Goal: Information Seeking & Learning: Learn about a topic

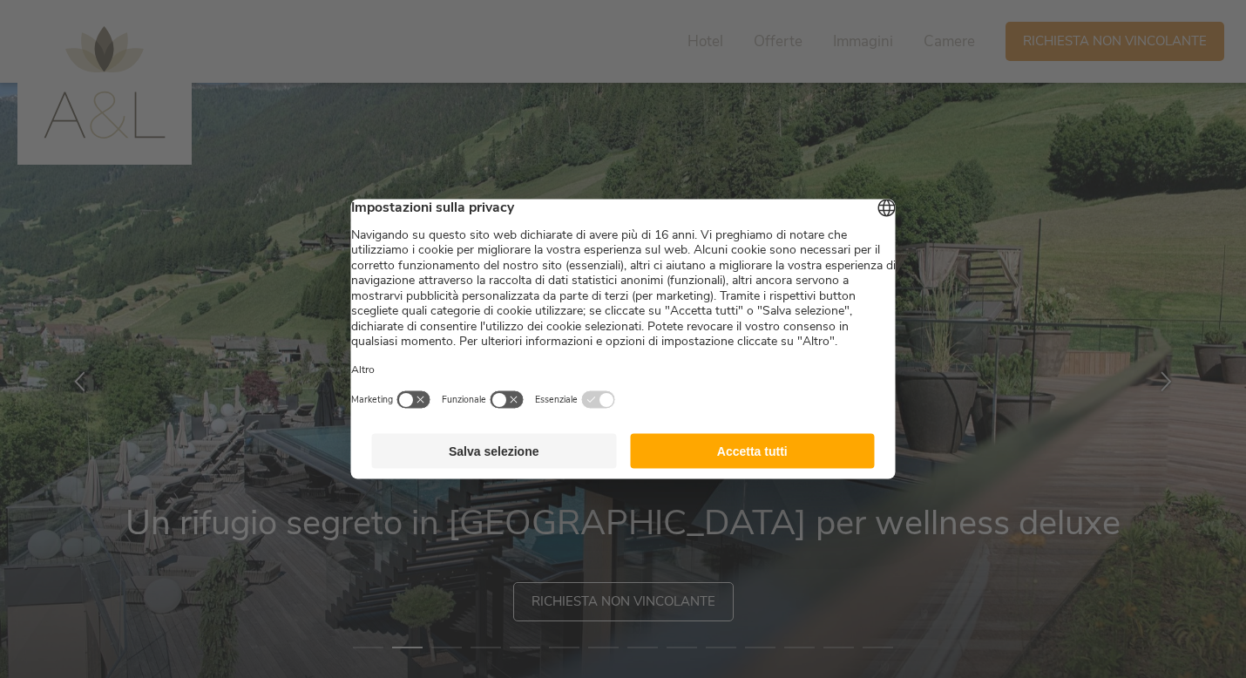
click at [525, 410] on button "button" at bounding box center [507, 399] width 35 height 19
click at [734, 468] on button "Accetta tutti" at bounding box center [752, 451] width 245 height 35
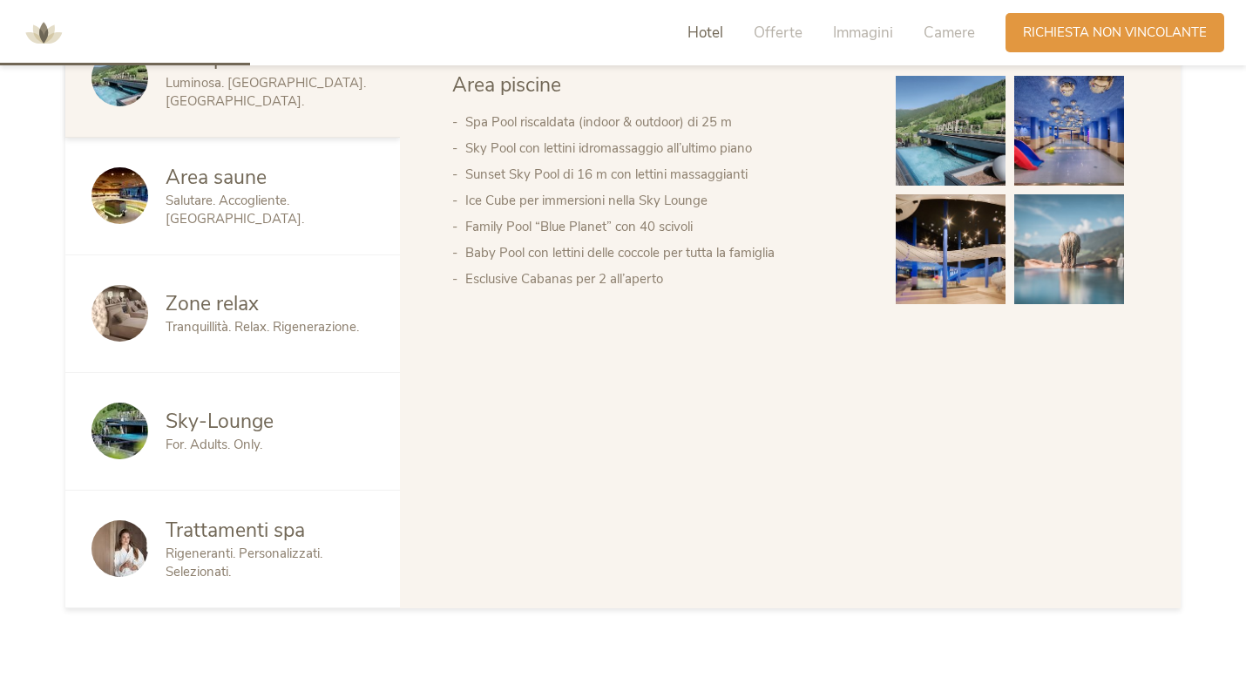
scroll to position [1081, 0]
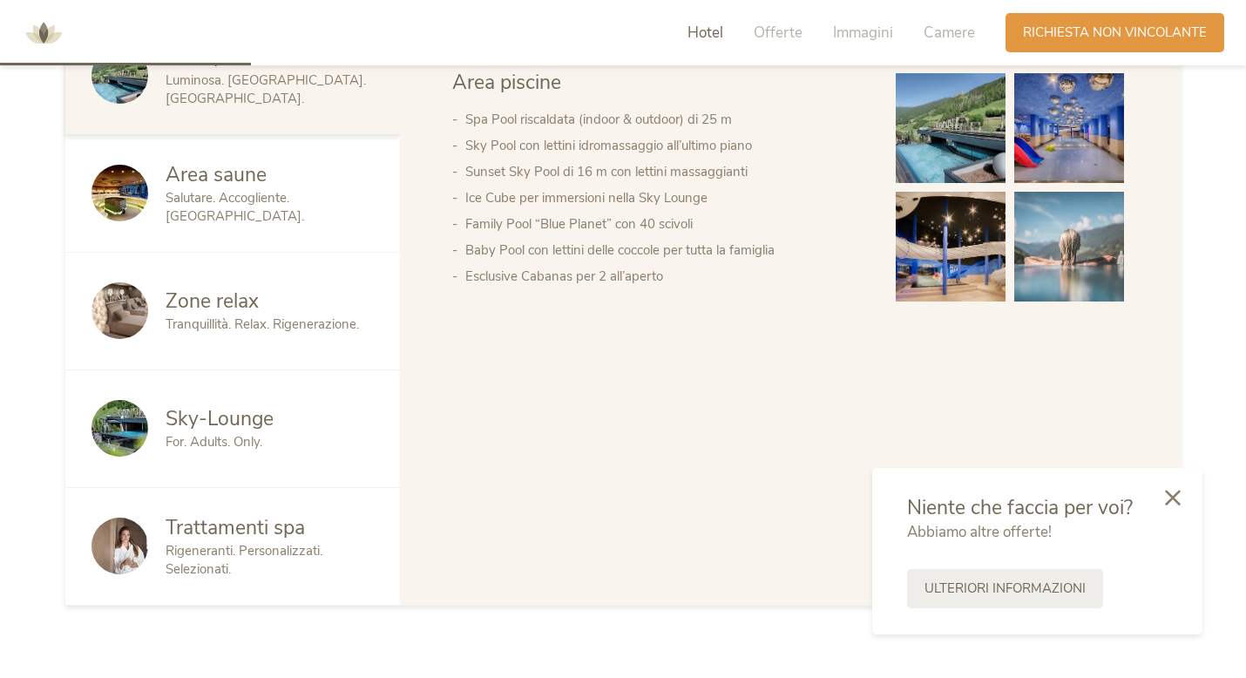
drag, startPoint x: 1179, startPoint y: 480, endPoint x: 1171, endPoint y: 498, distance: 19.1
click at [1179, 481] on div at bounding box center [1172, 499] width 59 height 62
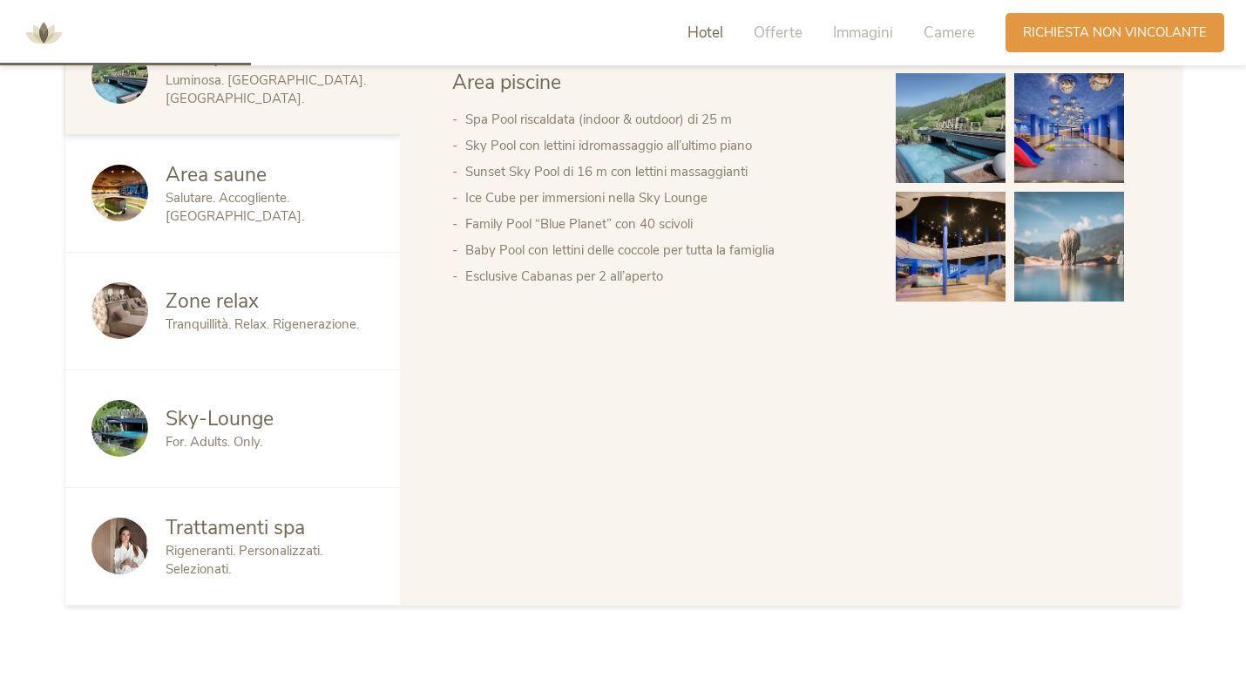
click at [1170, 498] on div "Area piscine Area saune Zone relax Sky-Lounge Trattamenti spa Area piscine Spa …" at bounding box center [790, 311] width 781 height 589
click at [205, 161] on span "Area saune" at bounding box center [216, 174] width 101 height 27
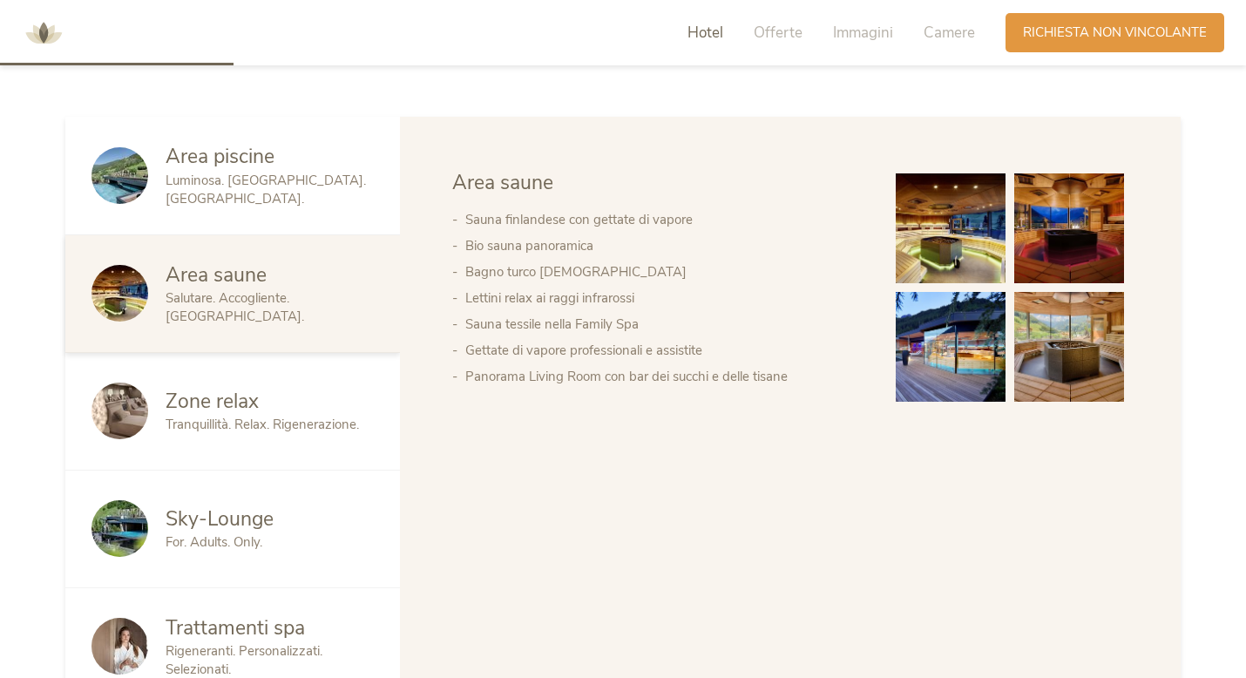
scroll to position [976, 0]
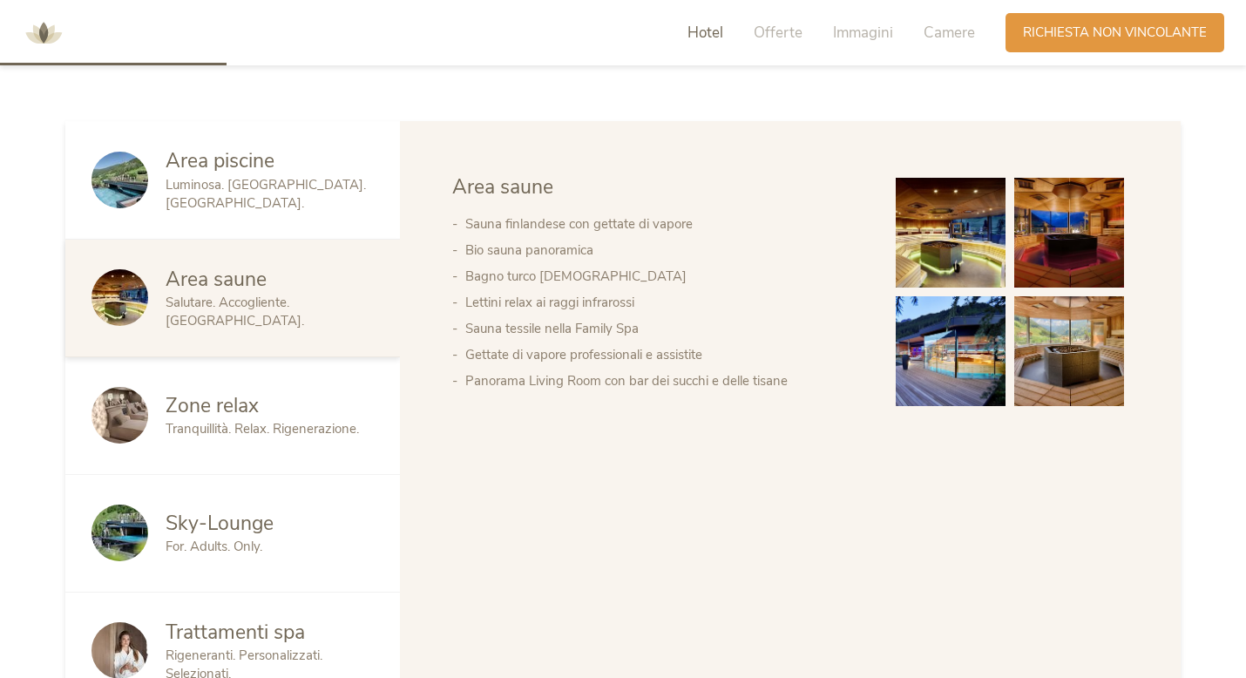
click at [965, 205] on img at bounding box center [951, 233] width 110 height 110
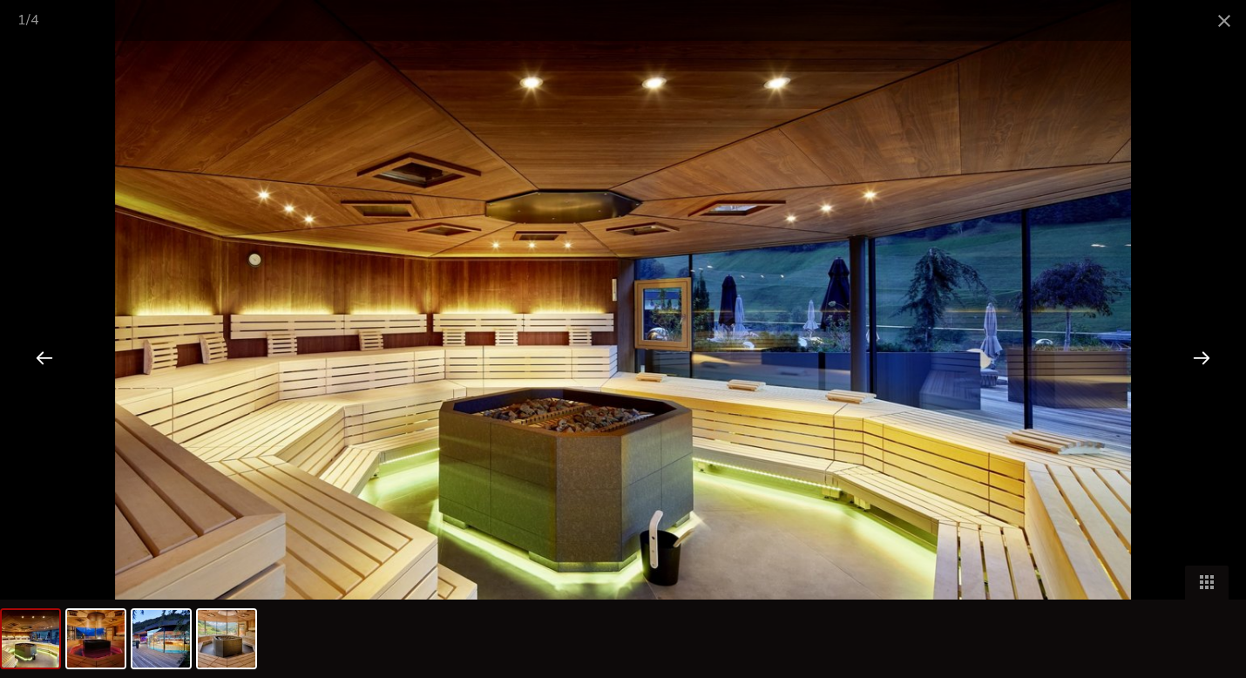
click at [1204, 355] on div at bounding box center [1202, 357] width 54 height 54
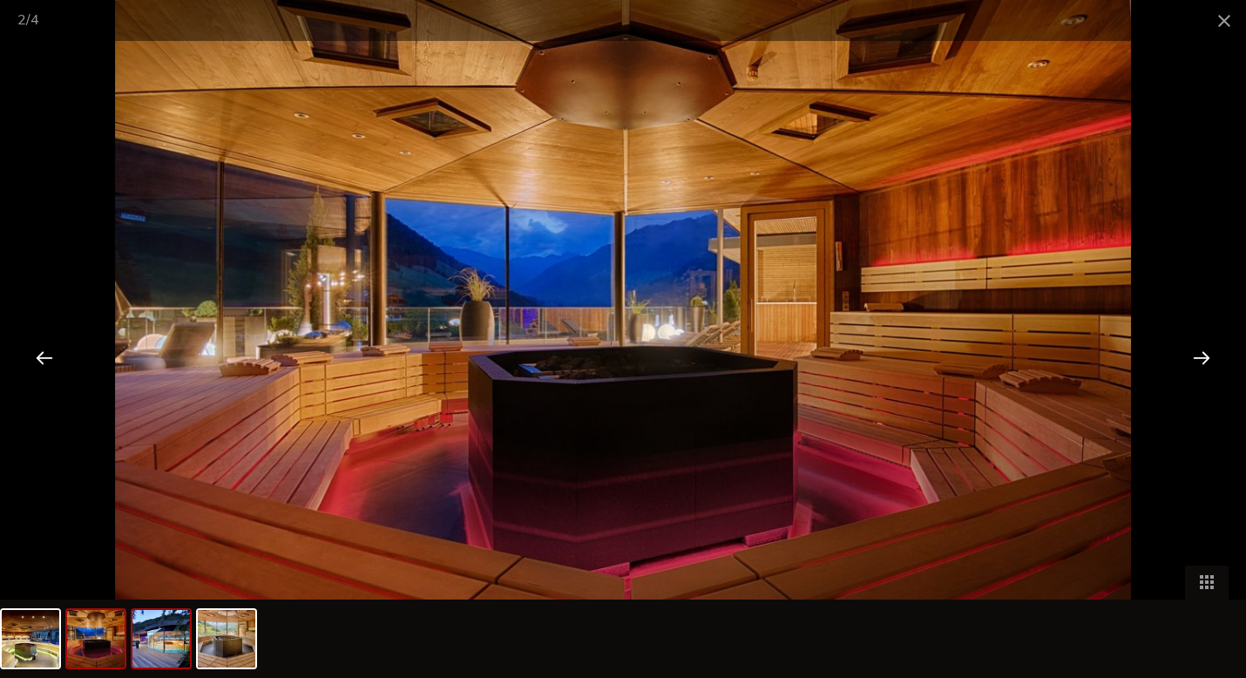
click at [172, 649] on img at bounding box center [161, 639] width 58 height 58
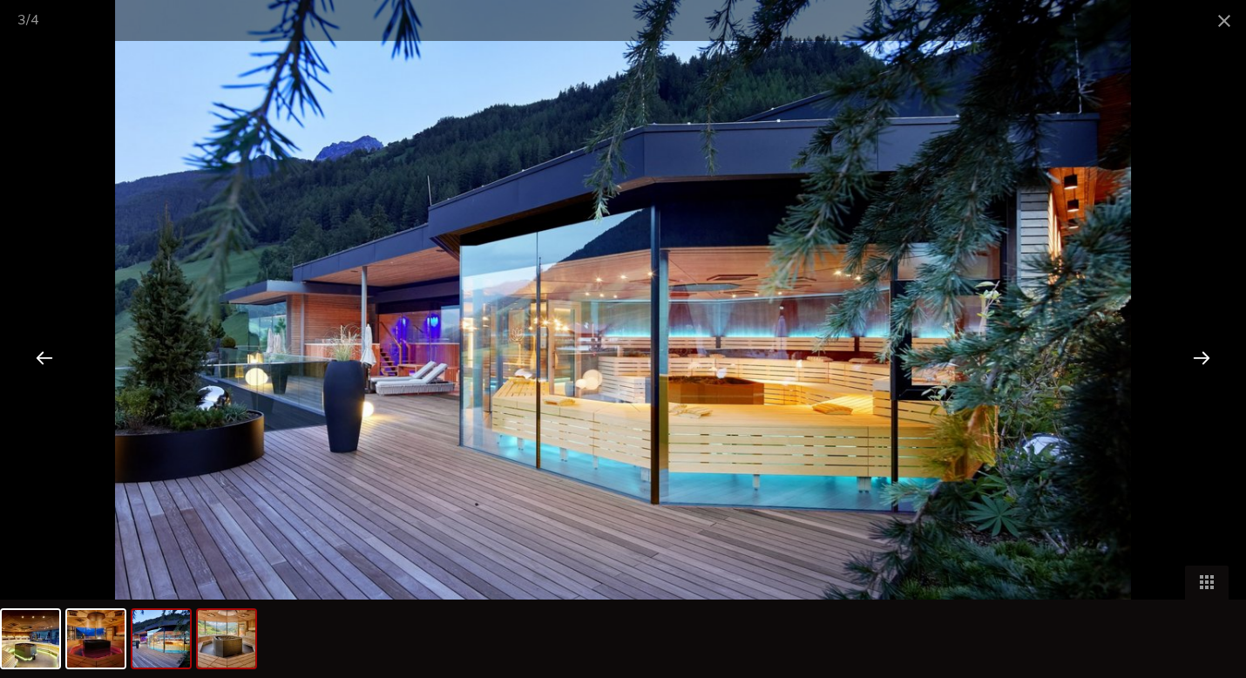
click at [239, 648] on img at bounding box center [227, 639] width 58 height 58
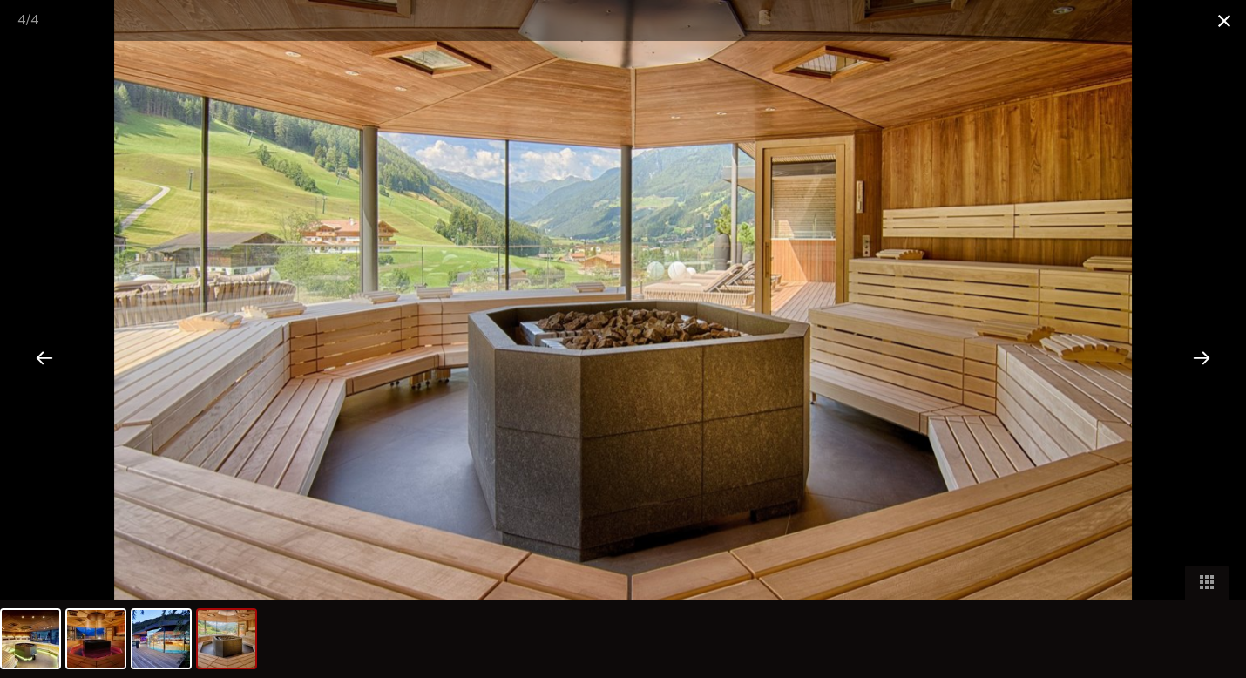
click at [1222, 13] on span at bounding box center [1225, 20] width 44 height 41
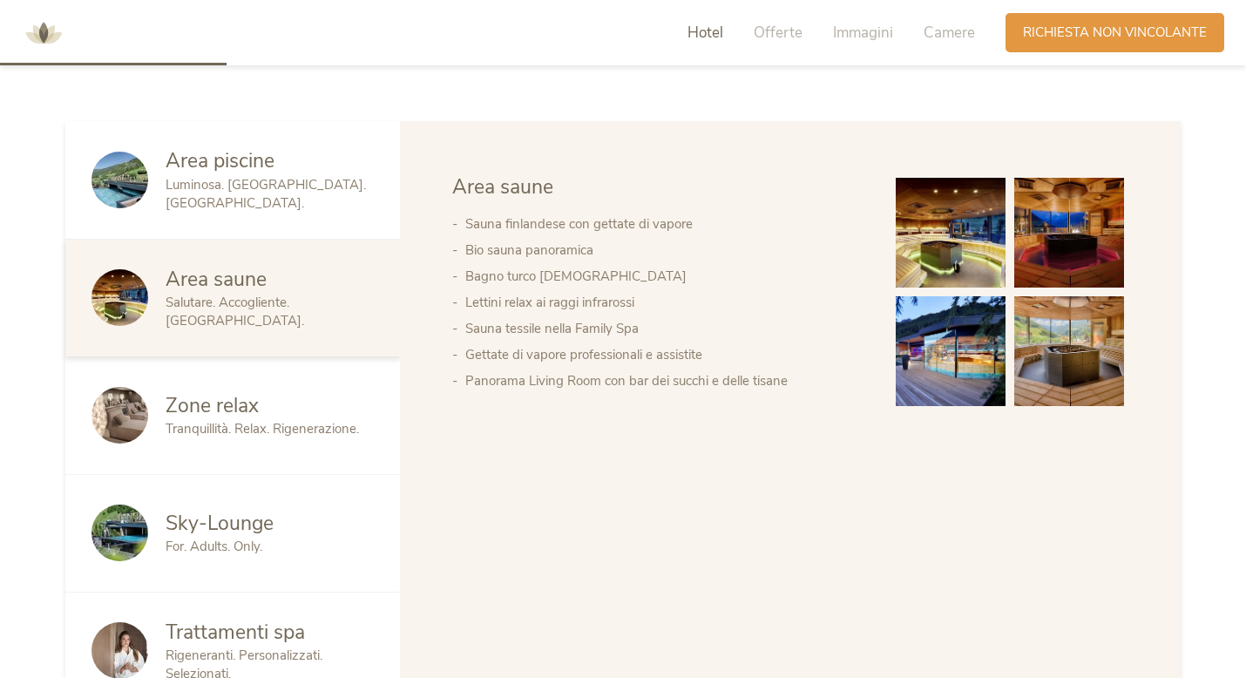
click at [224, 647] on span "Rigeneranti. Personalizzati. Selezionati." at bounding box center [244, 665] width 157 height 36
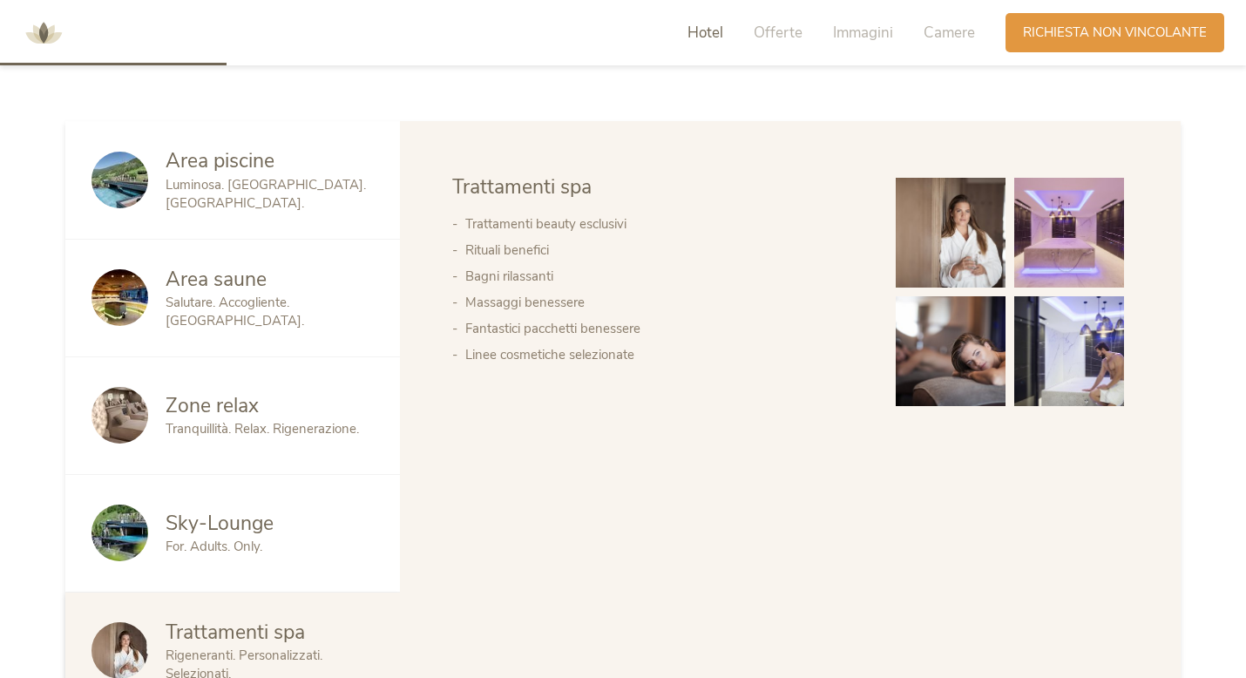
click at [248, 181] on div "Area piscine Luminosa. [GEOGRAPHIC_DATA]. [GEOGRAPHIC_DATA]." at bounding box center [232, 180] width 335 height 118
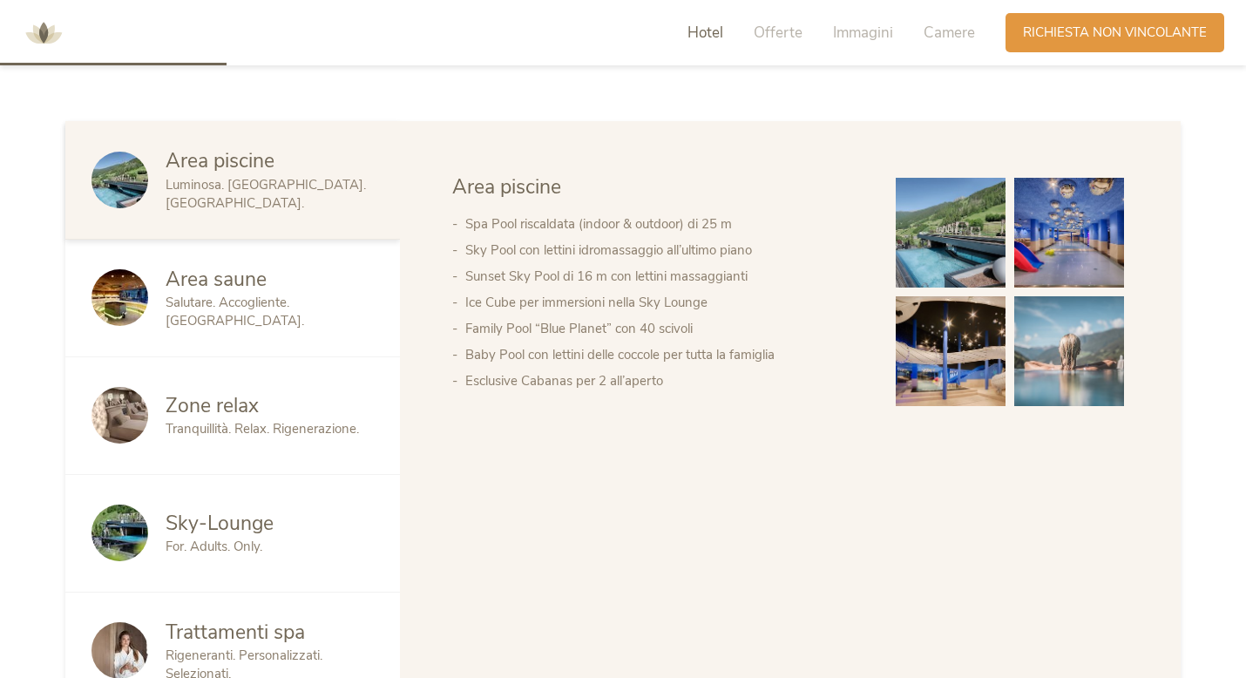
click at [325, 420] on span "Tranquillità. Relax. Rigenerazione." at bounding box center [262, 428] width 193 height 17
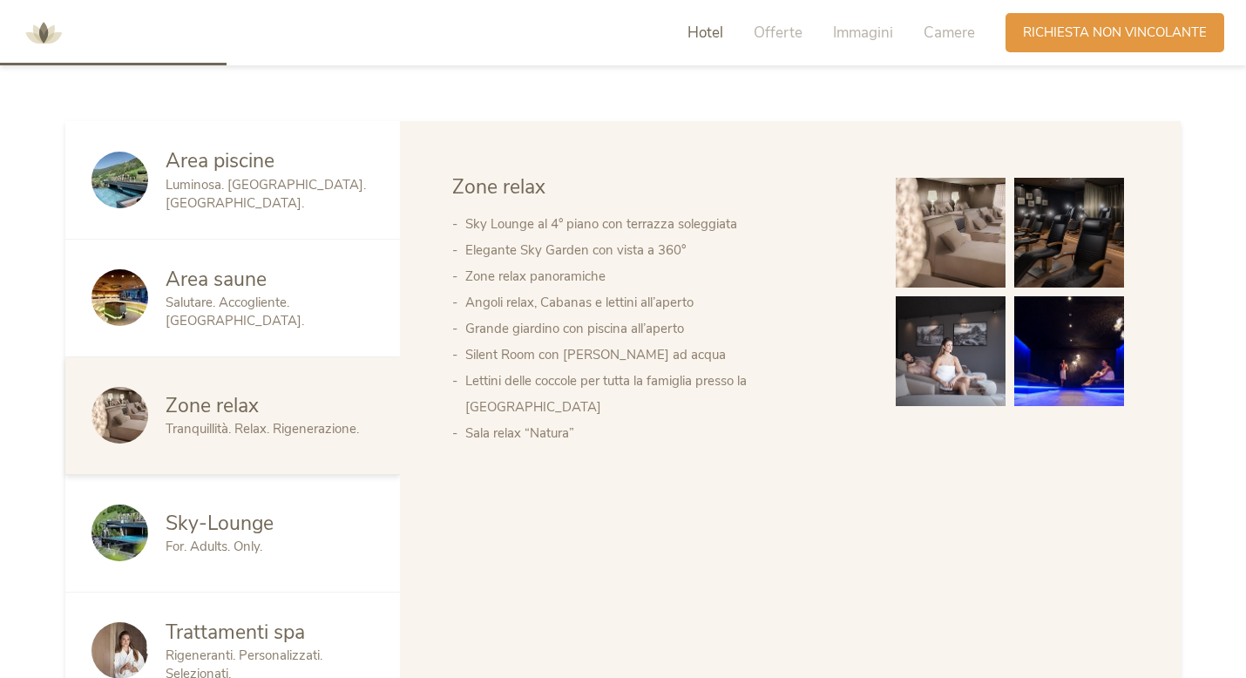
click at [1061, 302] on img at bounding box center [1069, 351] width 110 height 110
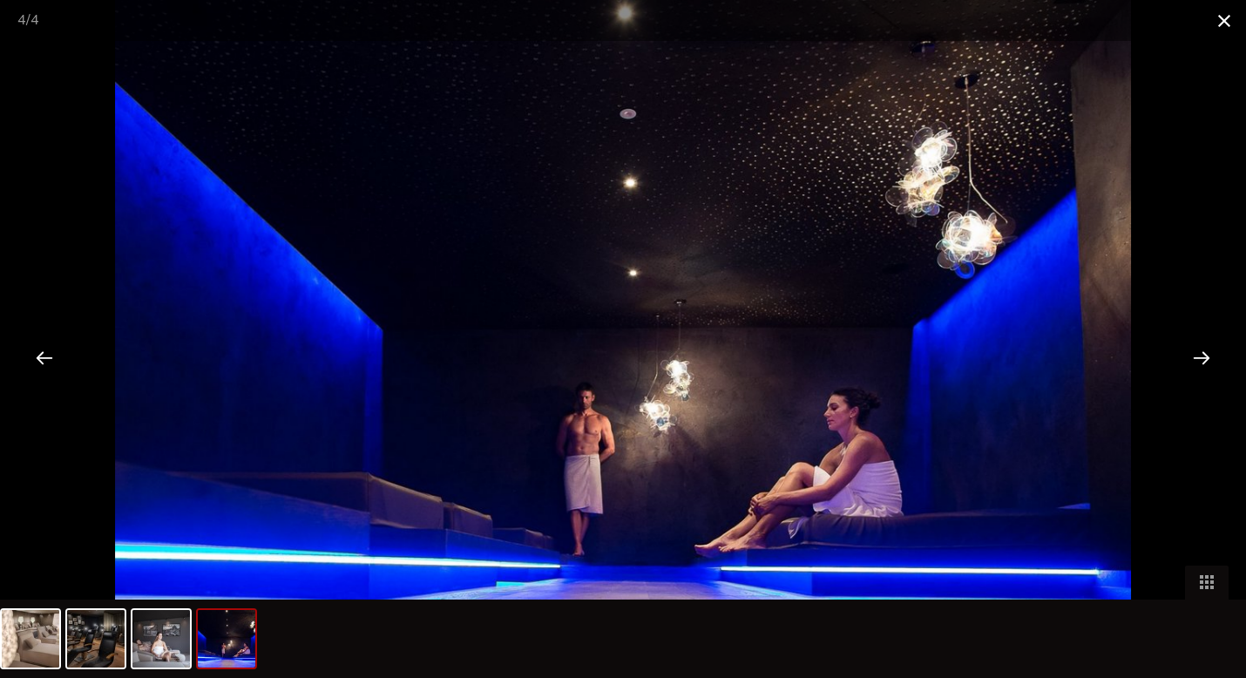
click at [1220, 10] on span at bounding box center [1225, 20] width 44 height 41
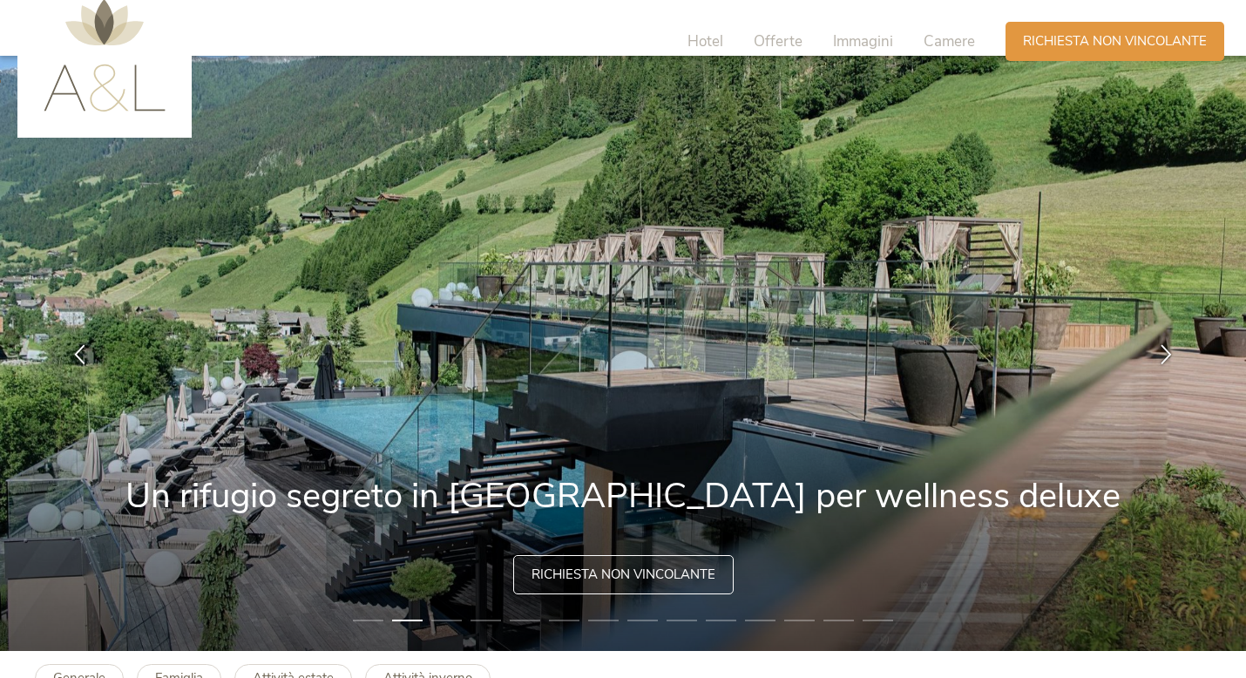
scroll to position [0, 0]
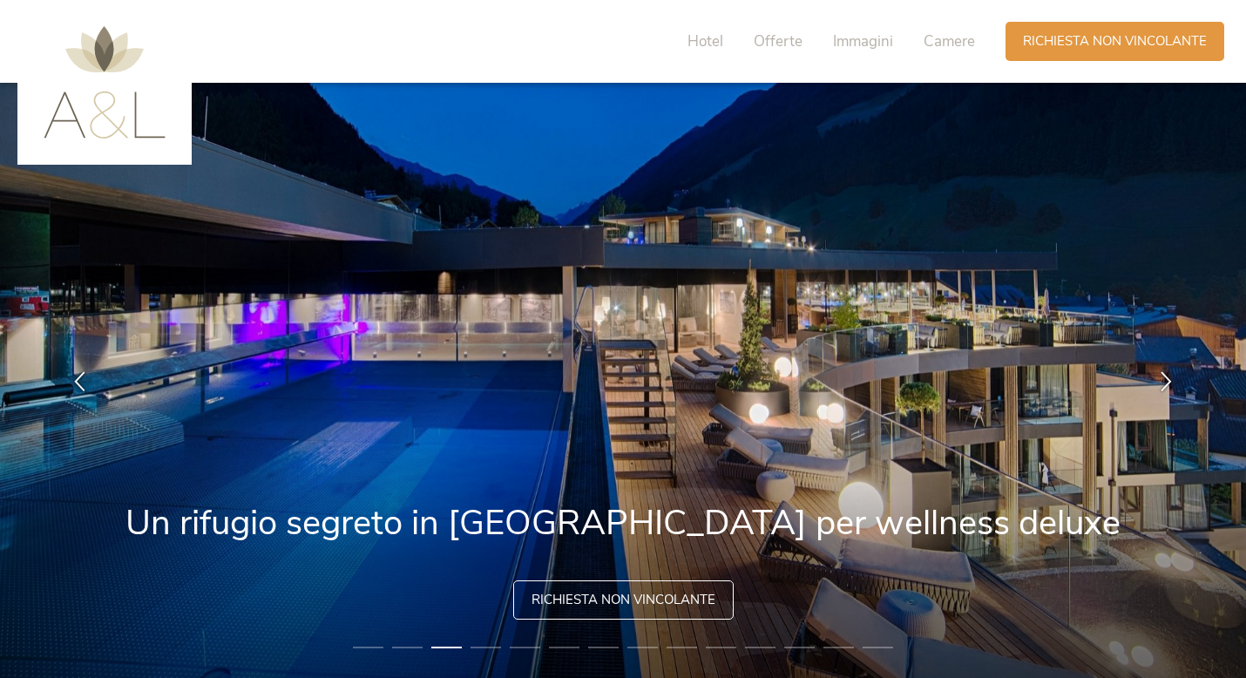
click at [593, 604] on span "Richiesta non vincolante" at bounding box center [624, 600] width 184 height 18
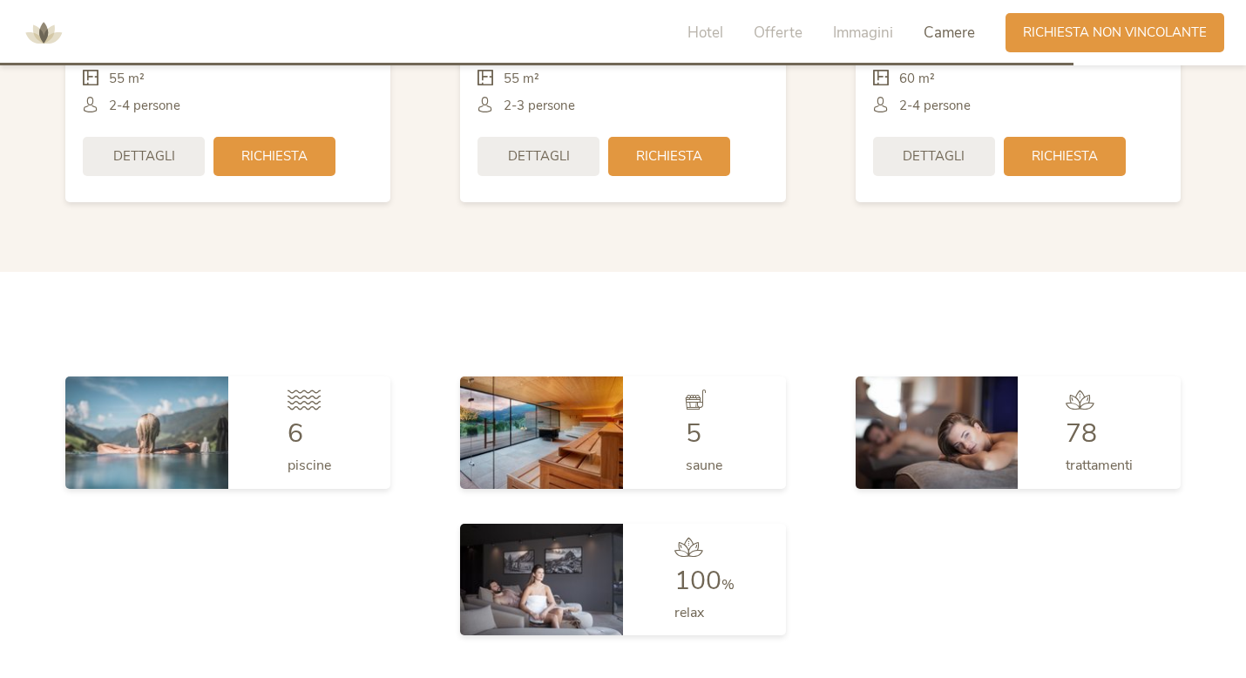
scroll to position [4624, 0]
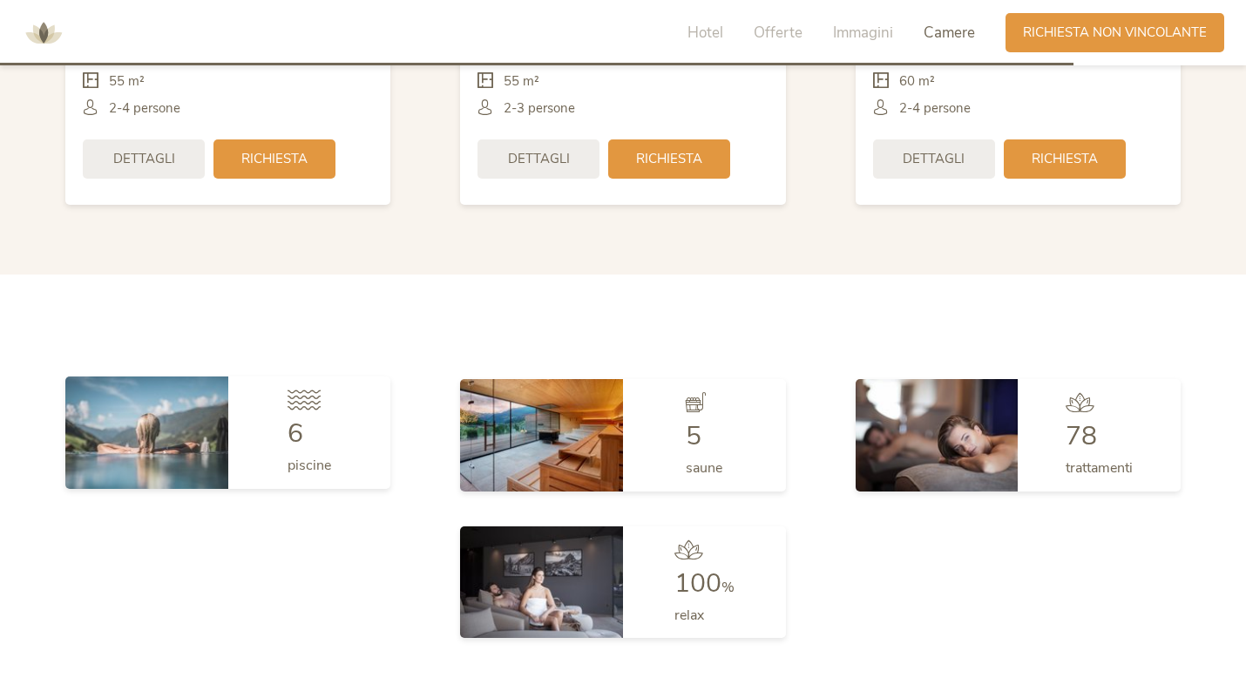
click at [347, 398] on div "6 piscine" at bounding box center [309, 432] width 163 height 112
click at [342, 396] on div "6 piscine" at bounding box center [309, 432] width 163 height 112
click at [266, 413] on div "6 piscine" at bounding box center [309, 432] width 163 height 112
drag, startPoint x: 277, startPoint y: 425, endPoint x: 387, endPoint y: 433, distance: 110.1
click at [309, 424] on div "6 piscine" at bounding box center [309, 432] width 163 height 112
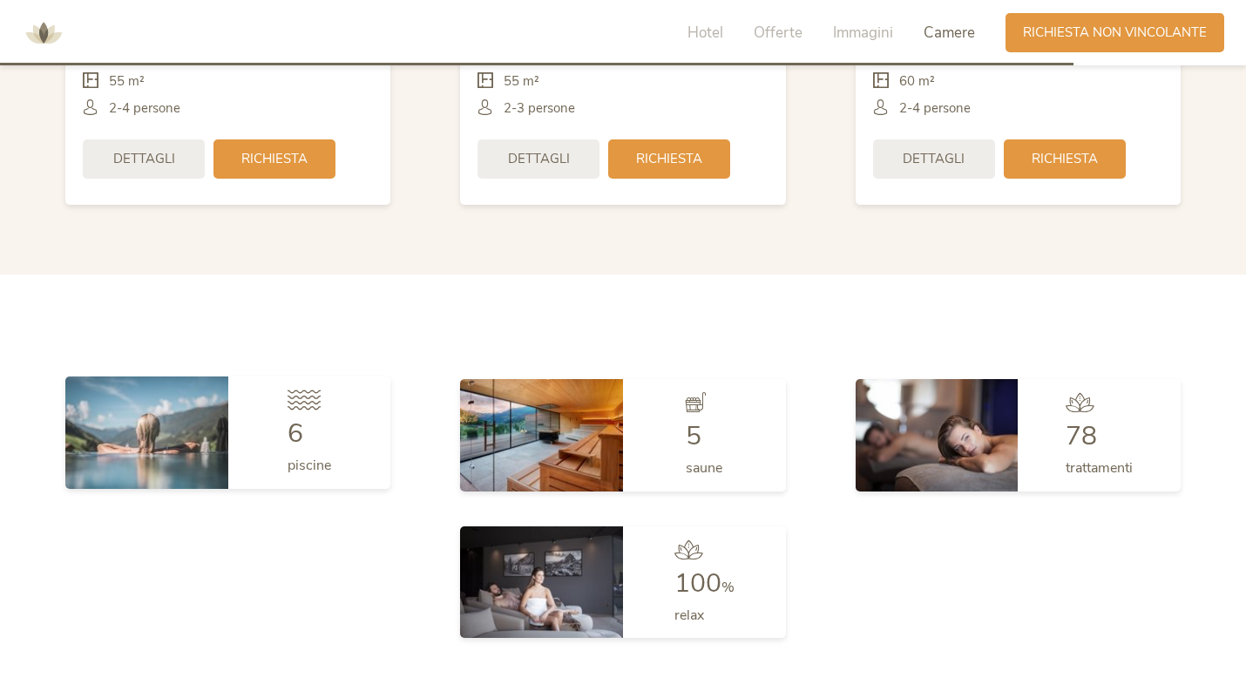
drag, startPoint x: 402, startPoint y: 434, endPoint x: 355, endPoint y: 406, distance: 54.7
click at [365, 412] on div "6 piscine" at bounding box center [228, 435] width 395 height 146
drag, startPoint x: 355, startPoint y: 406, endPoint x: 257, endPoint y: 335, distance: 121.0
click at [264, 380] on div "6 piscine" at bounding box center [309, 432] width 163 height 112
drag, startPoint x: 257, startPoint y: 335, endPoint x: 339, endPoint y: 393, distance: 100.6
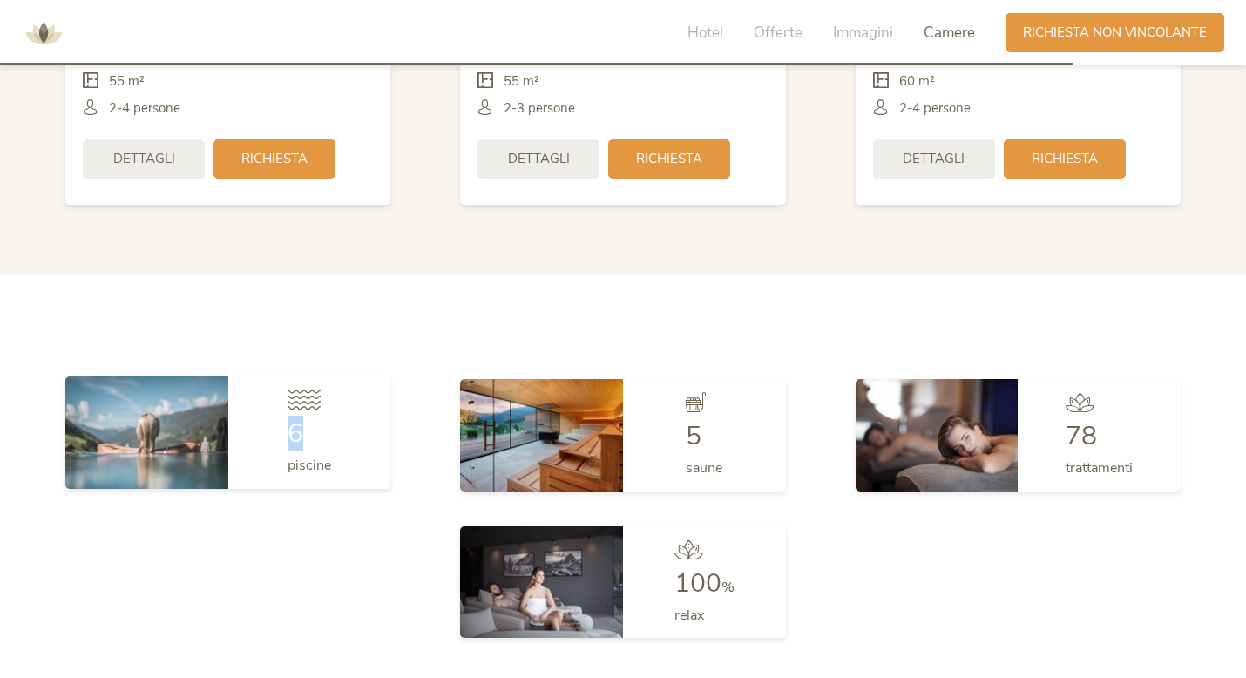
click at [369, 392] on div "6 piscine" at bounding box center [309, 432] width 163 height 112
drag, startPoint x: 339, startPoint y: 393, endPoint x: 329, endPoint y: 392, distance: 10.5
click at [329, 392] on div "6 piscine" at bounding box center [309, 432] width 163 height 112
click at [329, 421] on div "6" at bounding box center [310, 434] width 44 height 26
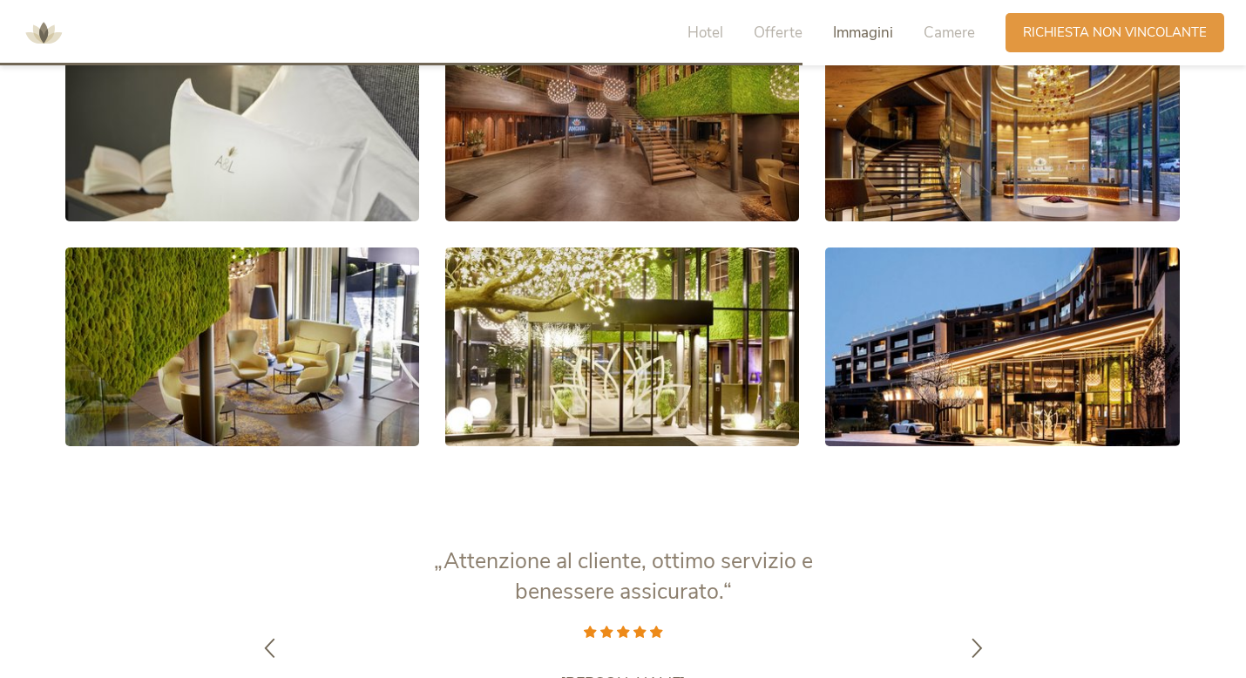
scroll to position [3439, 0]
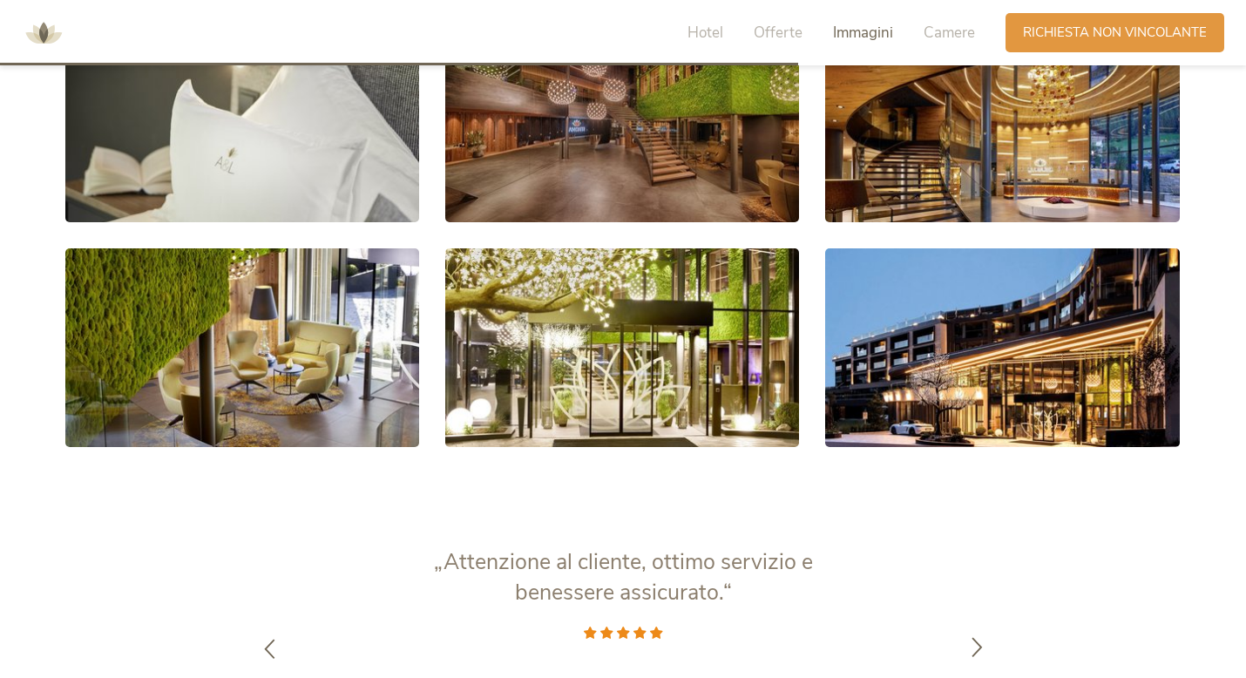
click at [985, 636] on icon at bounding box center [977, 646] width 20 height 20
click at [958, 606] on div at bounding box center [977, 633] width 55 height 55
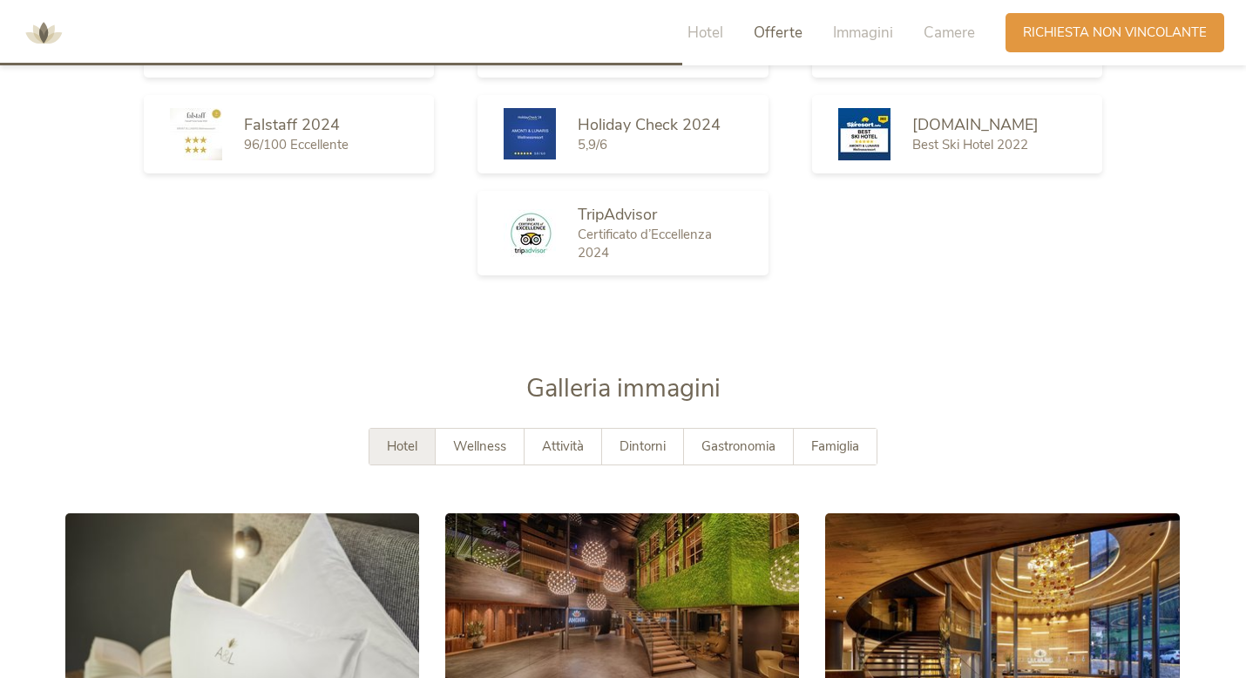
scroll to position [2916, 0]
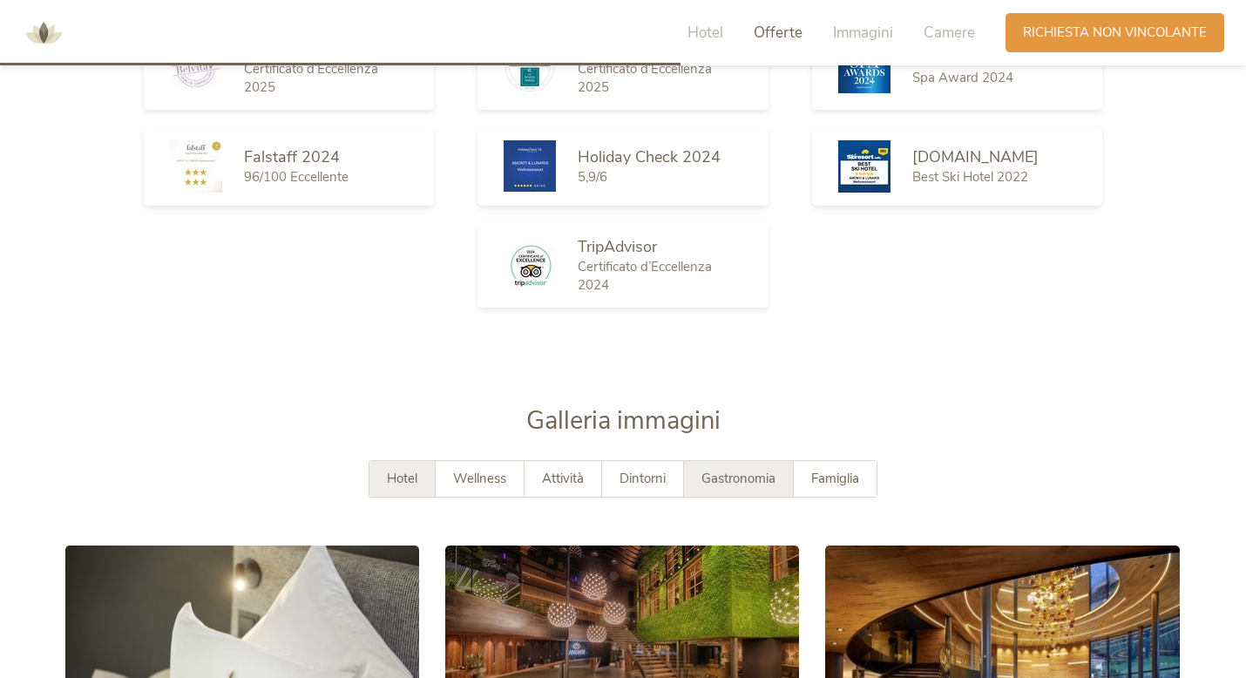
click at [740, 470] on span "Gastronomia" at bounding box center [739, 478] width 74 height 17
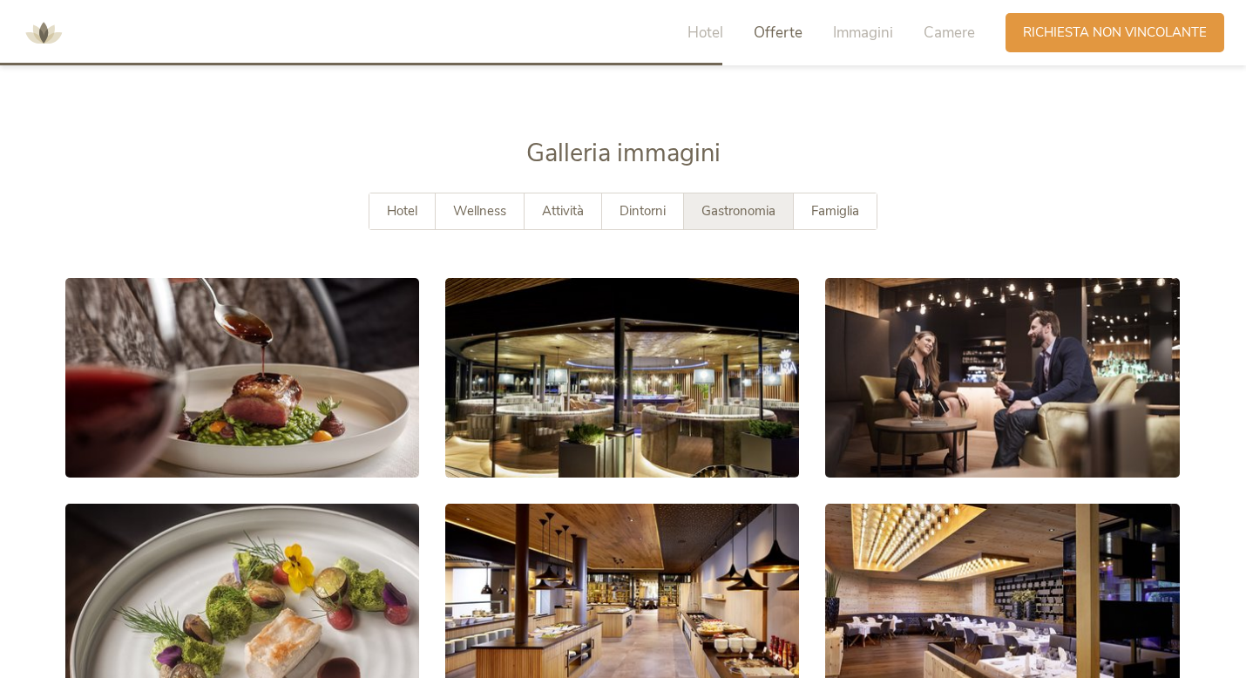
scroll to position [3195, 0]
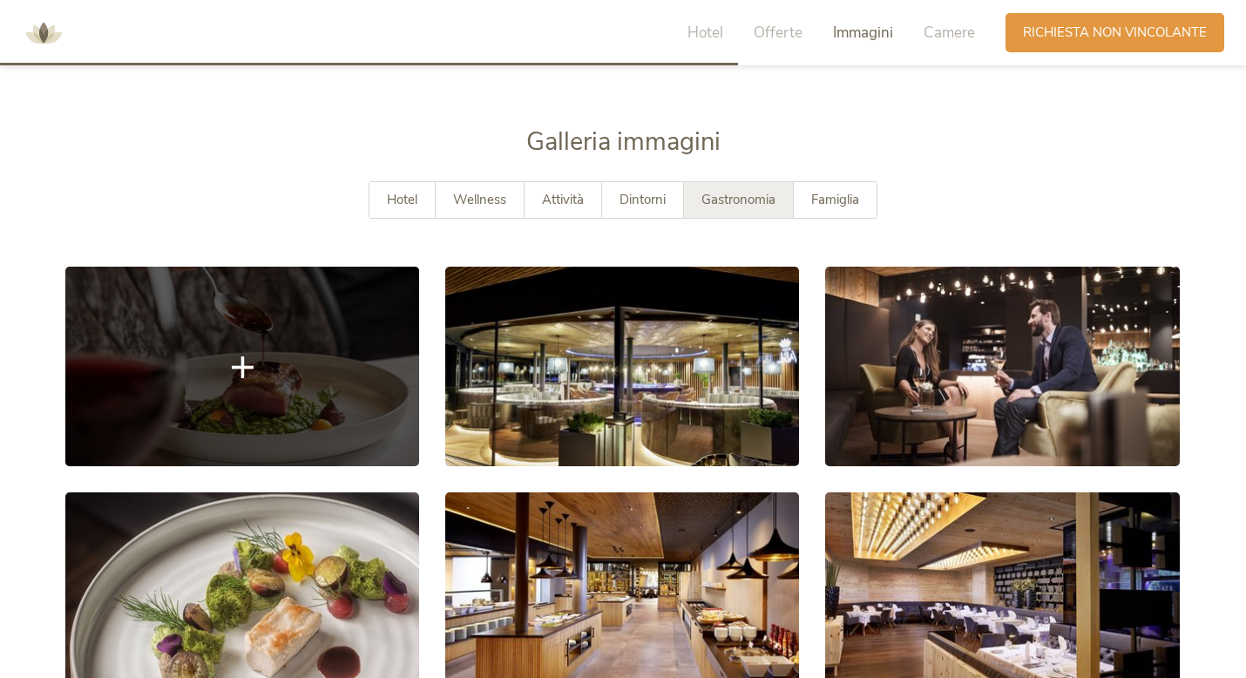
click at [155, 301] on link at bounding box center [242, 366] width 354 height 199
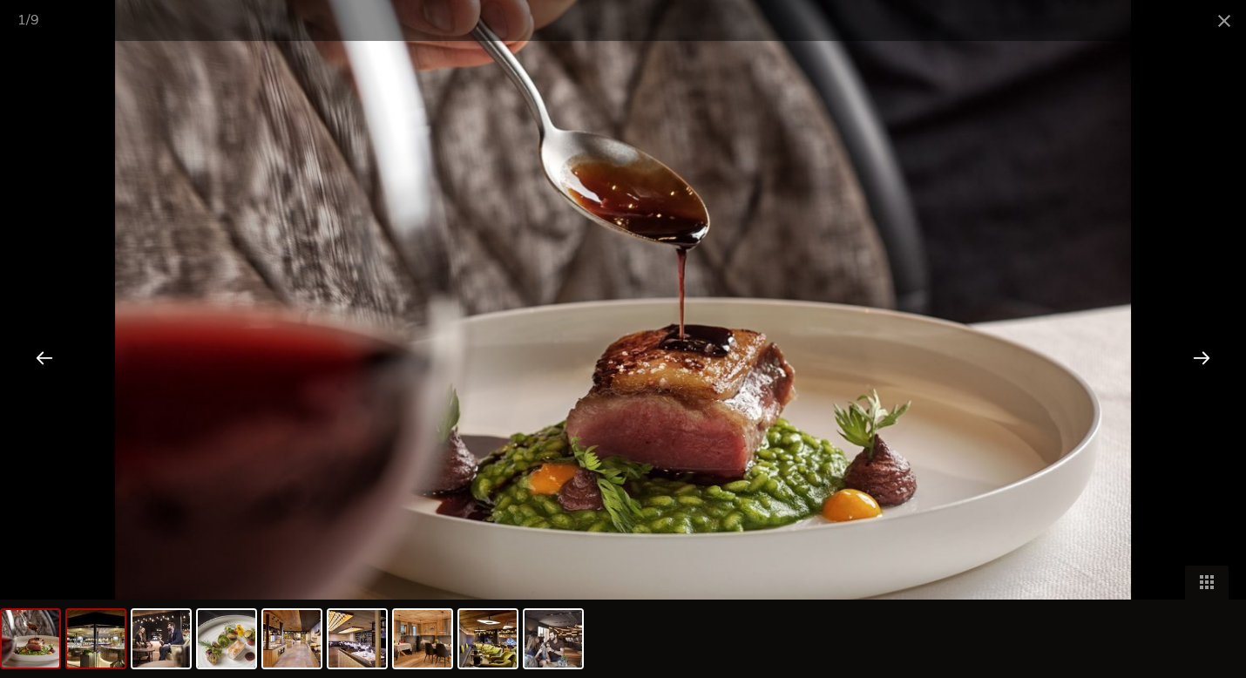
click at [106, 639] on img at bounding box center [96, 639] width 58 height 58
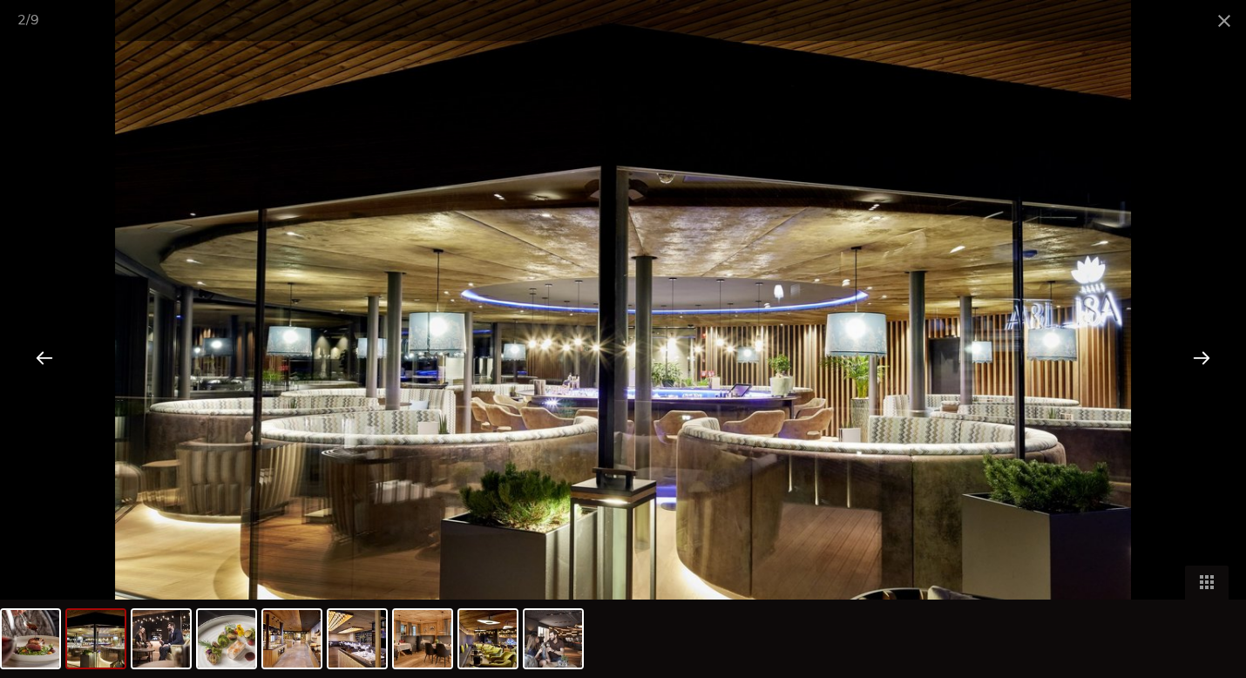
scroll to position [3202, 0]
click at [138, 635] on img at bounding box center [161, 639] width 58 height 58
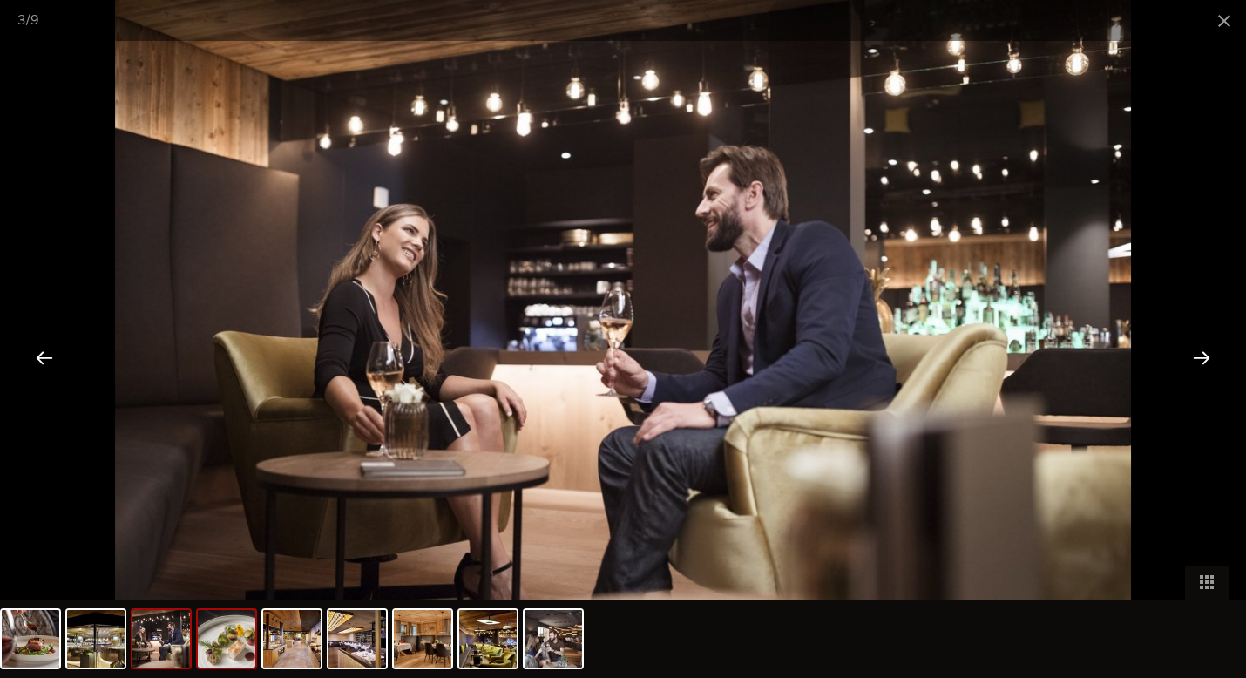
click at [229, 648] on img at bounding box center [227, 639] width 58 height 58
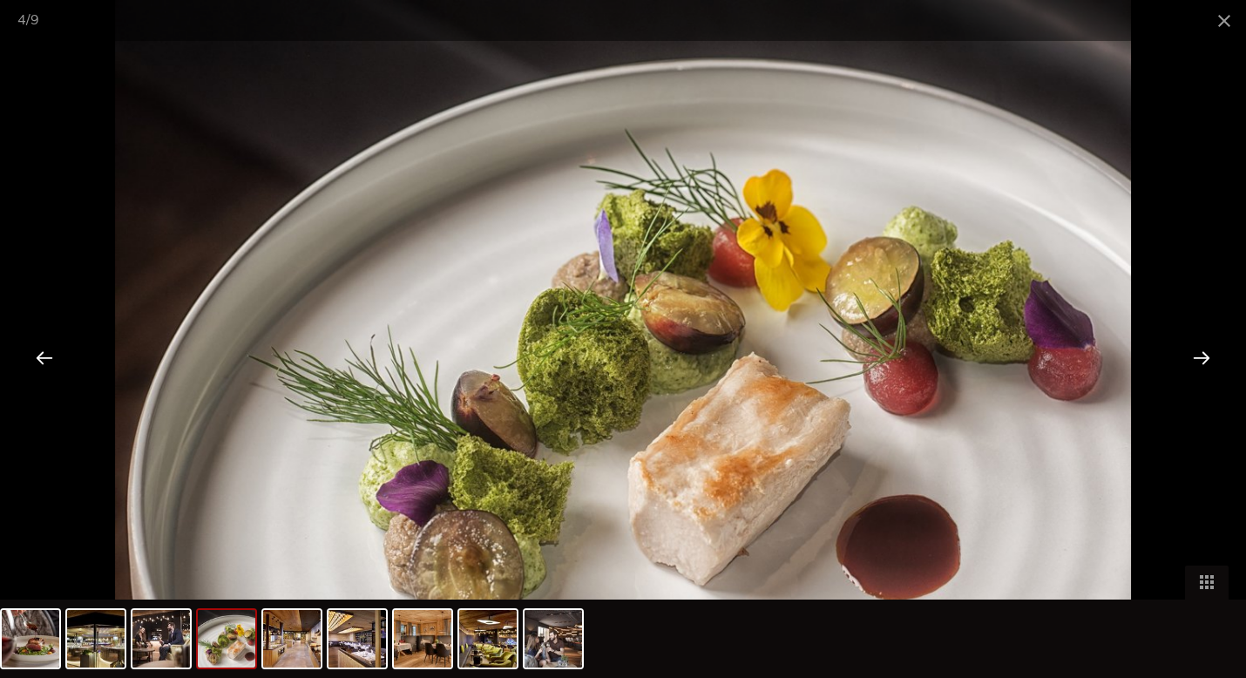
scroll to position [3217, 0]
click at [1224, 20] on span at bounding box center [1225, 20] width 44 height 41
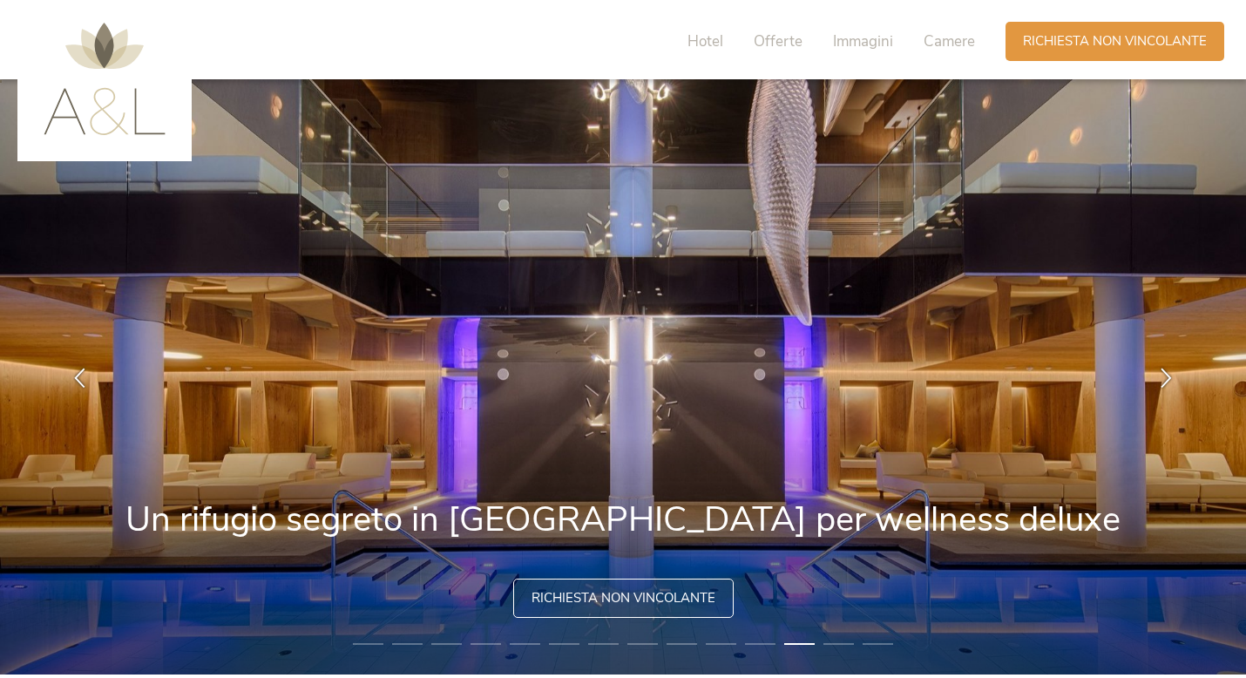
scroll to position [0, 0]
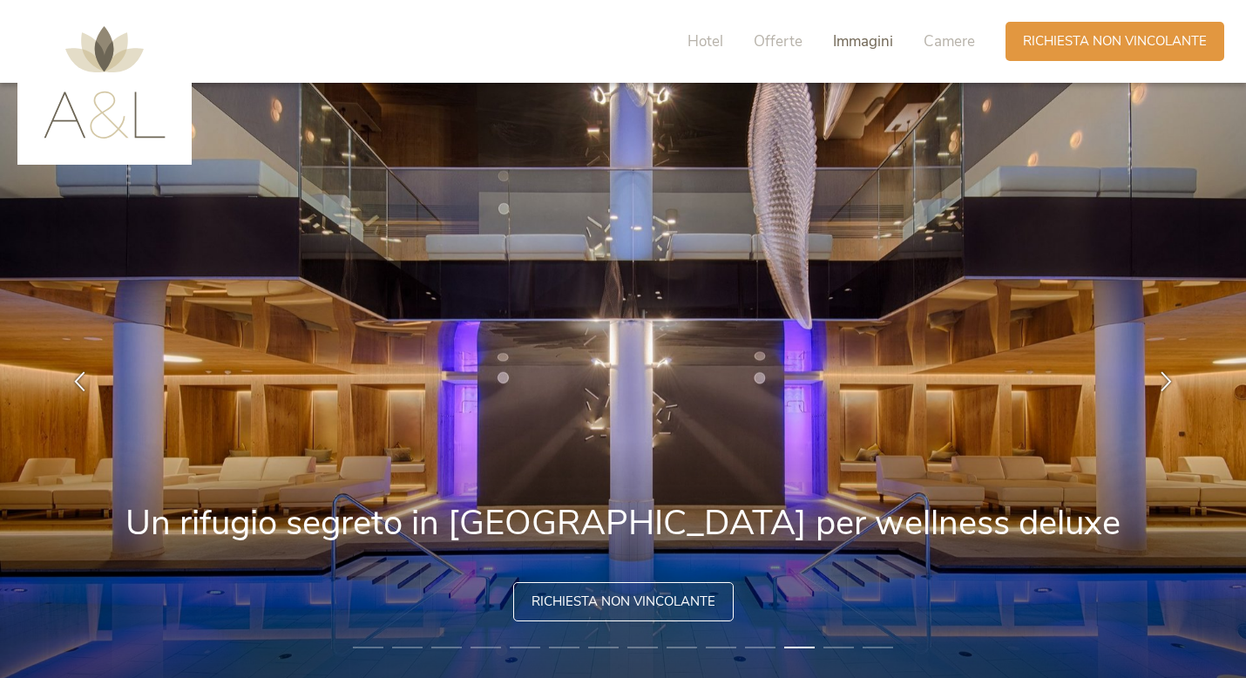
click at [883, 44] on span "Immagini" at bounding box center [863, 41] width 60 height 20
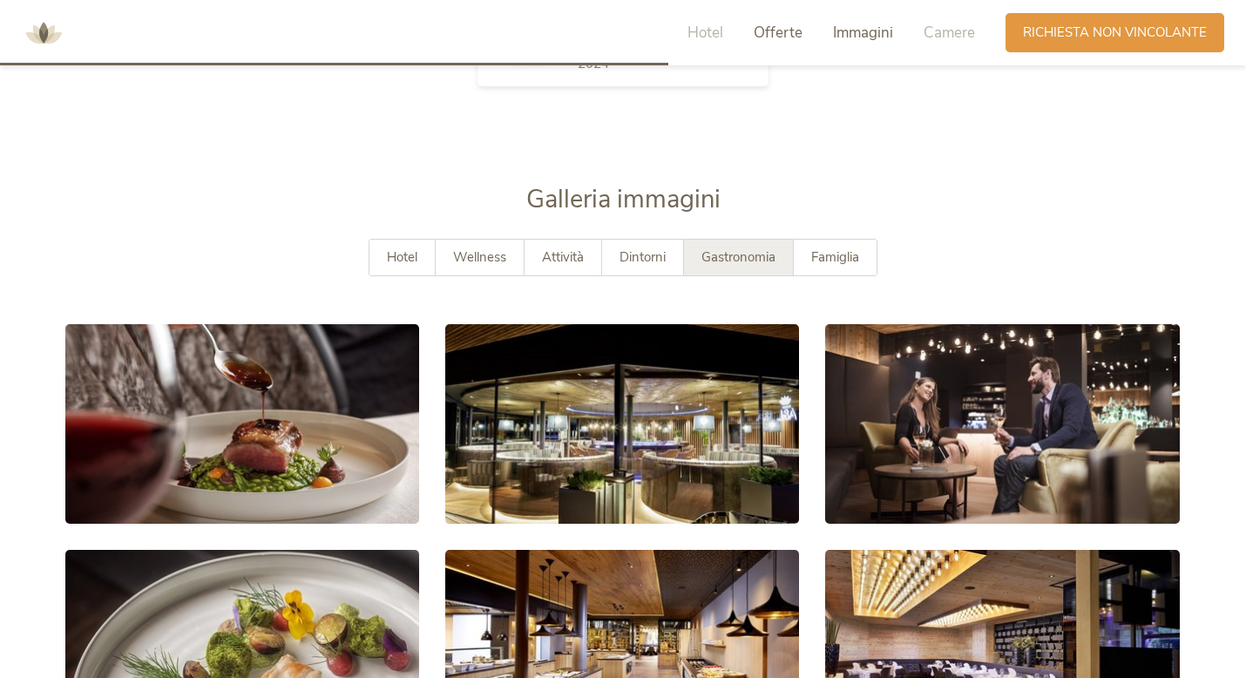
scroll to position [3188, 0]
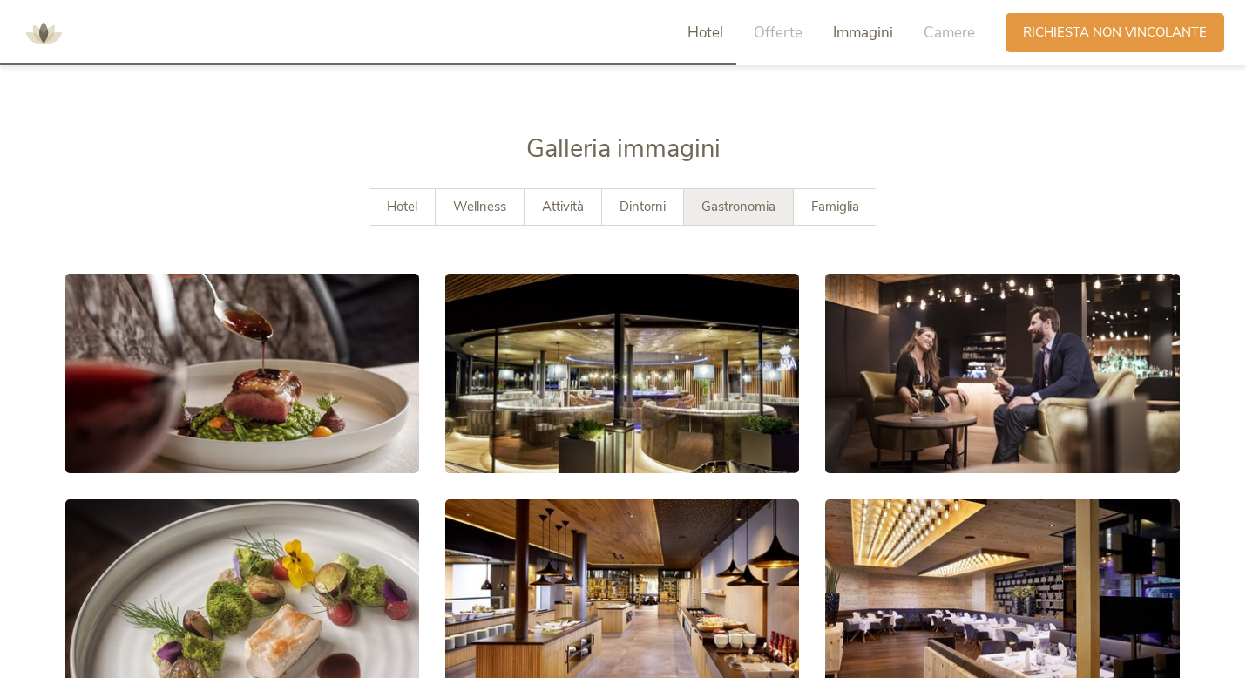
click at [713, 41] on div "Hotel Offerte Immagini Camere" at bounding box center [836, 32] width 340 height 39
click at [713, 41] on span "Hotel" at bounding box center [706, 33] width 36 height 20
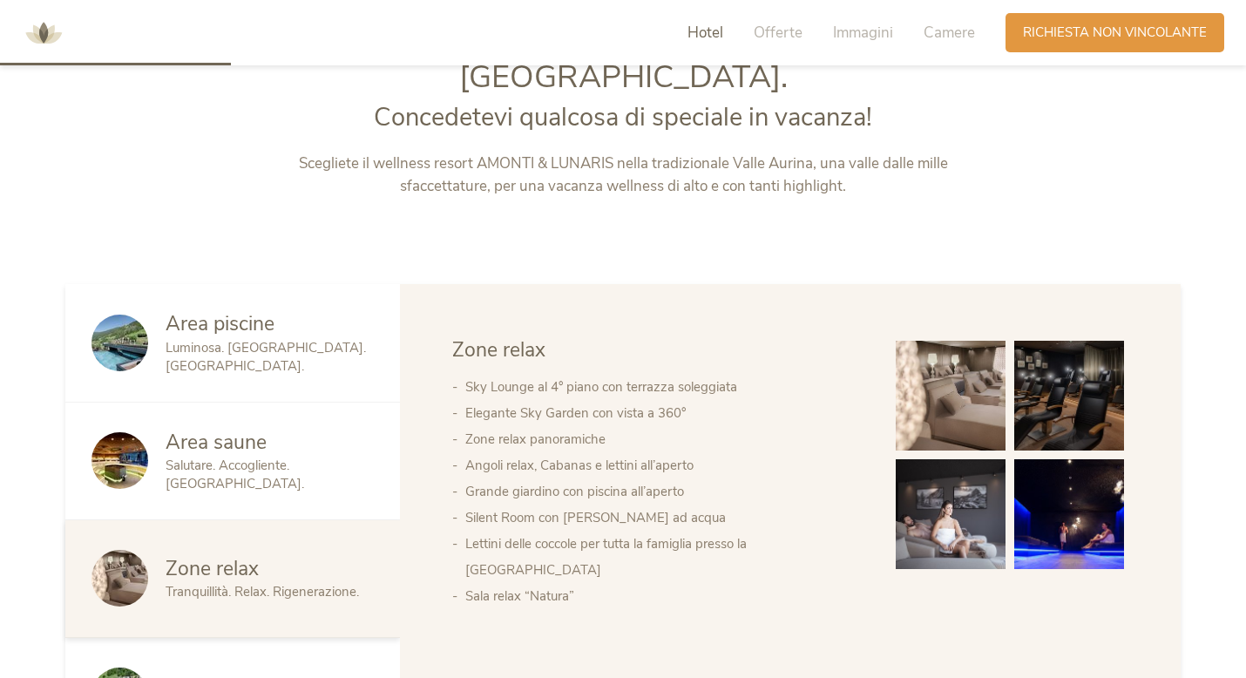
scroll to position [738, 0]
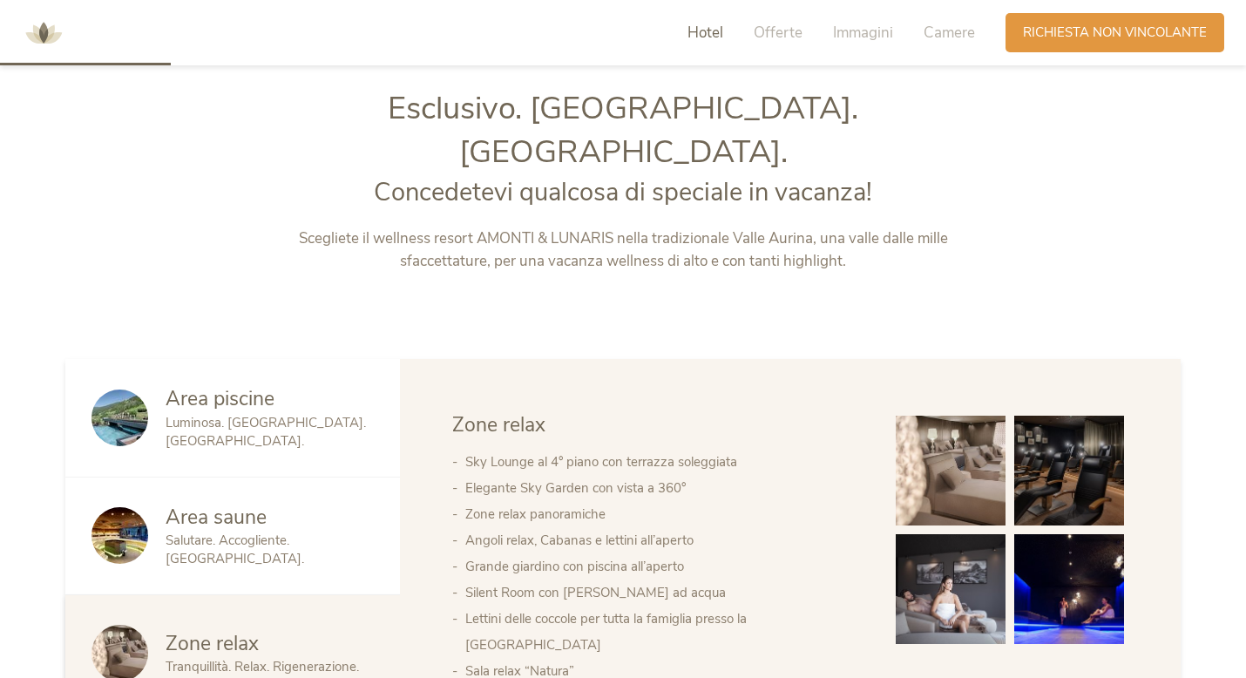
click at [49, 31] on img at bounding box center [43, 33] width 52 height 52
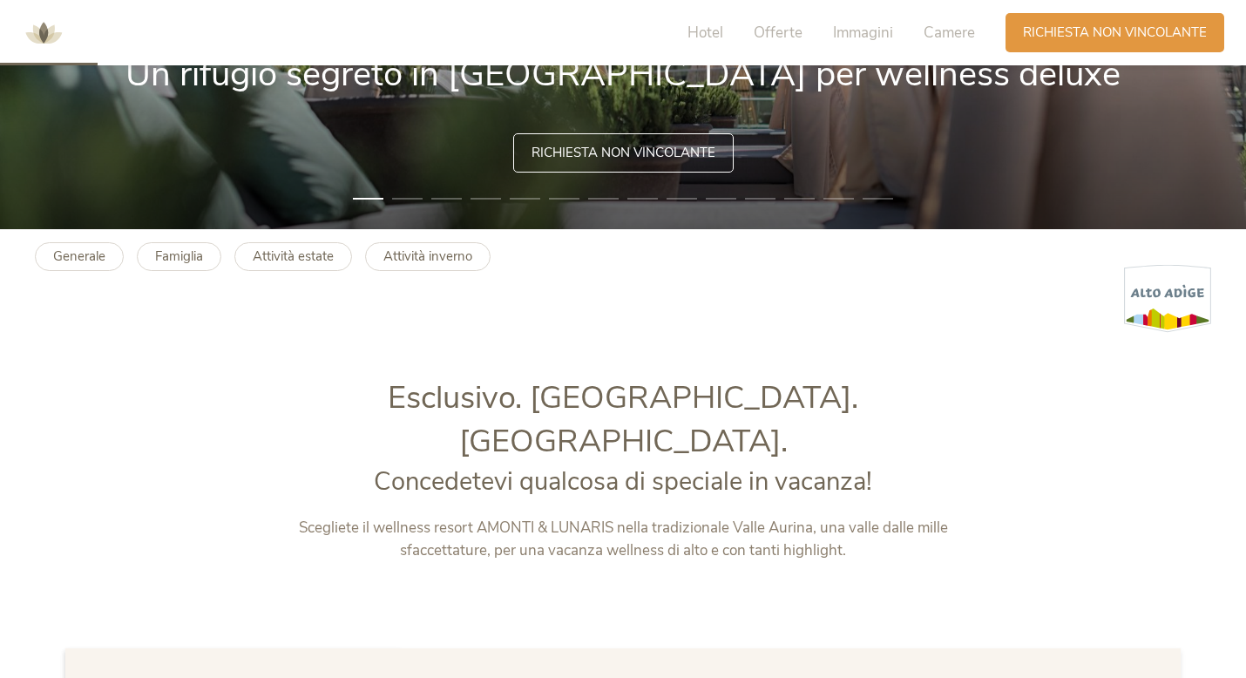
scroll to position [488, 0]
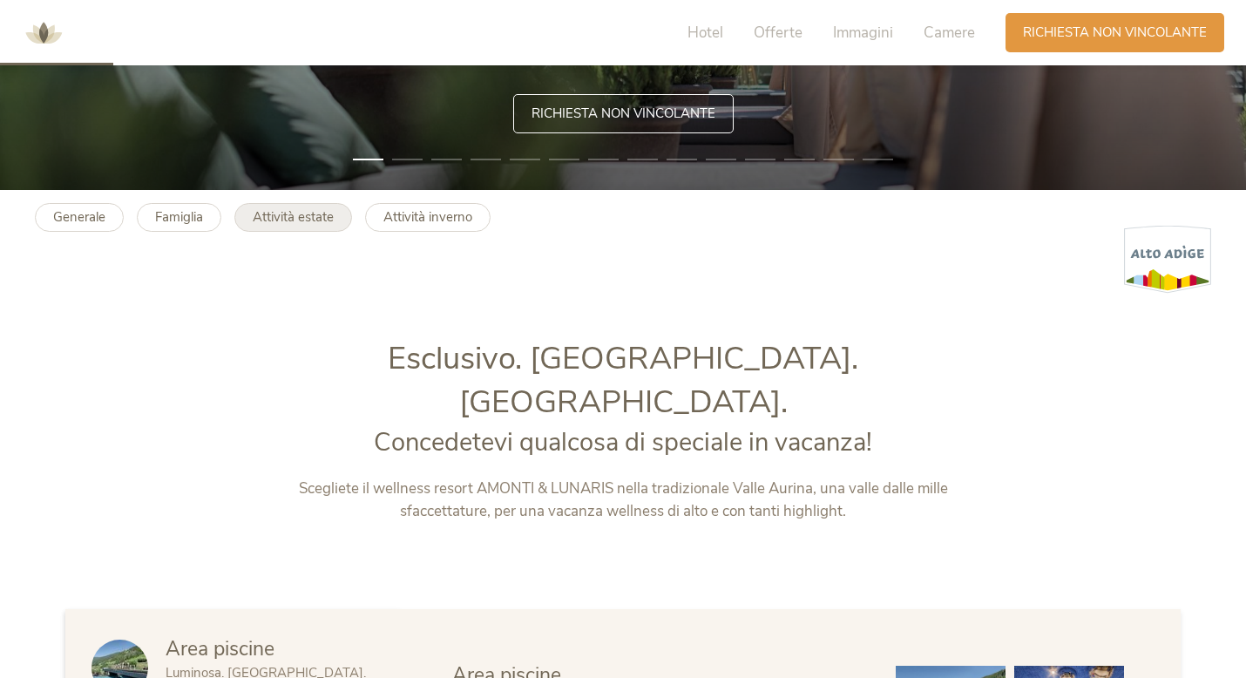
click at [297, 228] on link "Attività estate" at bounding box center [293, 217] width 118 height 29
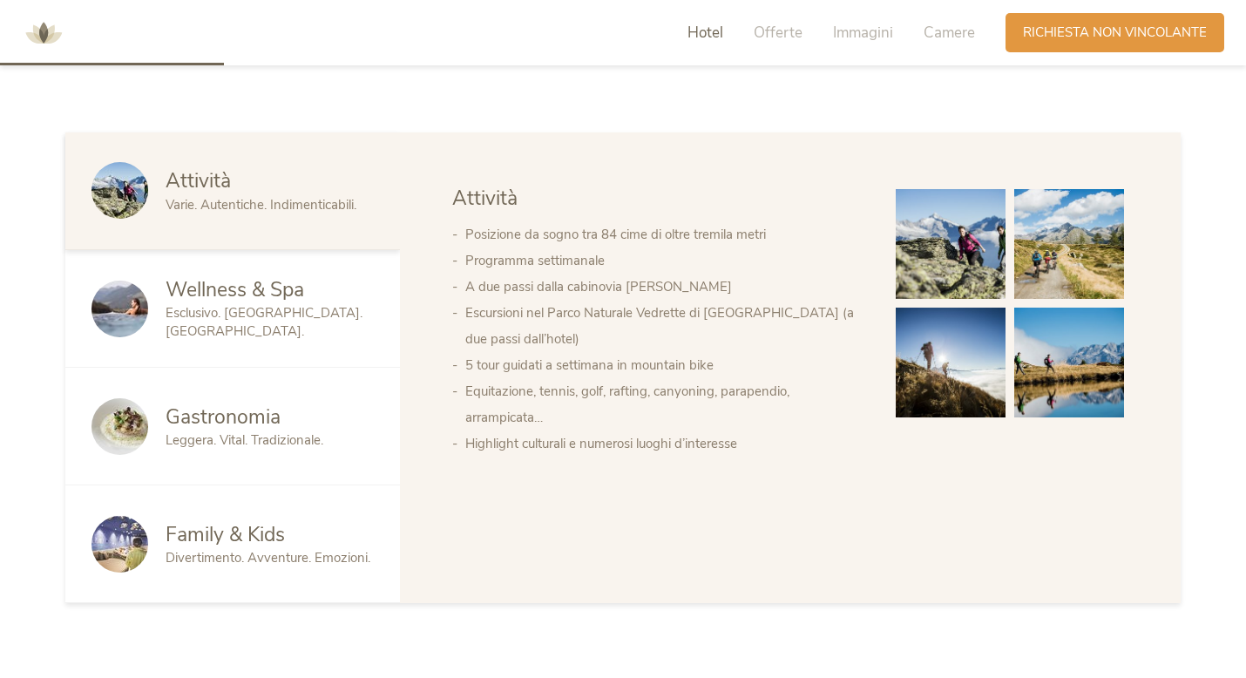
scroll to position [941, 0]
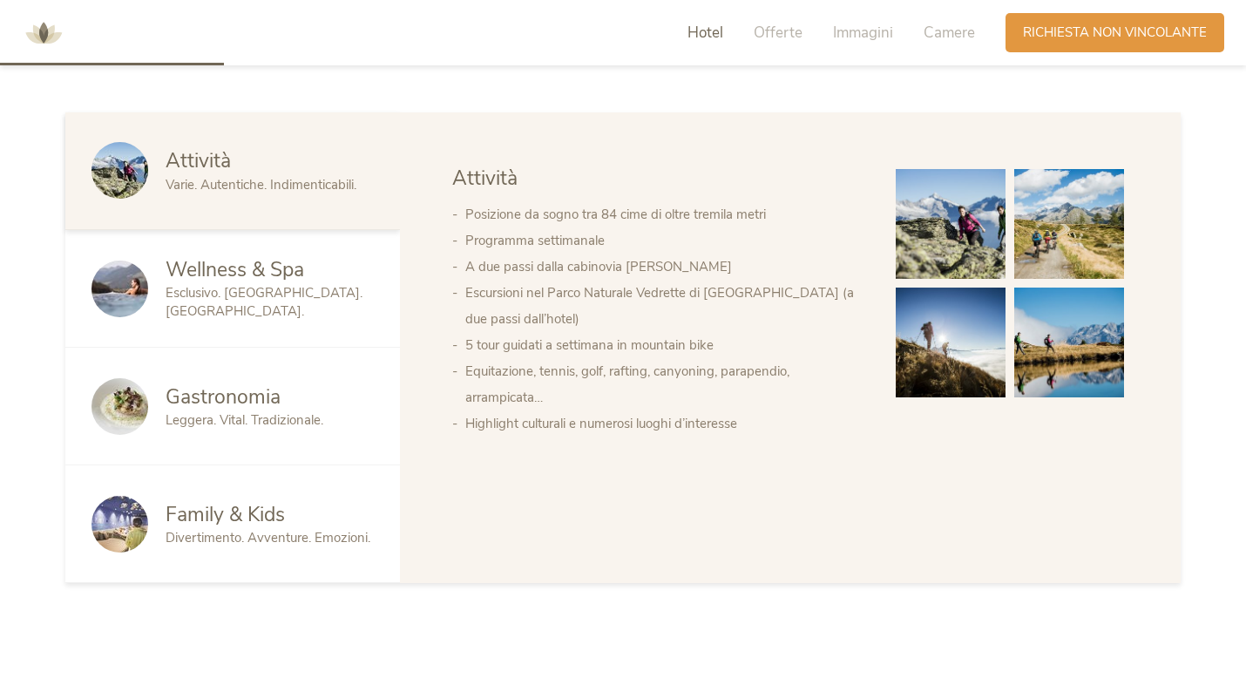
click at [166, 283] on span "Wellness & Spa" at bounding box center [235, 269] width 139 height 27
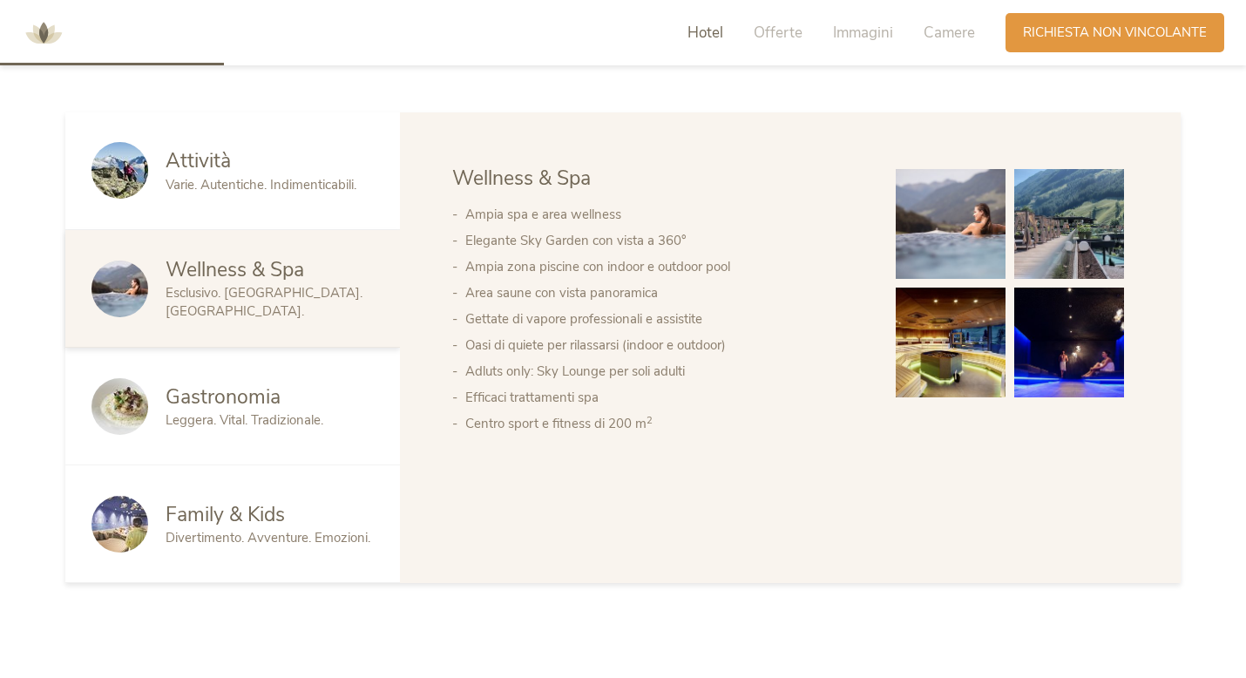
click at [836, 250] on li "Elegante Sky Garden con vista a 360°" at bounding box center [663, 240] width 396 height 26
click at [274, 430] on div "Gastronomia Leggera. Vital. Tradizionale." at bounding box center [232, 407] width 335 height 118
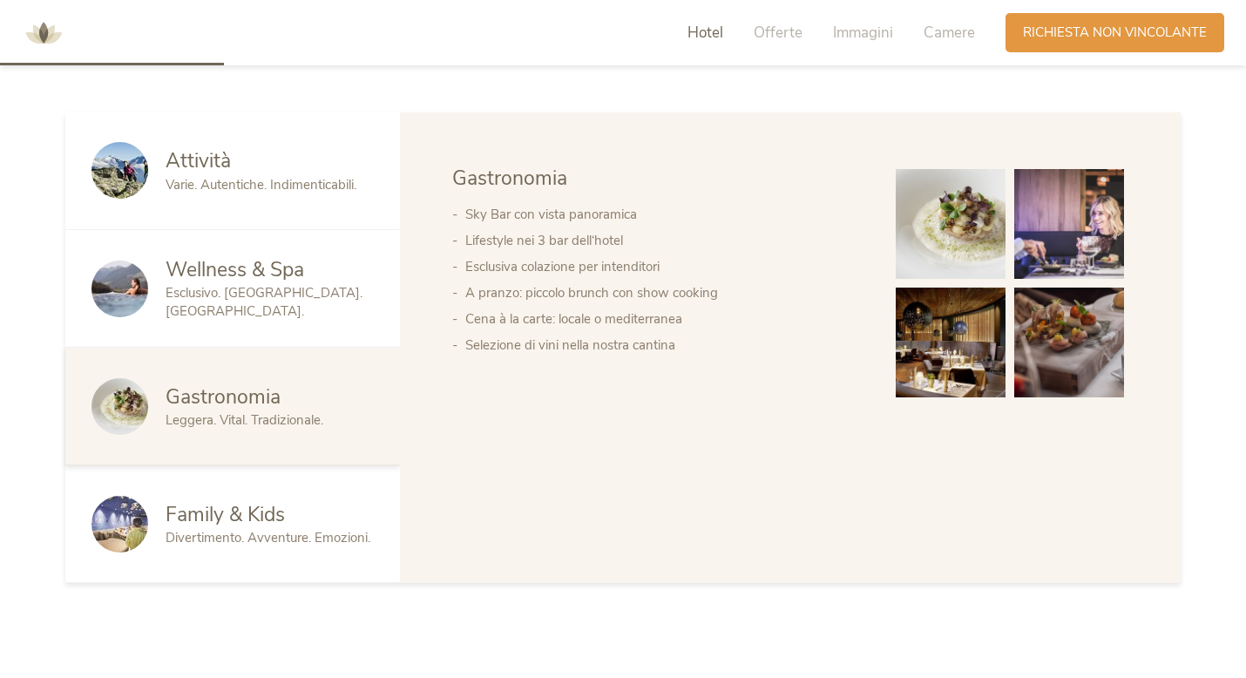
click at [274, 430] on div "Gastronomia Leggera. Vital. Tradizionale." at bounding box center [232, 407] width 335 height 118
click at [229, 519] on span "Family & Kids" at bounding box center [225, 514] width 119 height 27
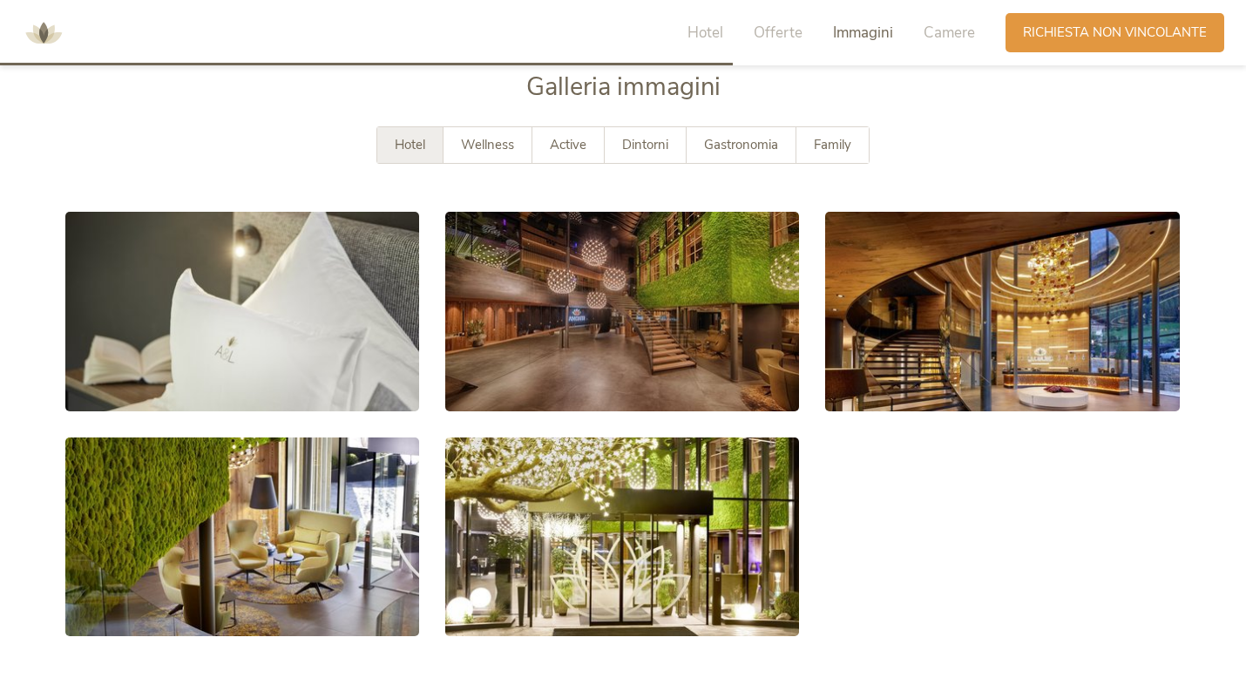
scroll to position [3123, 0]
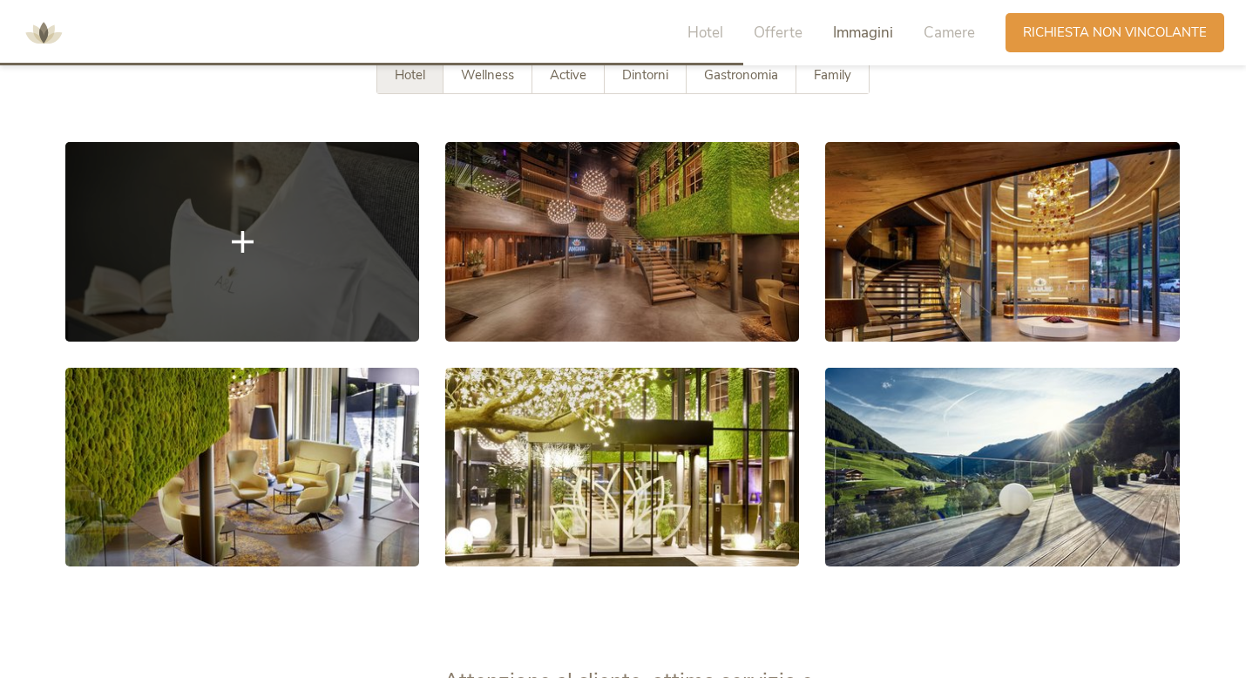
click at [157, 219] on link at bounding box center [242, 241] width 354 height 199
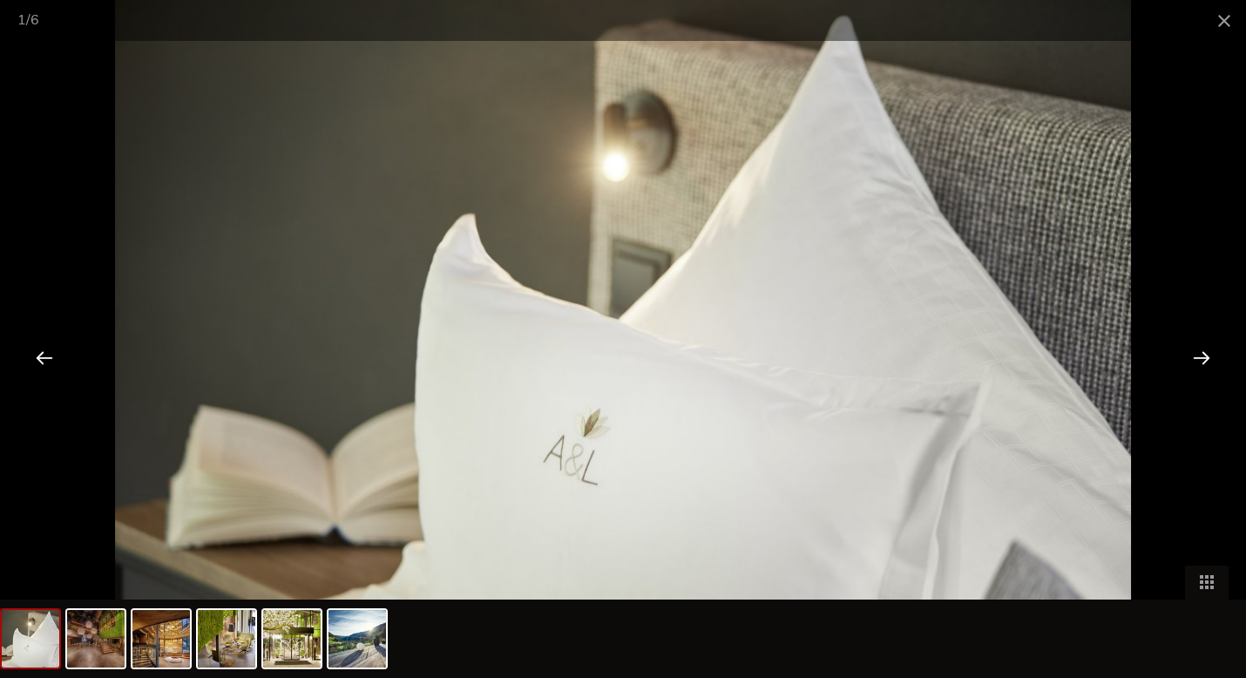
click at [1211, 350] on div at bounding box center [1202, 357] width 54 height 54
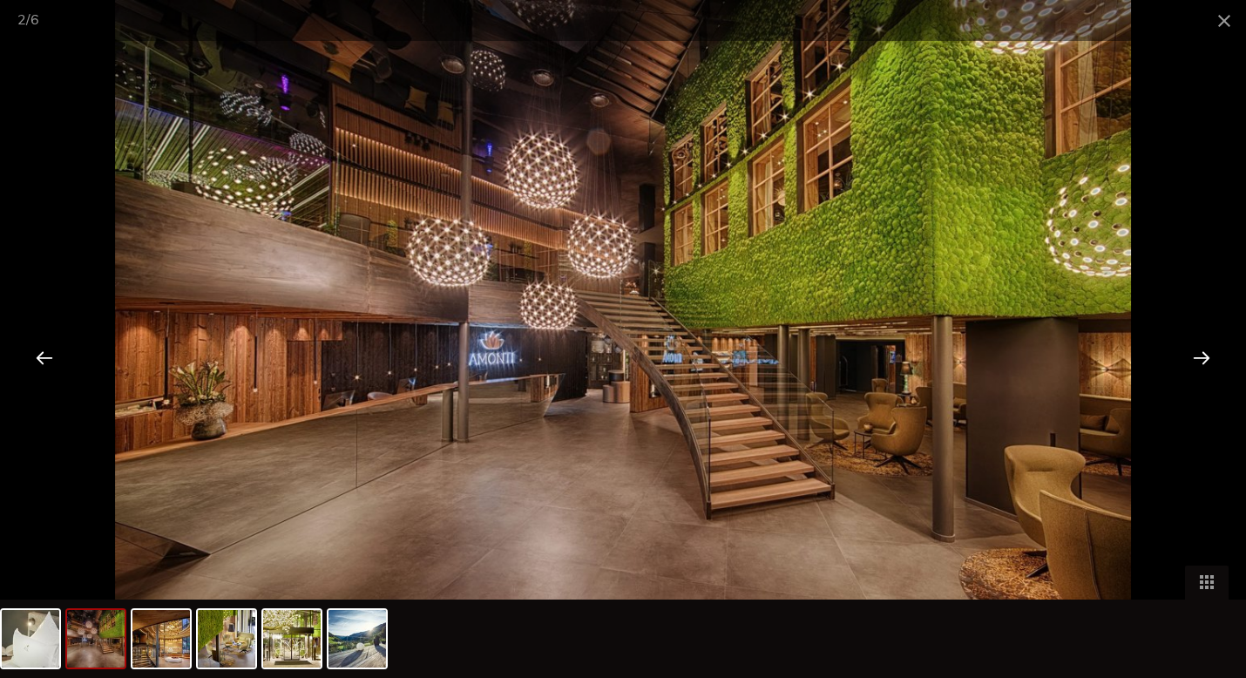
click at [1211, 350] on div at bounding box center [1202, 357] width 54 height 54
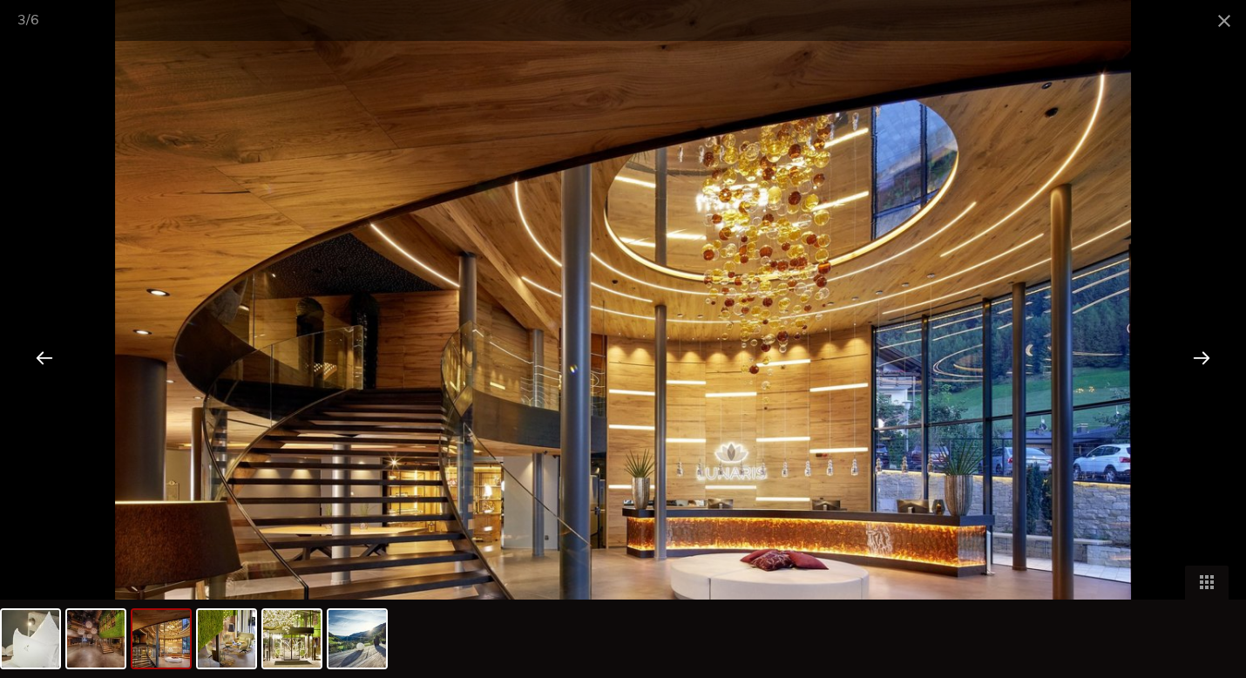
click at [1211, 350] on div at bounding box center [1202, 357] width 54 height 54
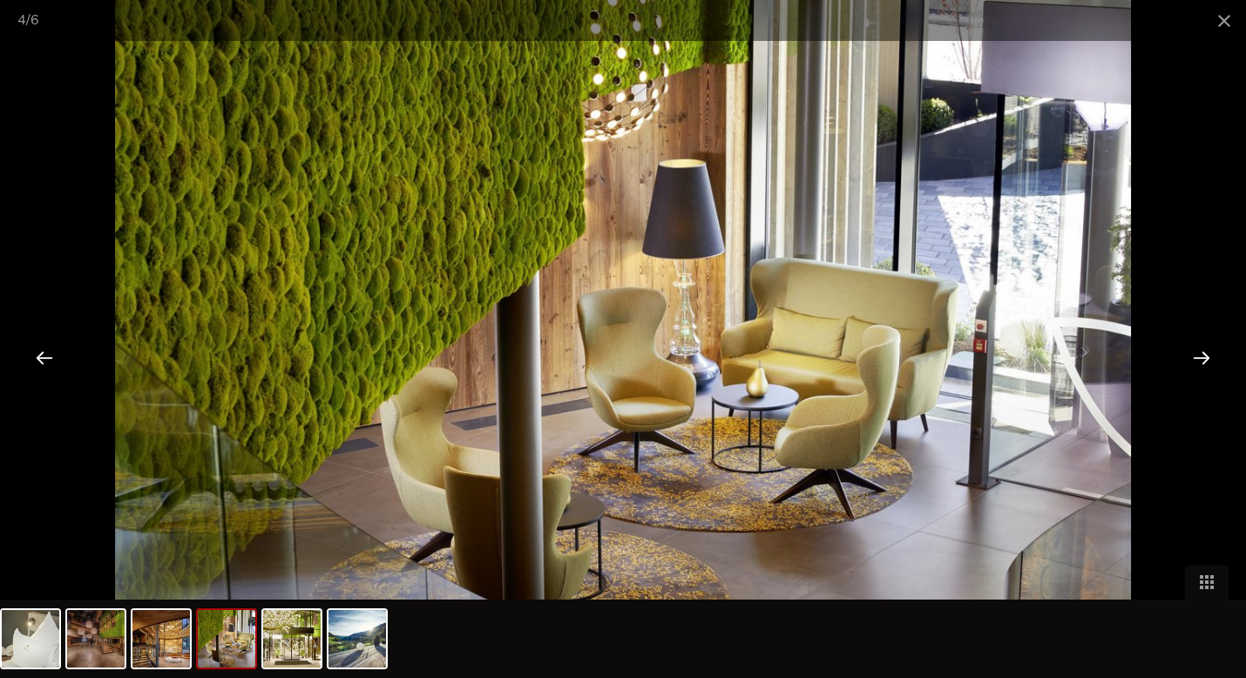
click at [1211, 350] on div at bounding box center [1202, 357] width 54 height 54
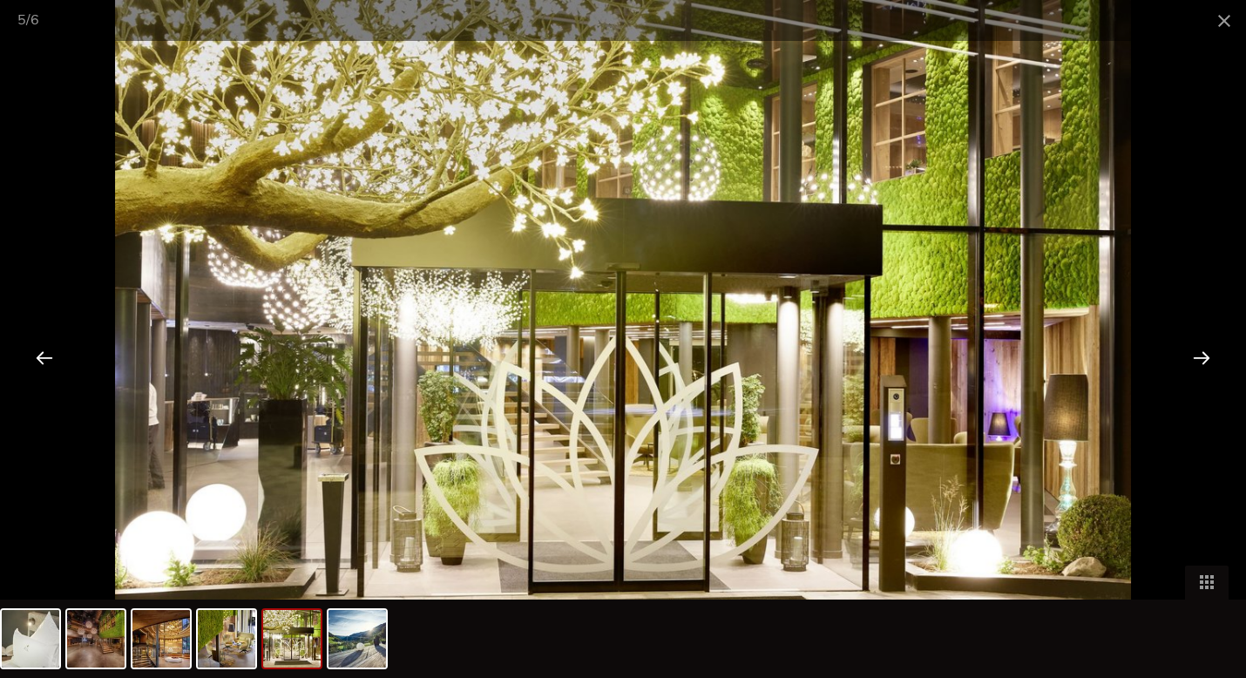
click at [41, 347] on div at bounding box center [44, 357] width 54 height 54
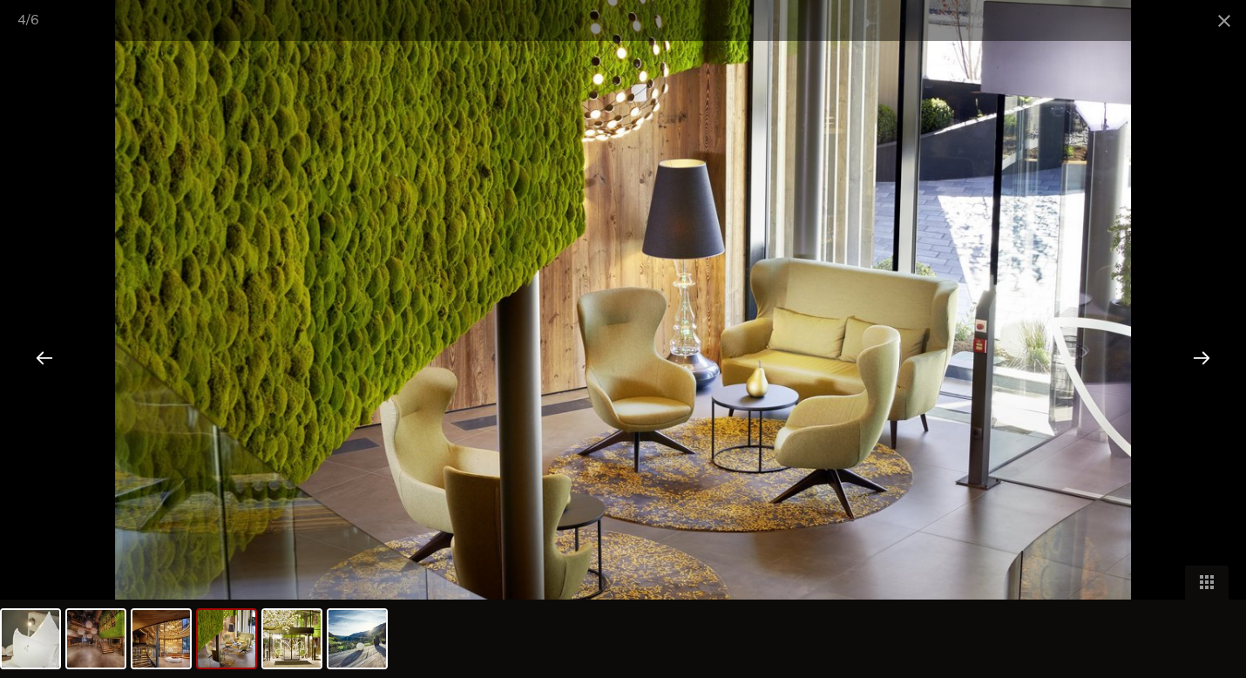
click at [744, 405] on img at bounding box center [623, 339] width 1016 height 678
click at [1196, 362] on div at bounding box center [1202, 357] width 54 height 54
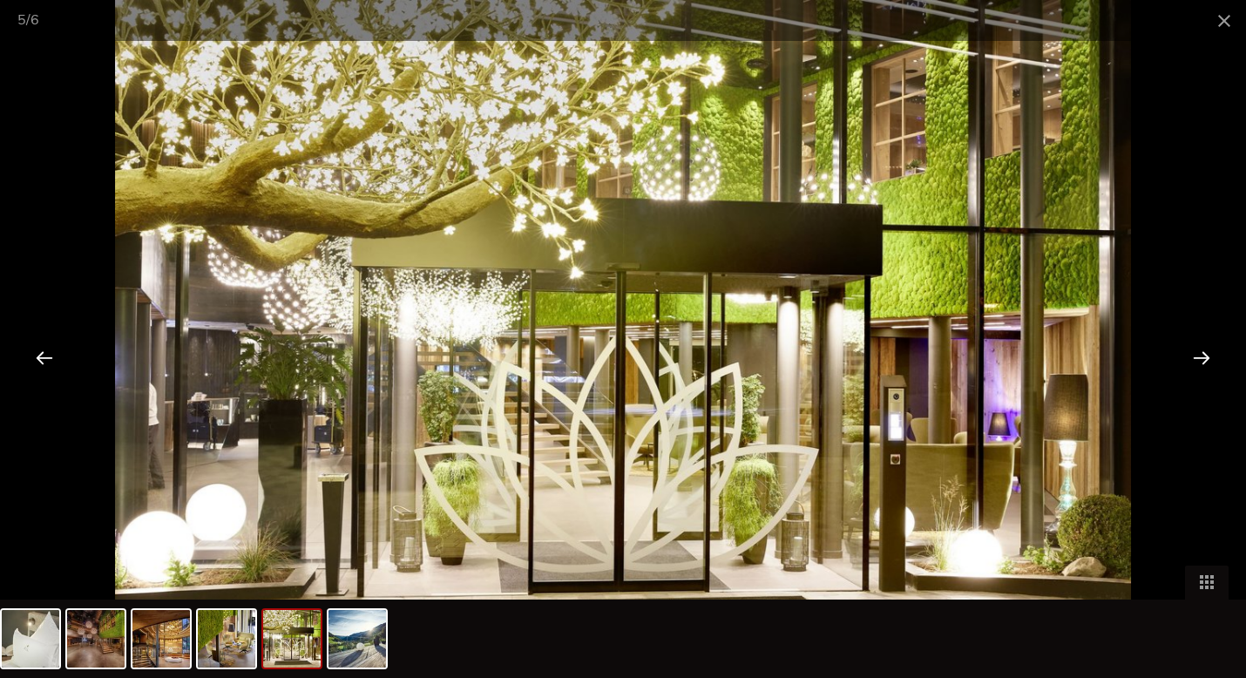
click at [45, 360] on div at bounding box center [44, 357] width 54 height 54
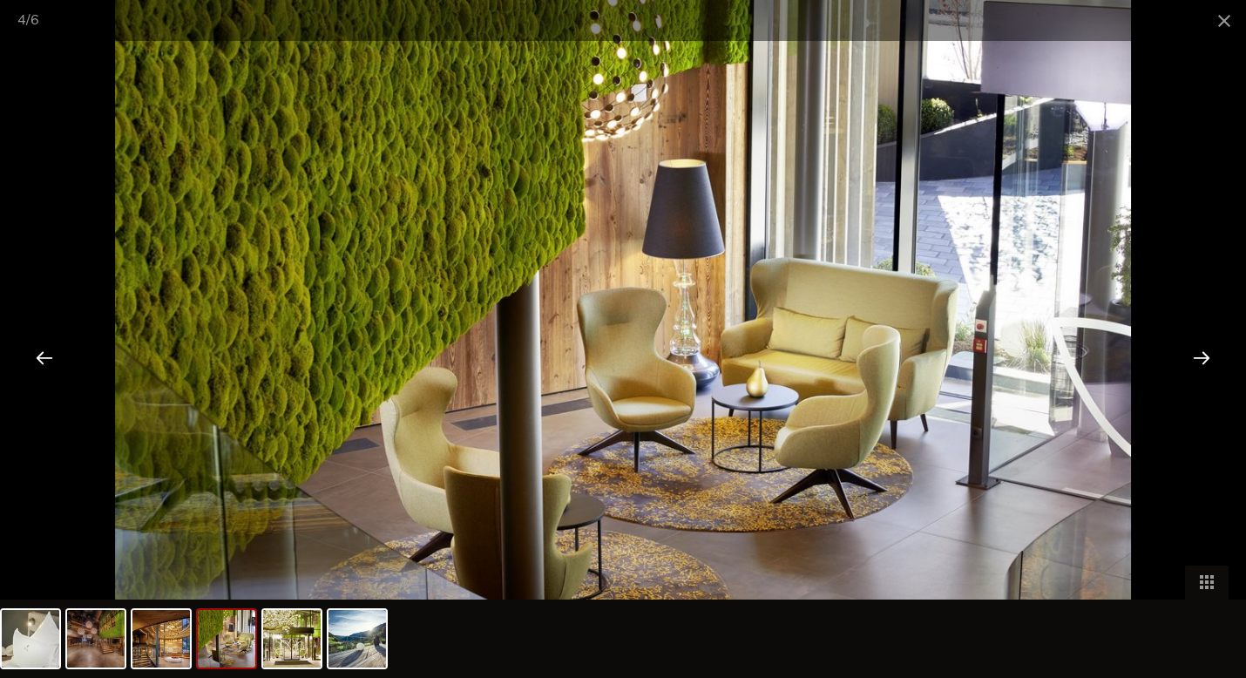
click at [1188, 364] on div at bounding box center [1202, 357] width 54 height 54
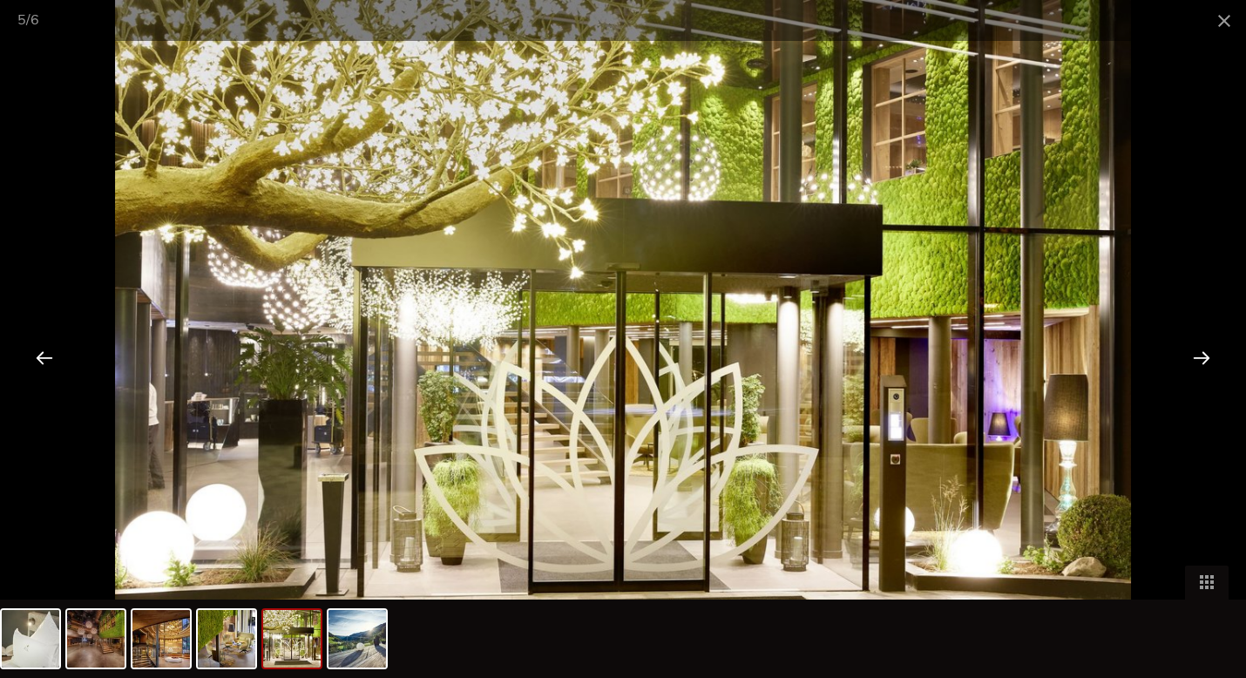
click at [1188, 364] on div at bounding box center [1202, 357] width 54 height 54
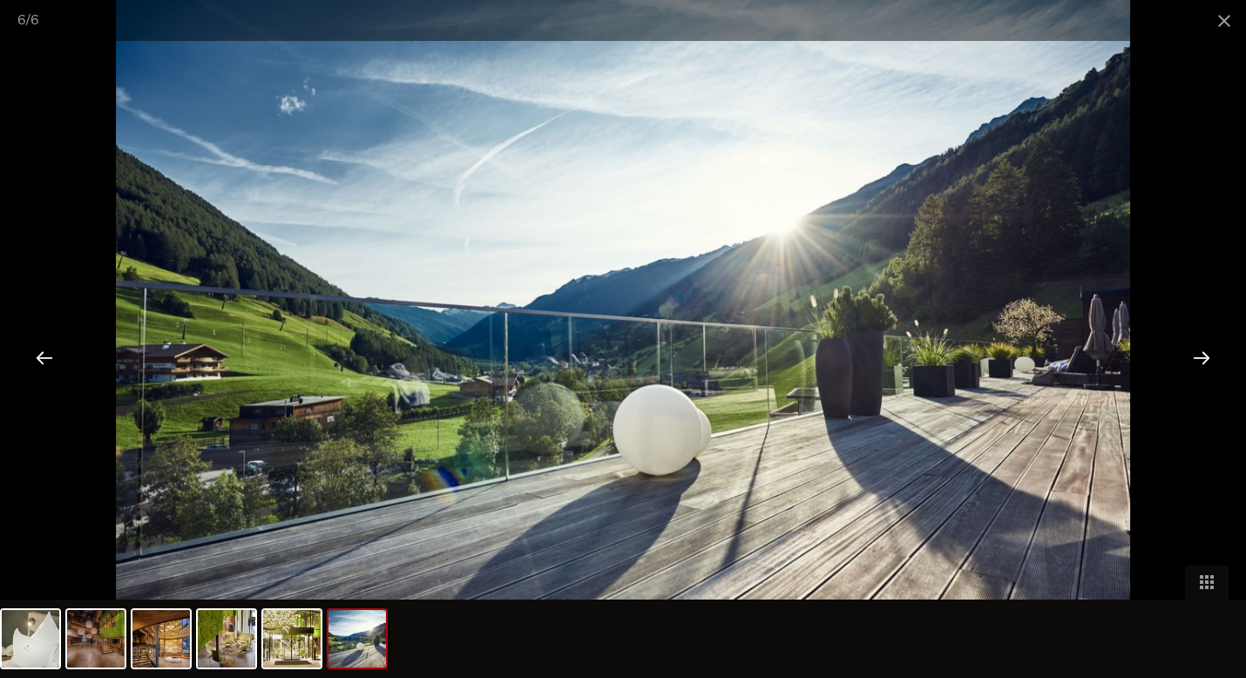
click at [1203, 357] on div at bounding box center [1202, 357] width 54 height 54
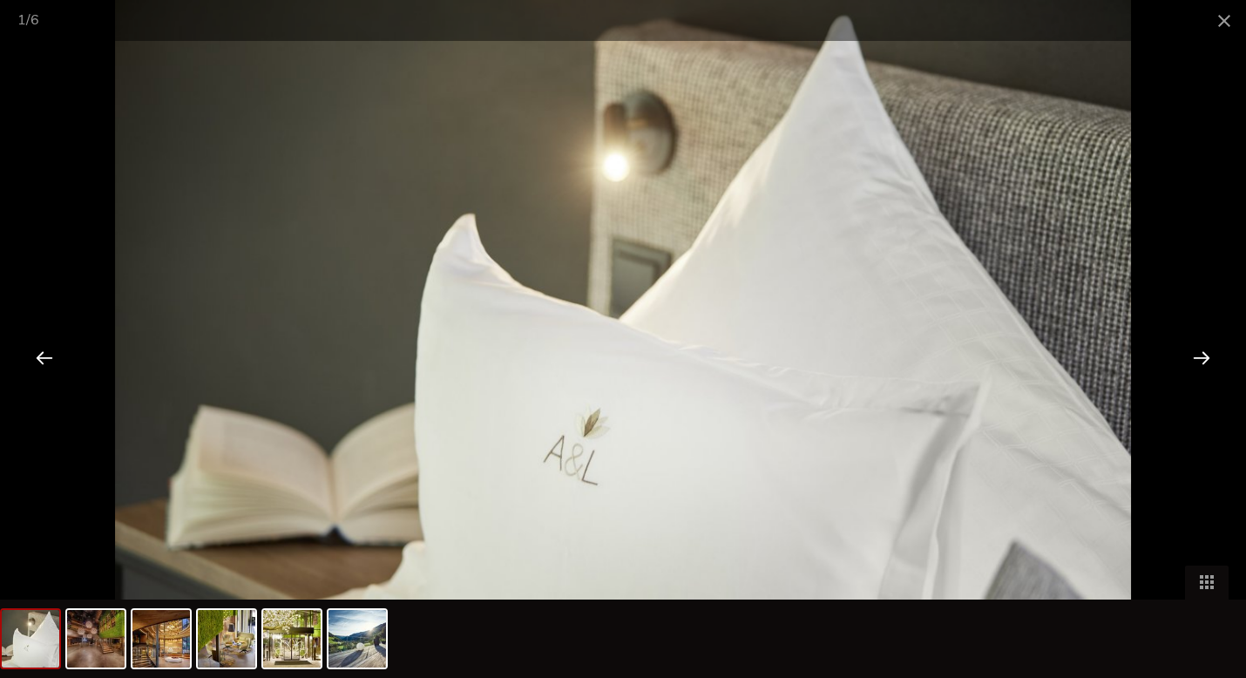
click at [1203, 357] on div at bounding box center [1202, 357] width 54 height 54
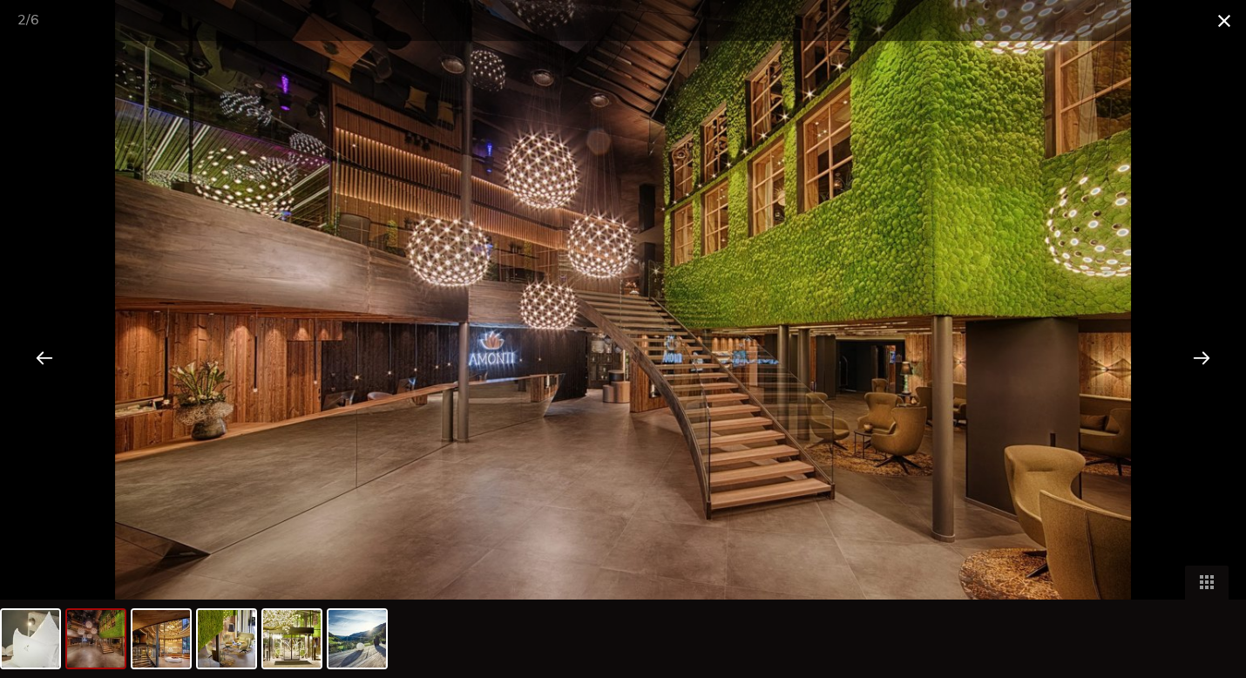
click at [1224, 24] on span at bounding box center [1225, 20] width 44 height 41
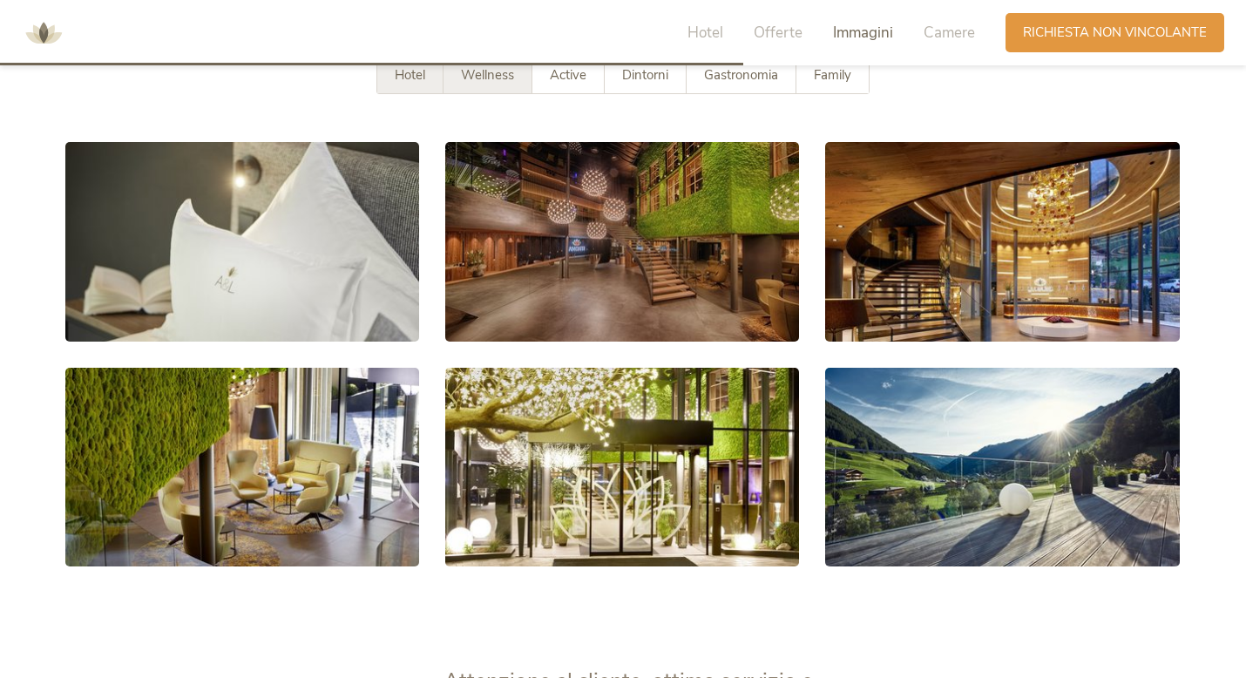
click at [510, 69] on span "Wellness" at bounding box center [487, 74] width 53 height 17
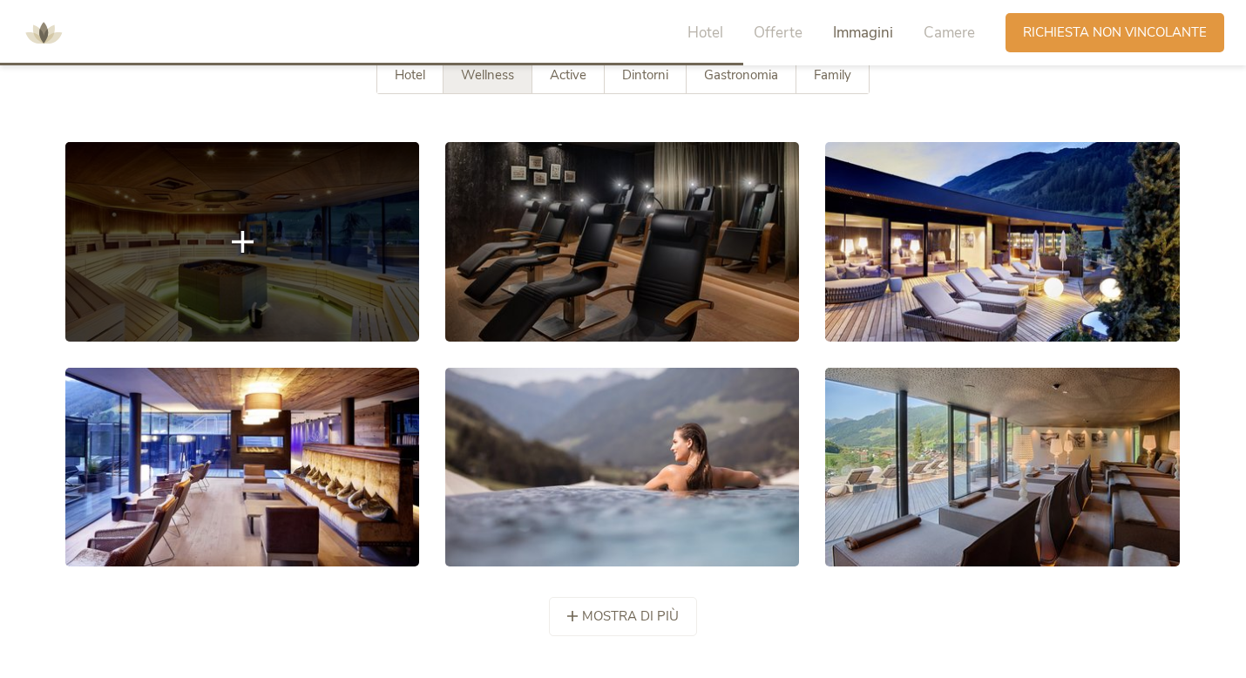
click at [347, 234] on link at bounding box center [242, 241] width 354 height 199
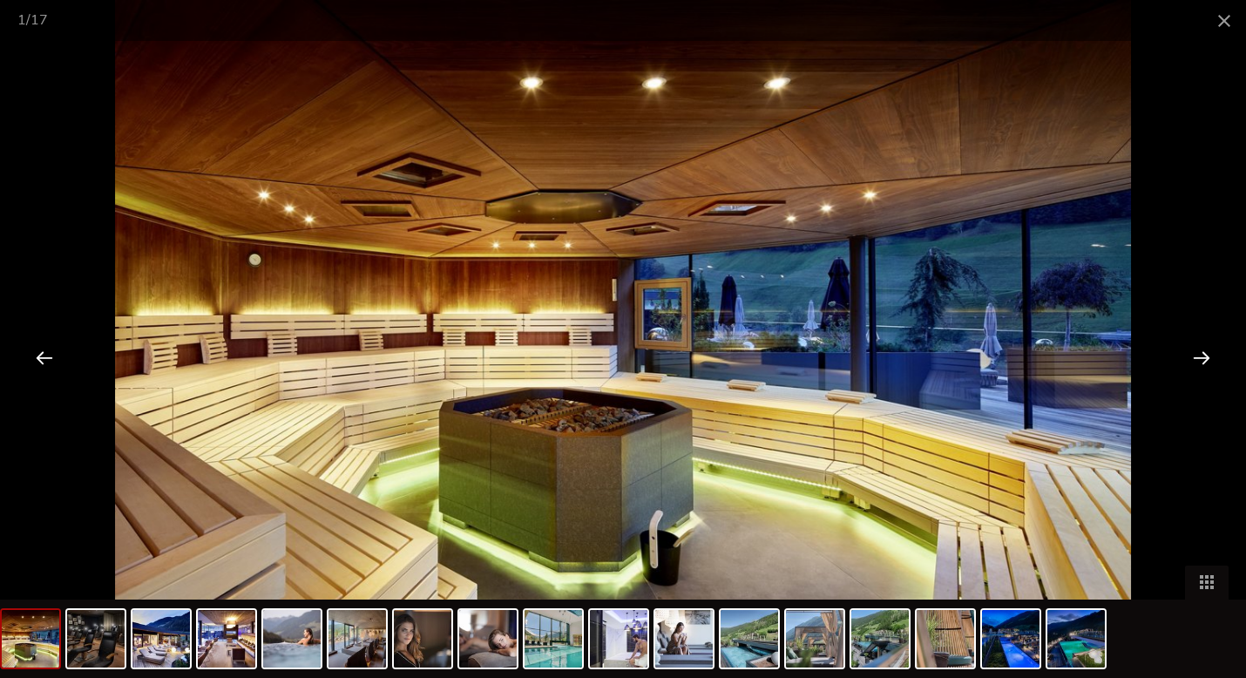
click at [1202, 364] on div at bounding box center [1202, 357] width 54 height 54
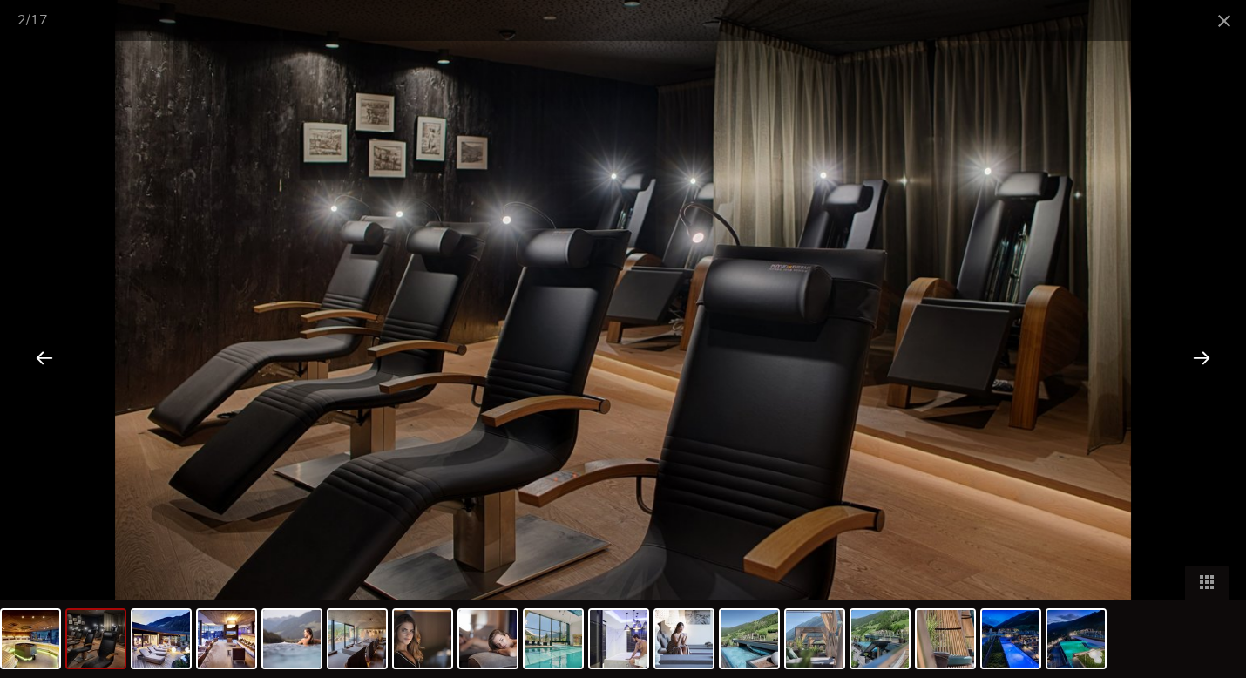
click at [1202, 364] on div at bounding box center [1202, 357] width 54 height 54
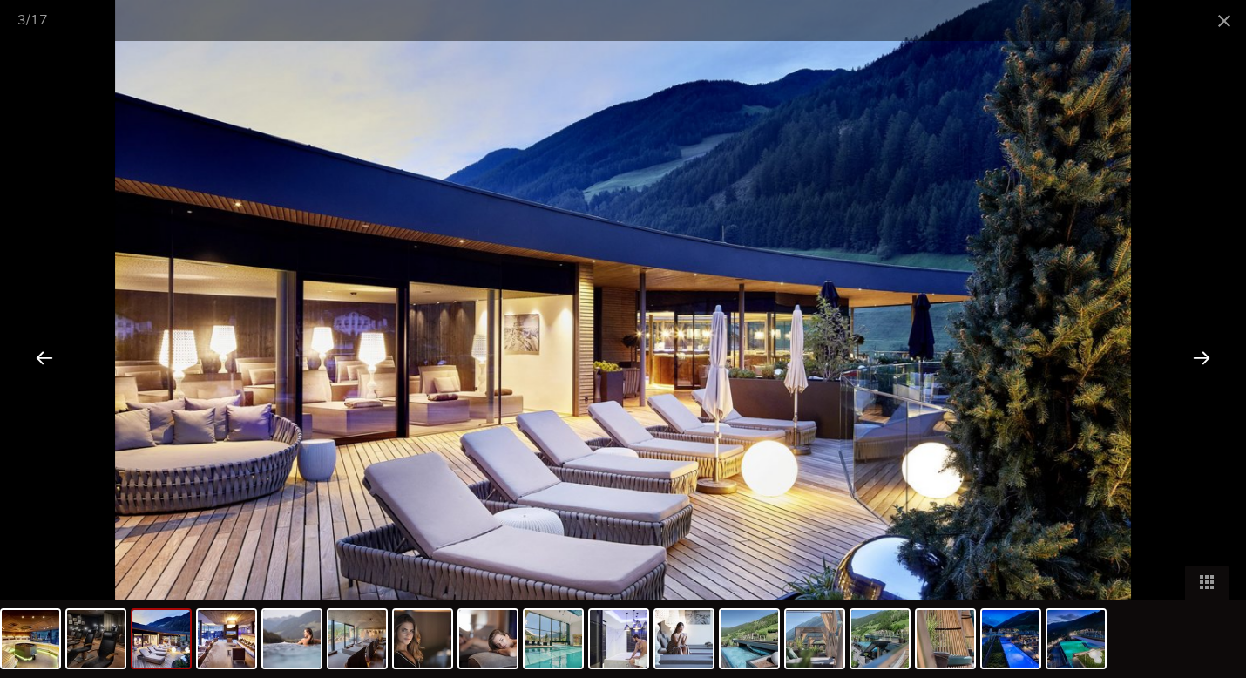
click at [33, 354] on div at bounding box center [44, 357] width 54 height 54
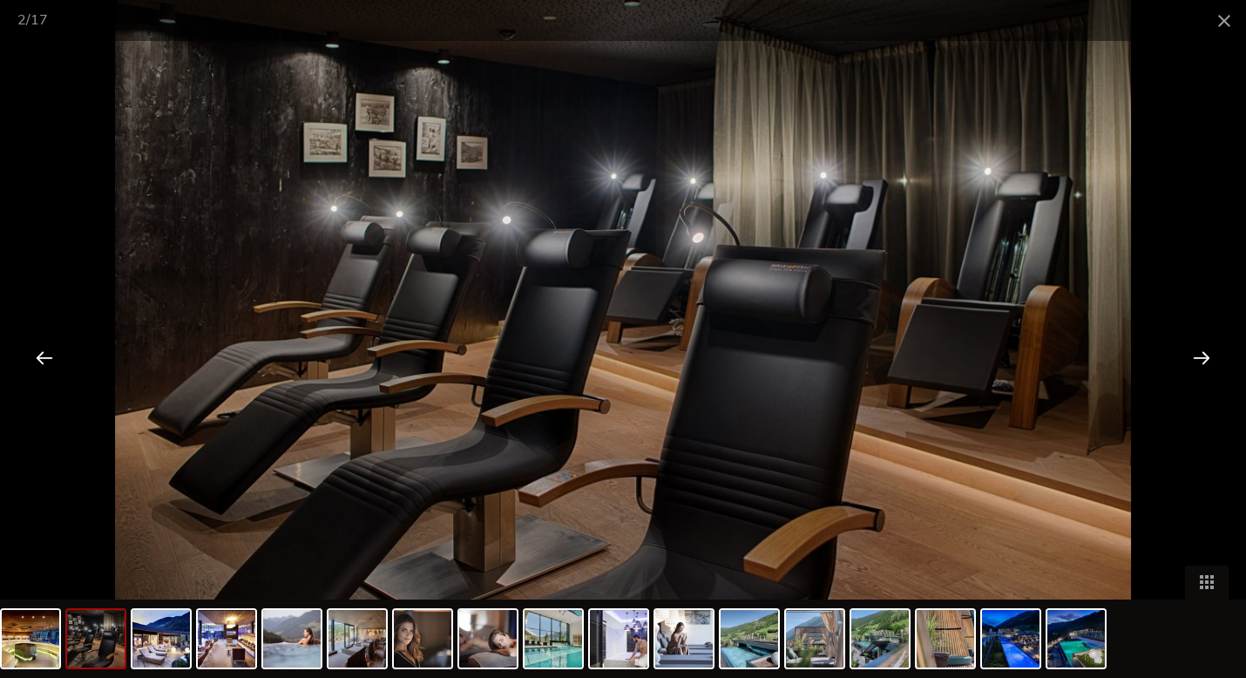
click at [1206, 353] on div at bounding box center [1202, 357] width 54 height 54
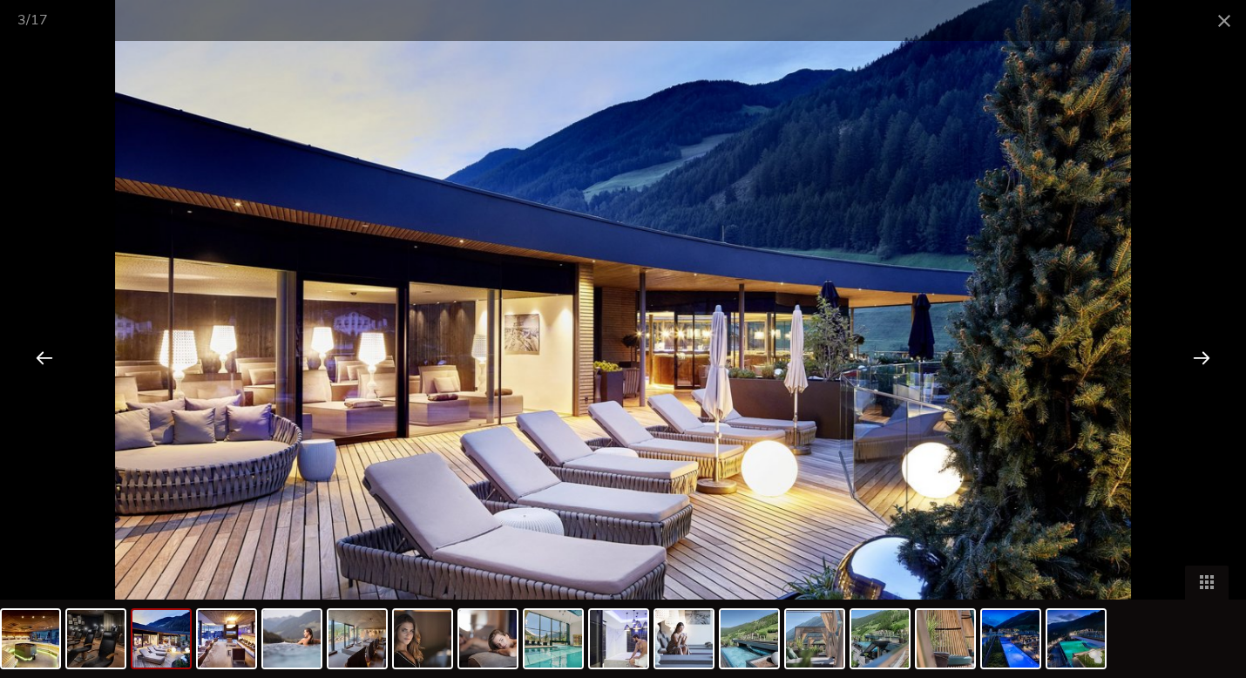
click at [1197, 362] on div at bounding box center [1202, 357] width 54 height 54
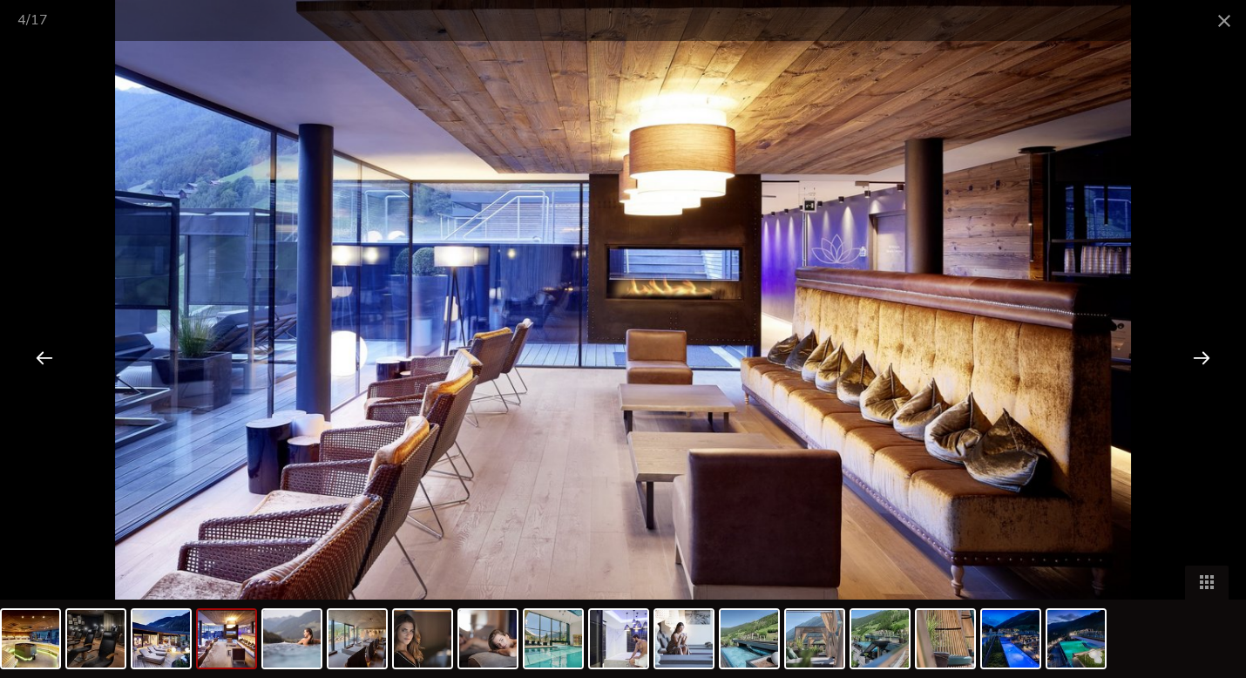
click at [1206, 358] on div at bounding box center [1202, 357] width 54 height 54
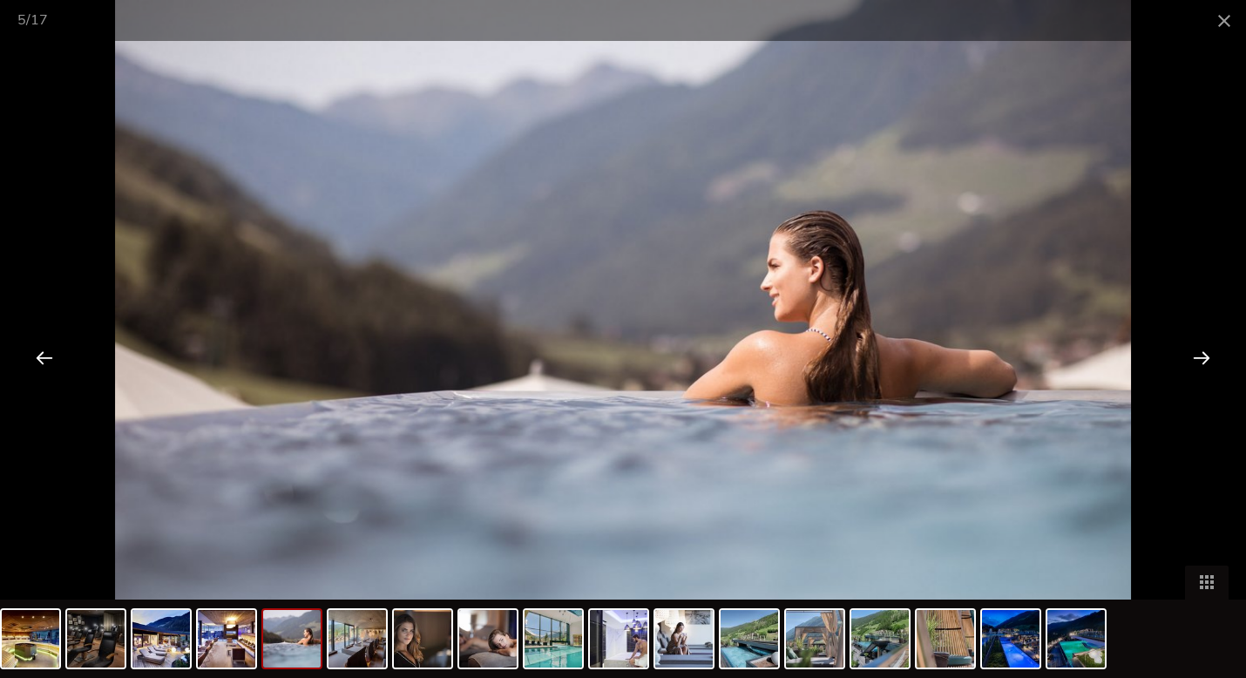
click at [1197, 360] on div at bounding box center [1202, 357] width 54 height 54
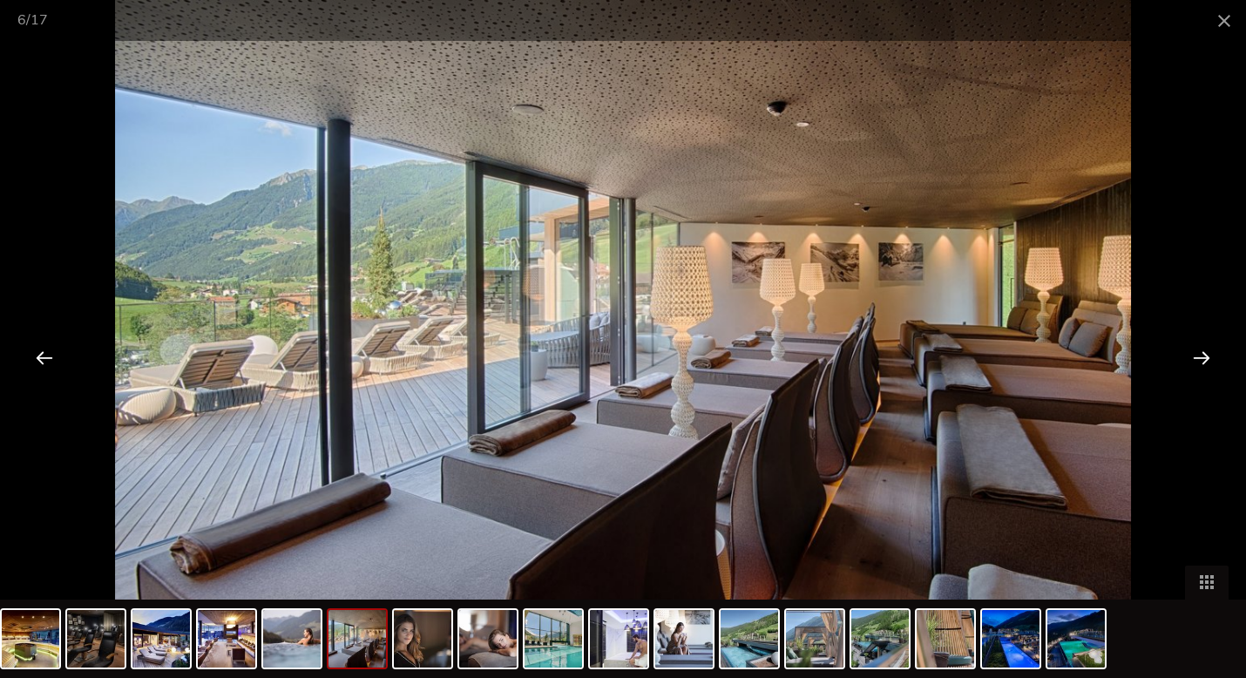
click at [1200, 350] on div at bounding box center [1202, 357] width 54 height 54
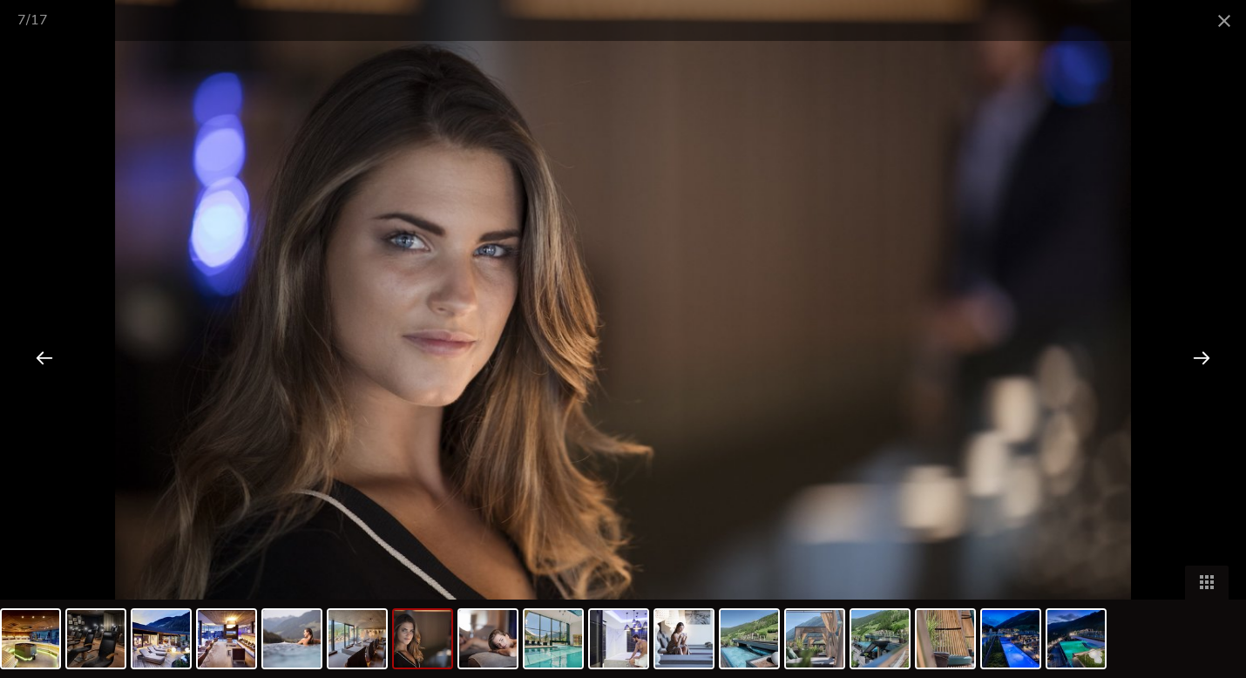
click at [1202, 348] on div at bounding box center [1202, 357] width 54 height 54
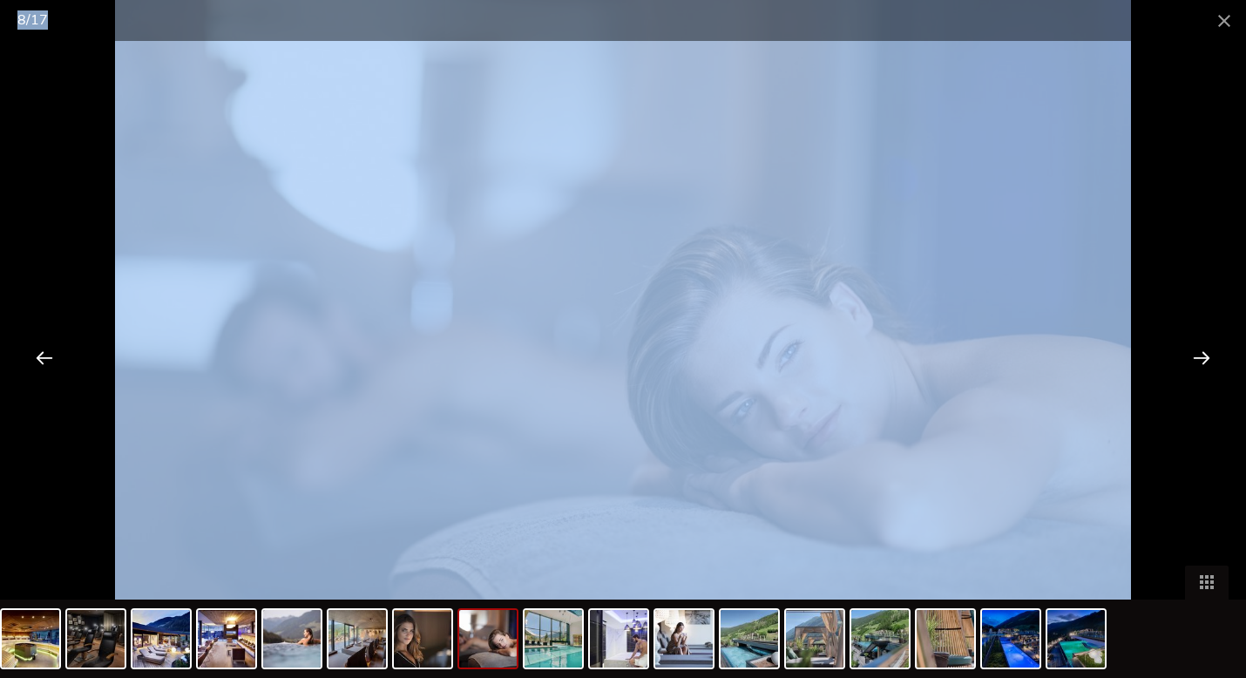
drag, startPoint x: 1238, startPoint y: 354, endPoint x: 1220, endPoint y: 355, distance: 18.3
click at [1222, 355] on div "8 / 17" at bounding box center [623, 339] width 1246 height 678
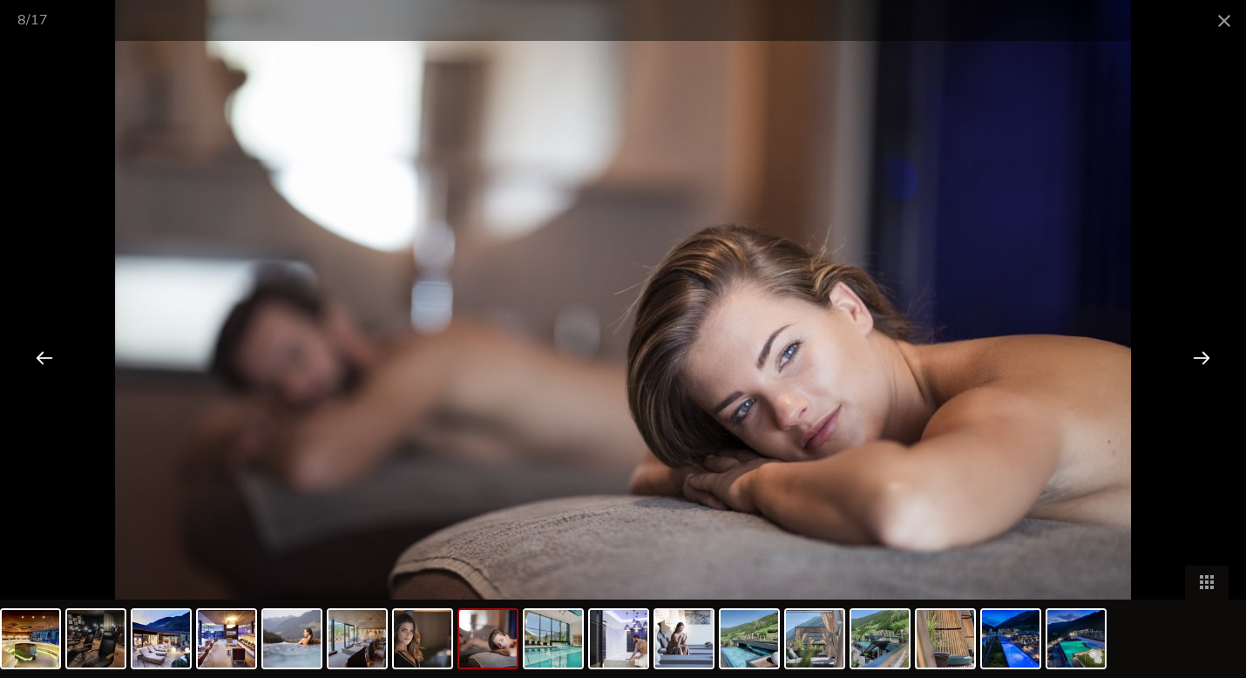
click at [1194, 359] on div at bounding box center [1202, 357] width 54 height 54
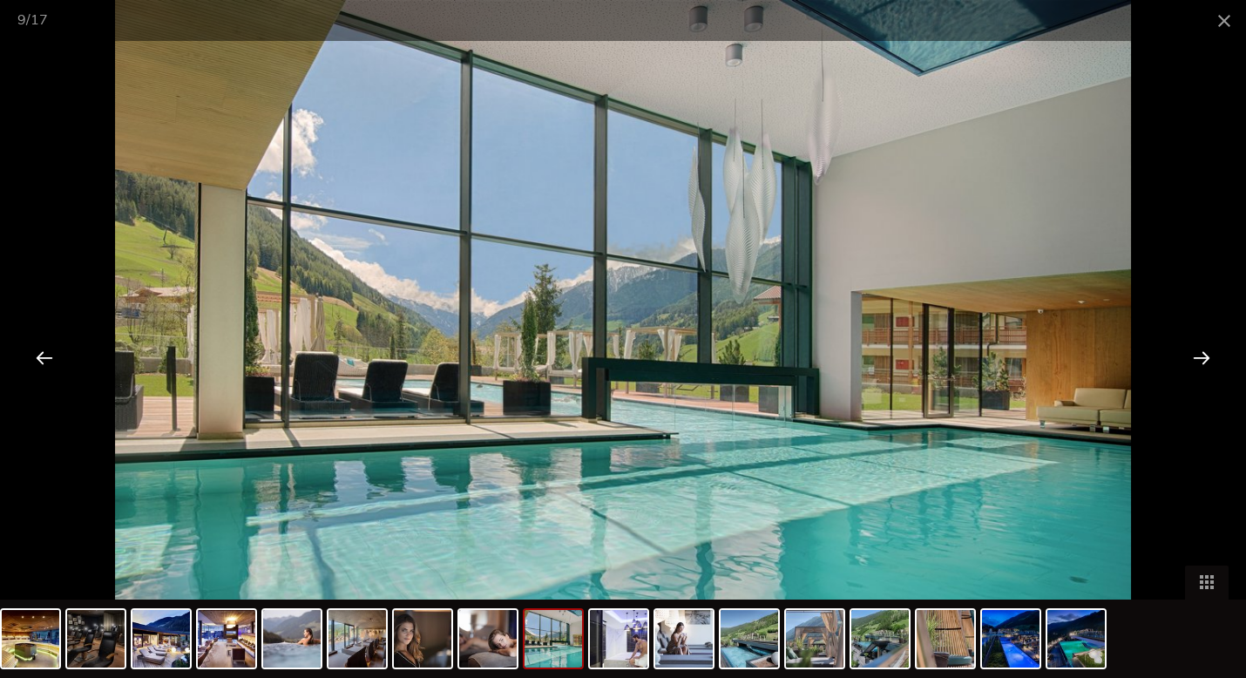
click at [1206, 349] on div at bounding box center [1202, 357] width 54 height 54
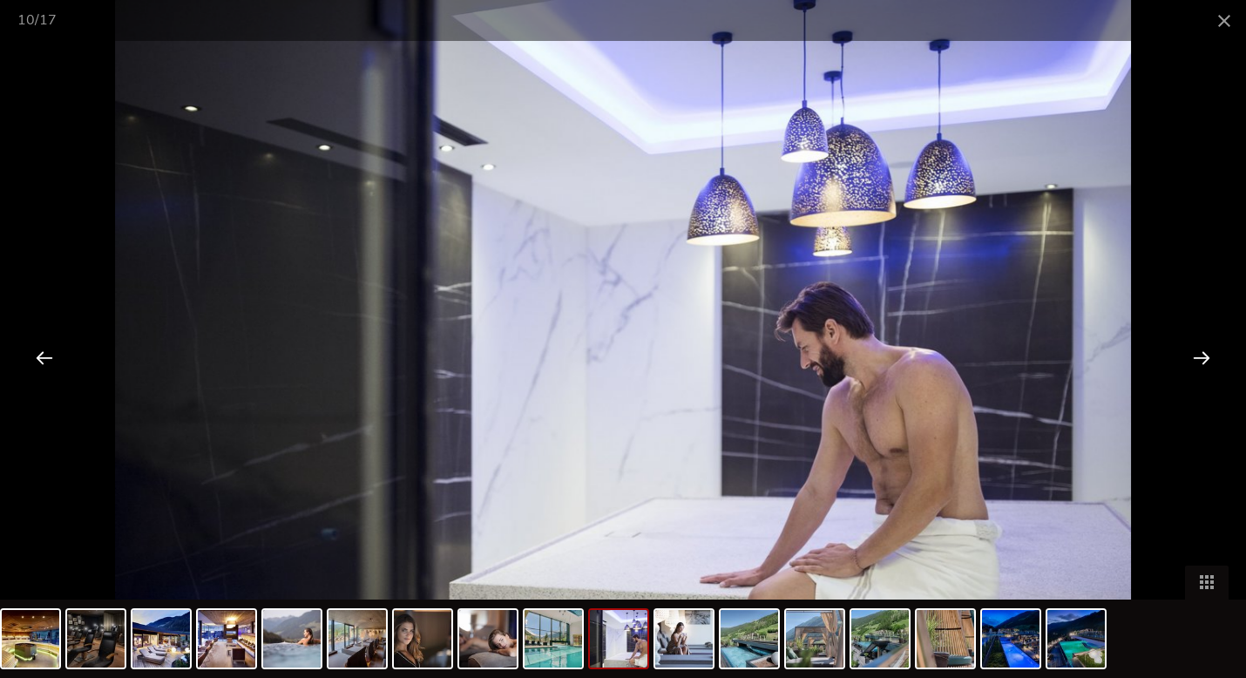
click at [1208, 349] on div at bounding box center [1202, 357] width 54 height 54
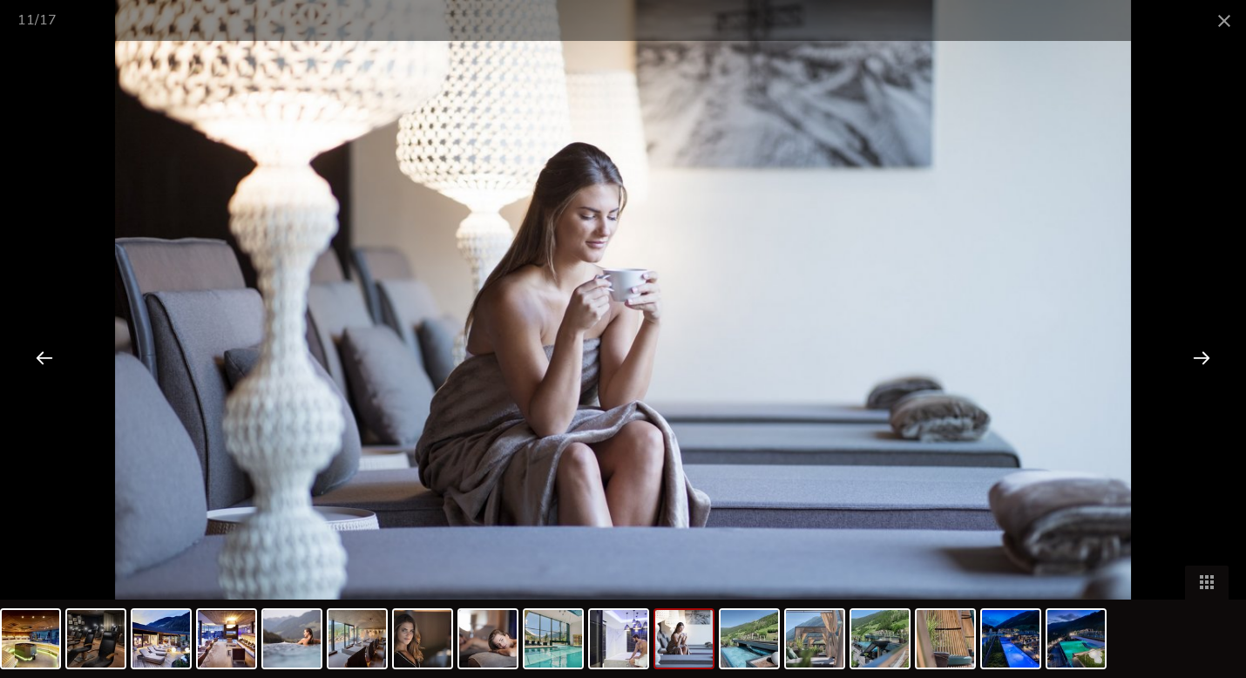
click at [1209, 349] on div at bounding box center [1202, 357] width 54 height 54
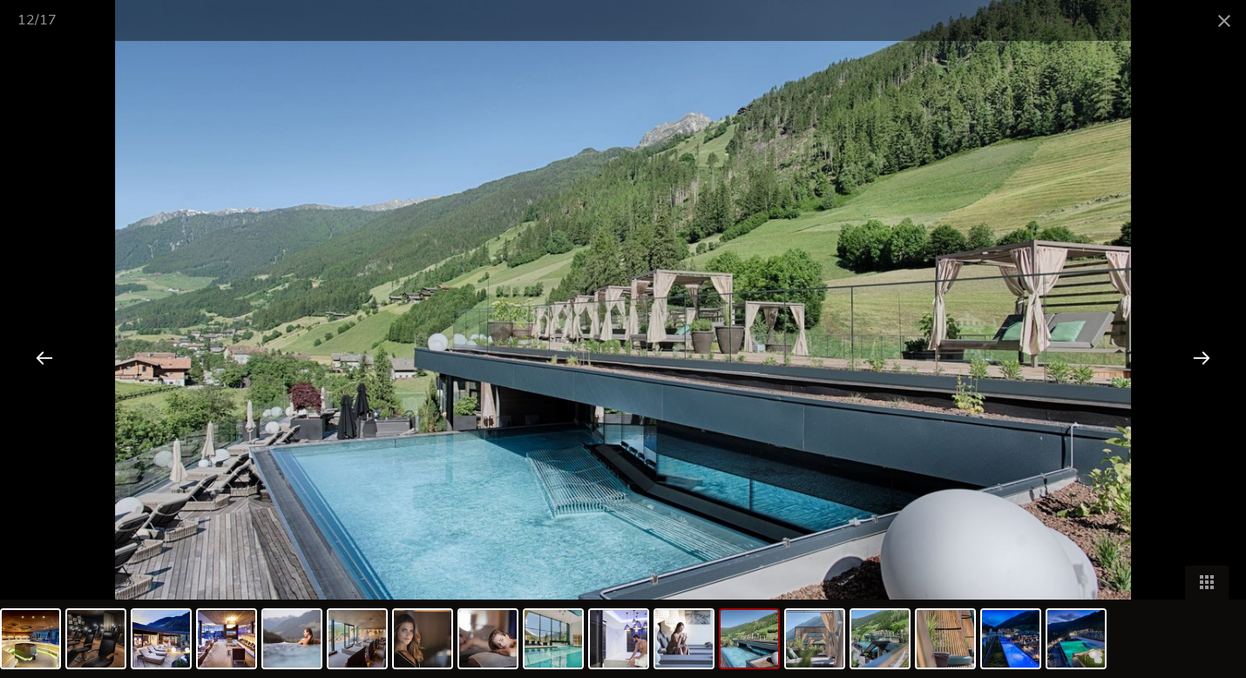
click at [1217, 361] on div at bounding box center [1202, 357] width 54 height 54
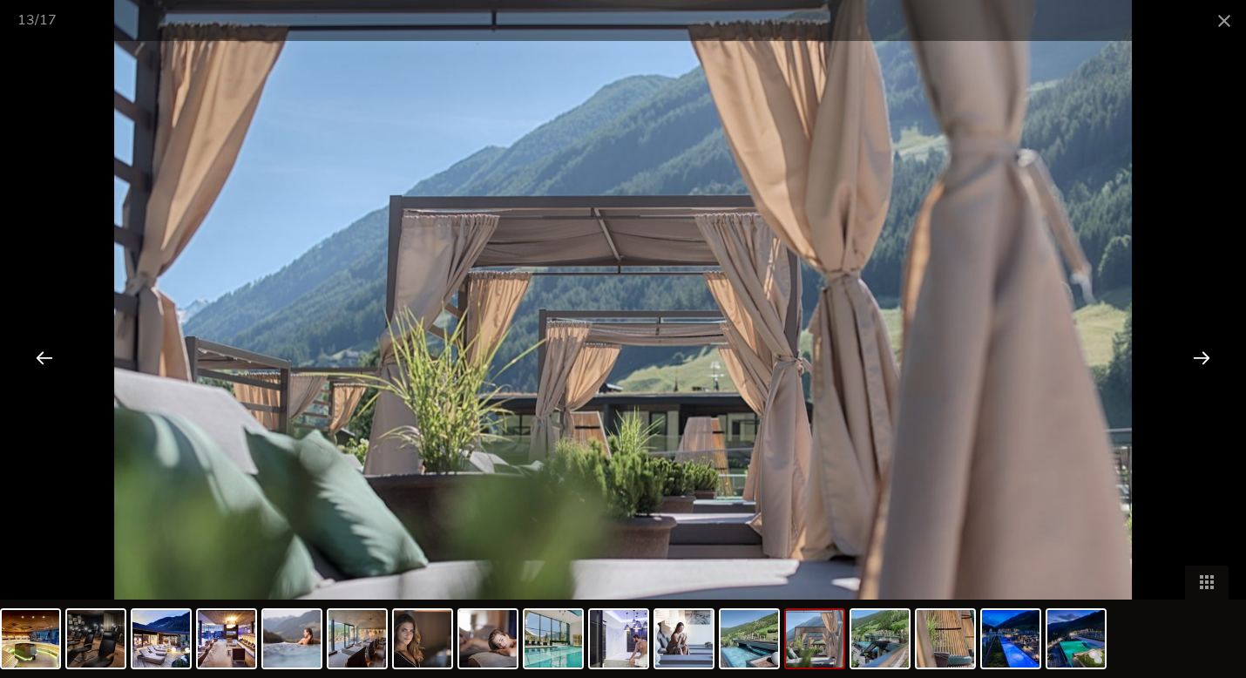
click at [1217, 362] on div at bounding box center [1202, 357] width 54 height 54
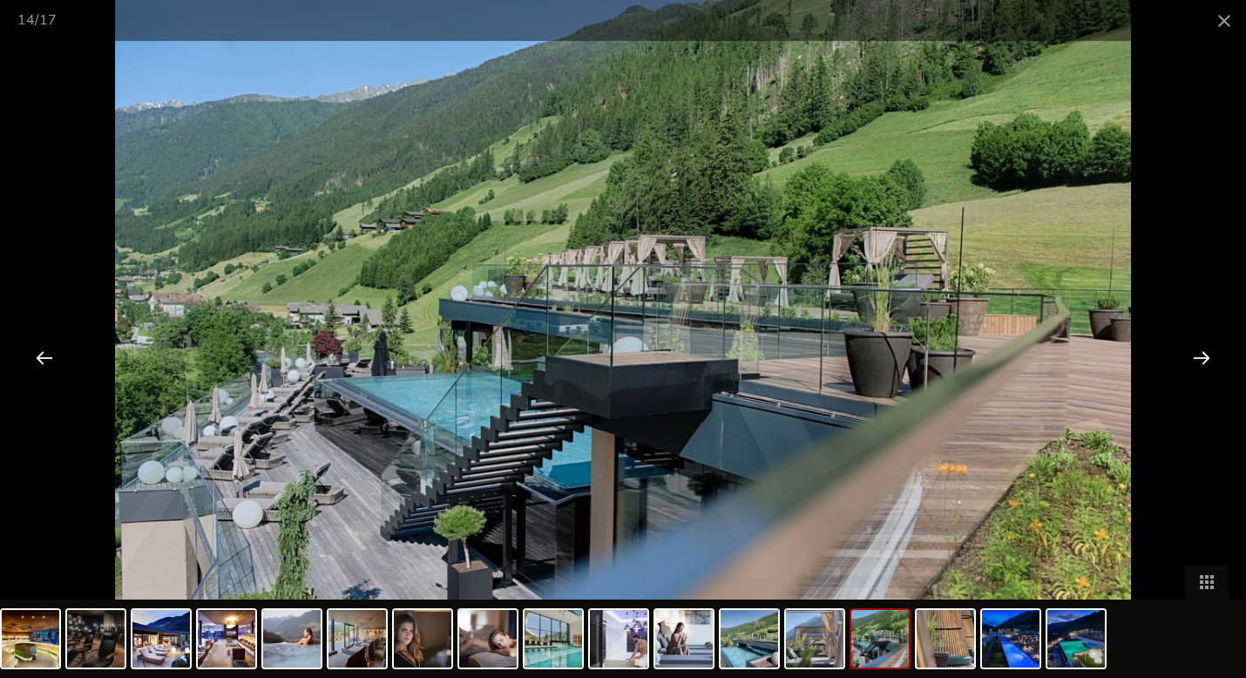
click at [1217, 362] on div at bounding box center [1202, 357] width 54 height 54
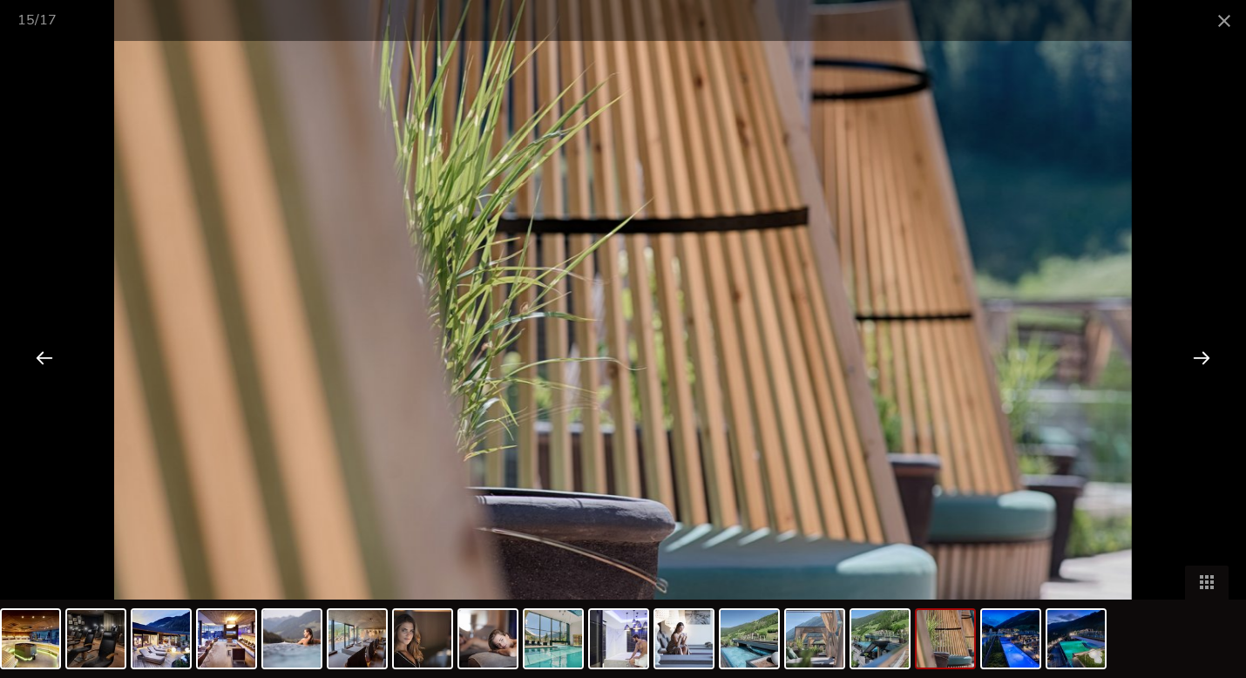
click at [1217, 362] on div at bounding box center [1202, 357] width 54 height 54
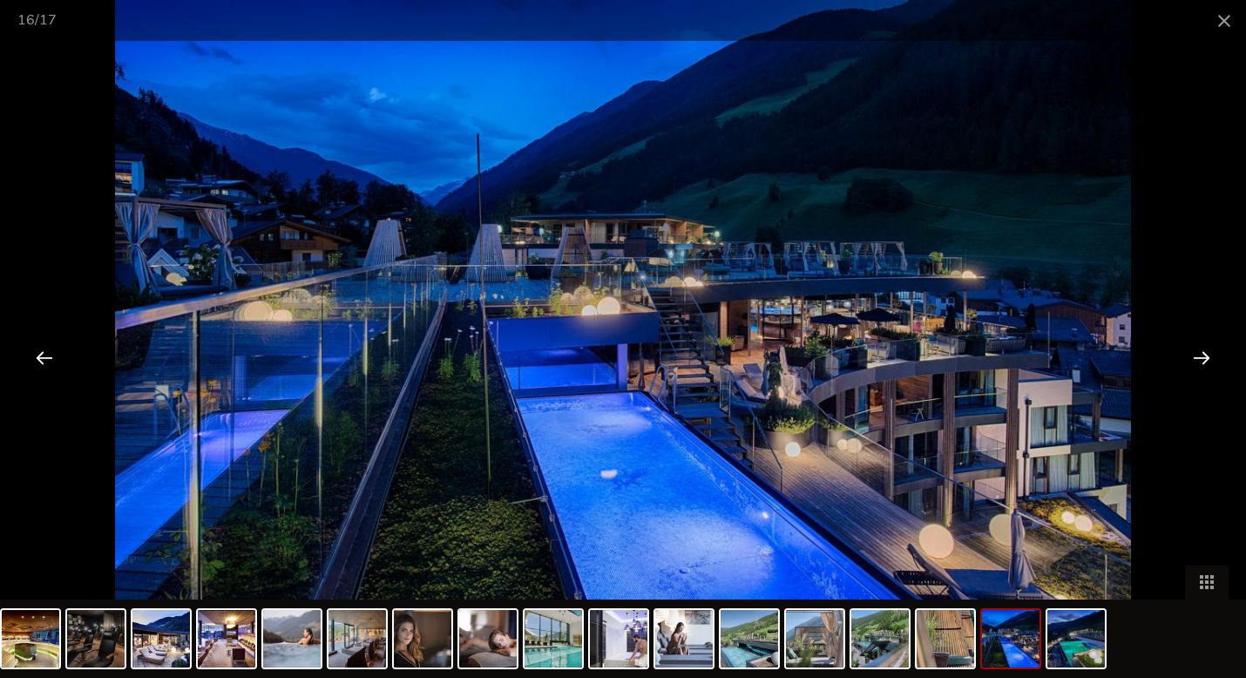
click at [1200, 356] on div at bounding box center [1202, 357] width 54 height 54
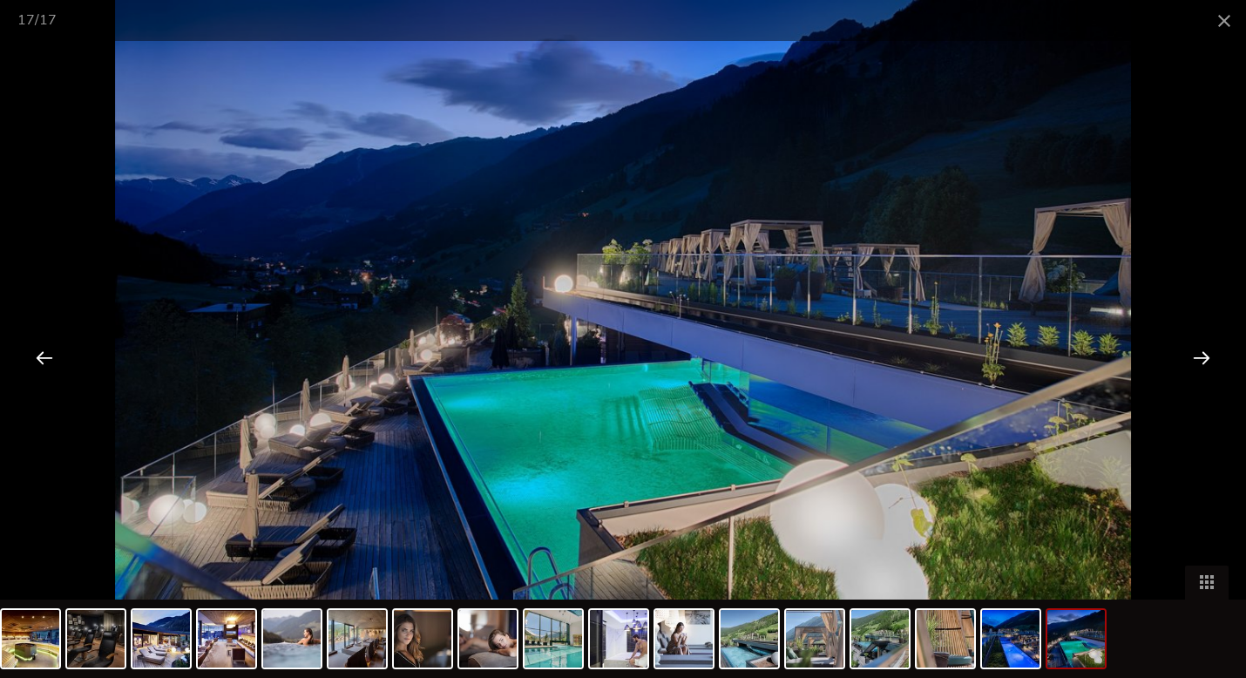
click at [1202, 351] on div at bounding box center [1202, 357] width 54 height 54
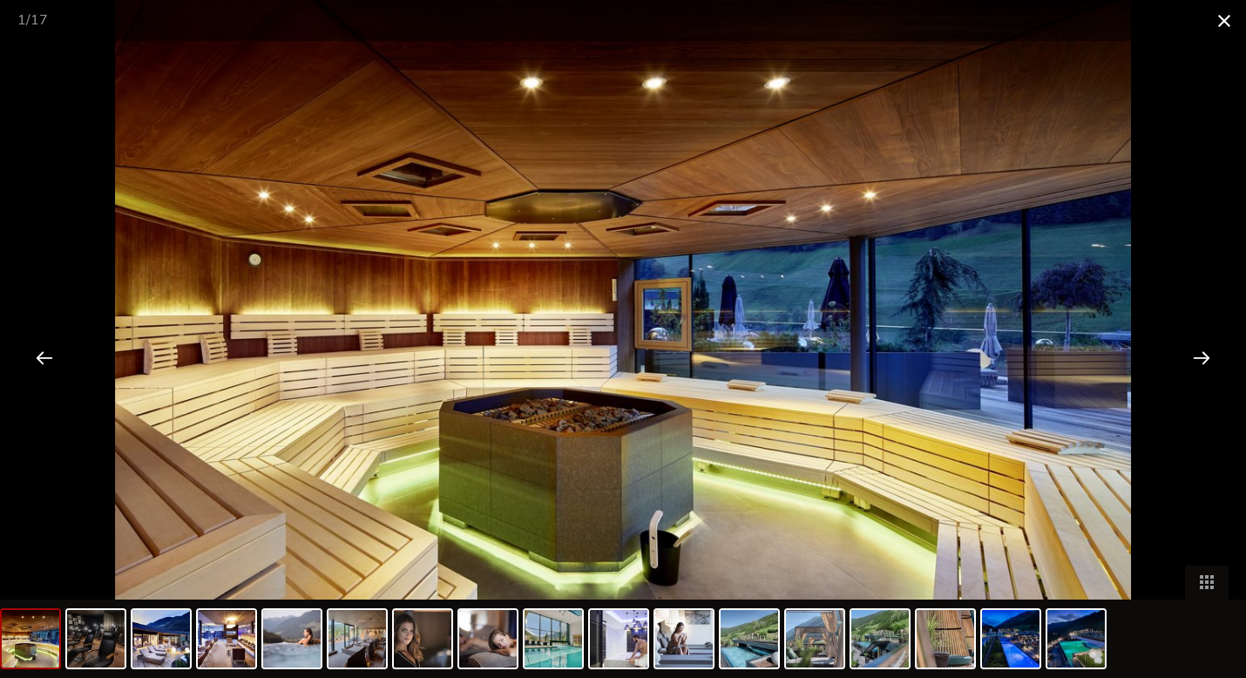
click at [1225, 17] on span at bounding box center [1225, 20] width 44 height 41
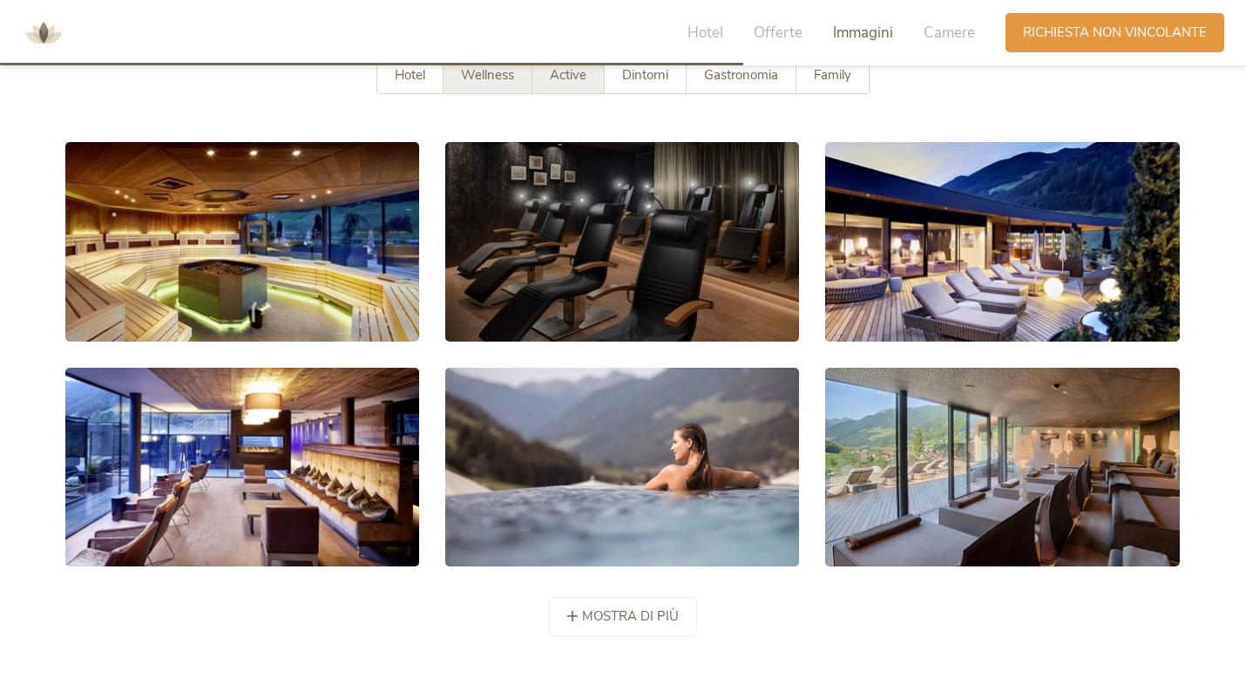
click at [576, 70] on span "Active" at bounding box center [568, 74] width 37 height 17
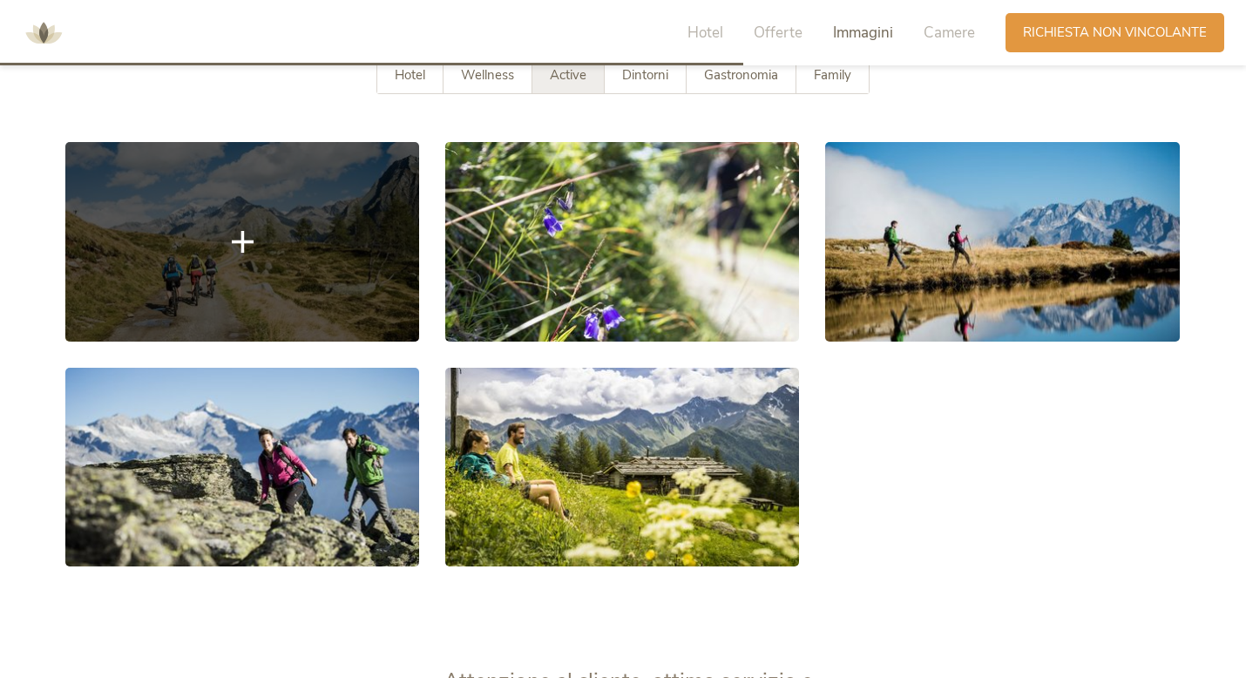
click at [247, 300] on link at bounding box center [242, 241] width 354 height 199
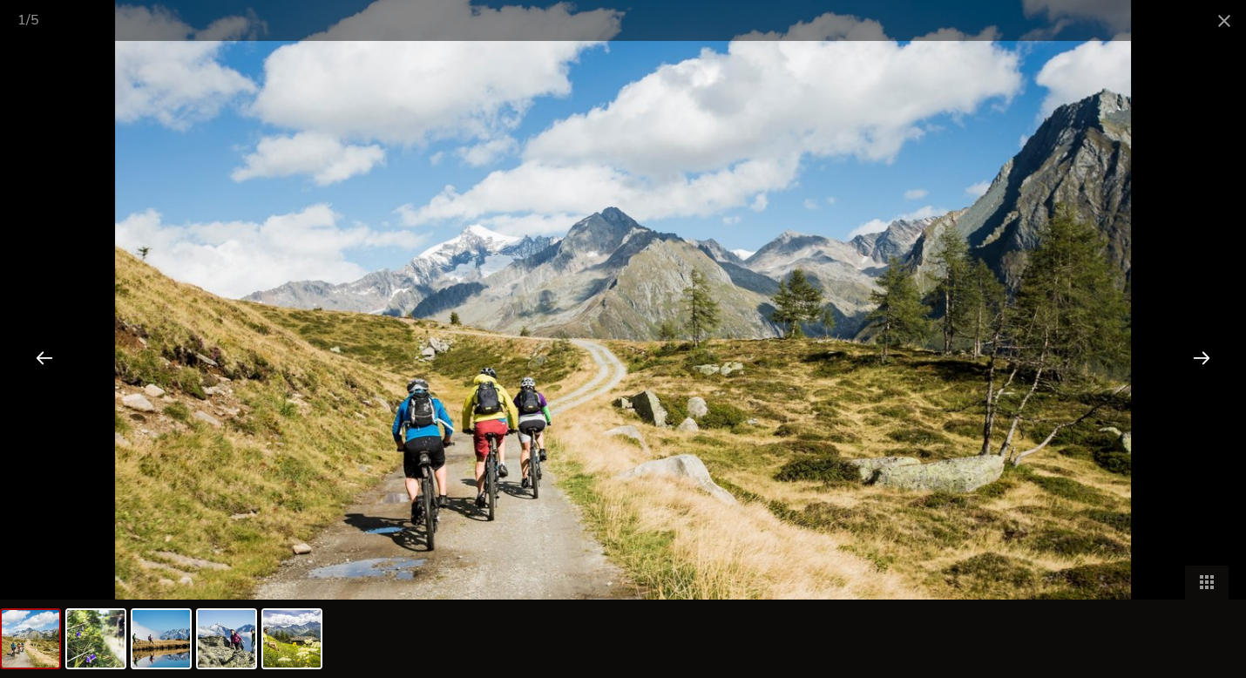
click at [1204, 357] on div at bounding box center [1202, 357] width 54 height 54
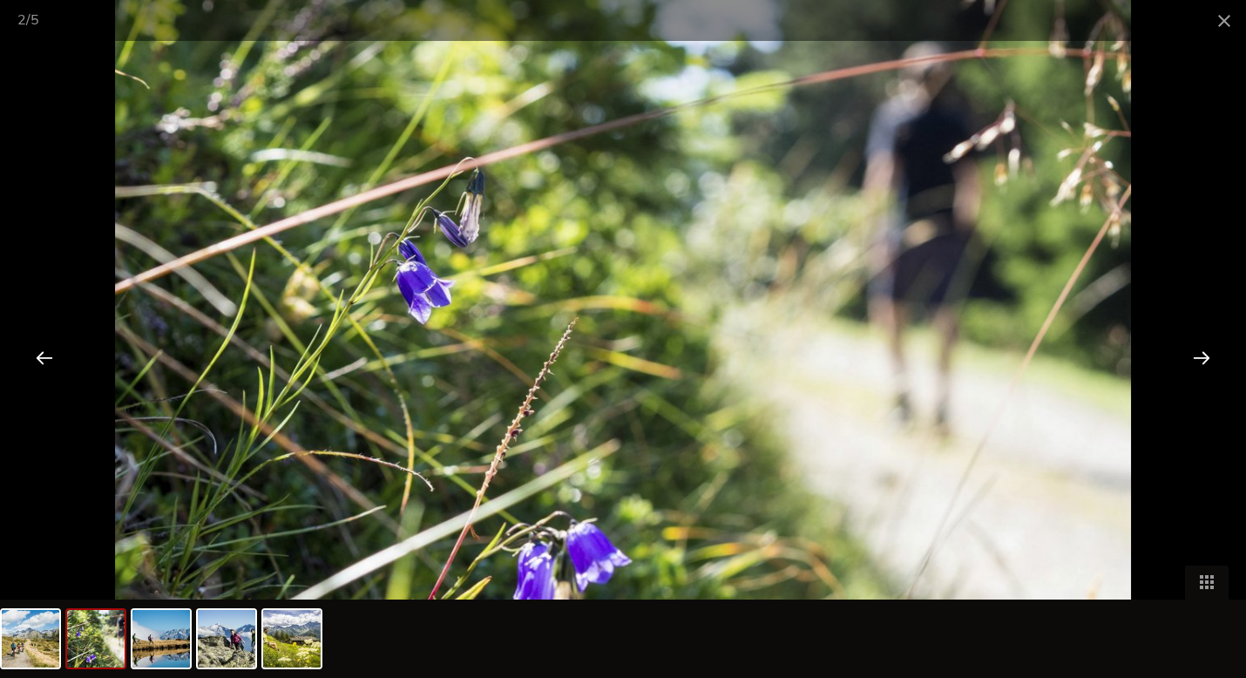
click at [1204, 357] on div at bounding box center [1202, 357] width 54 height 54
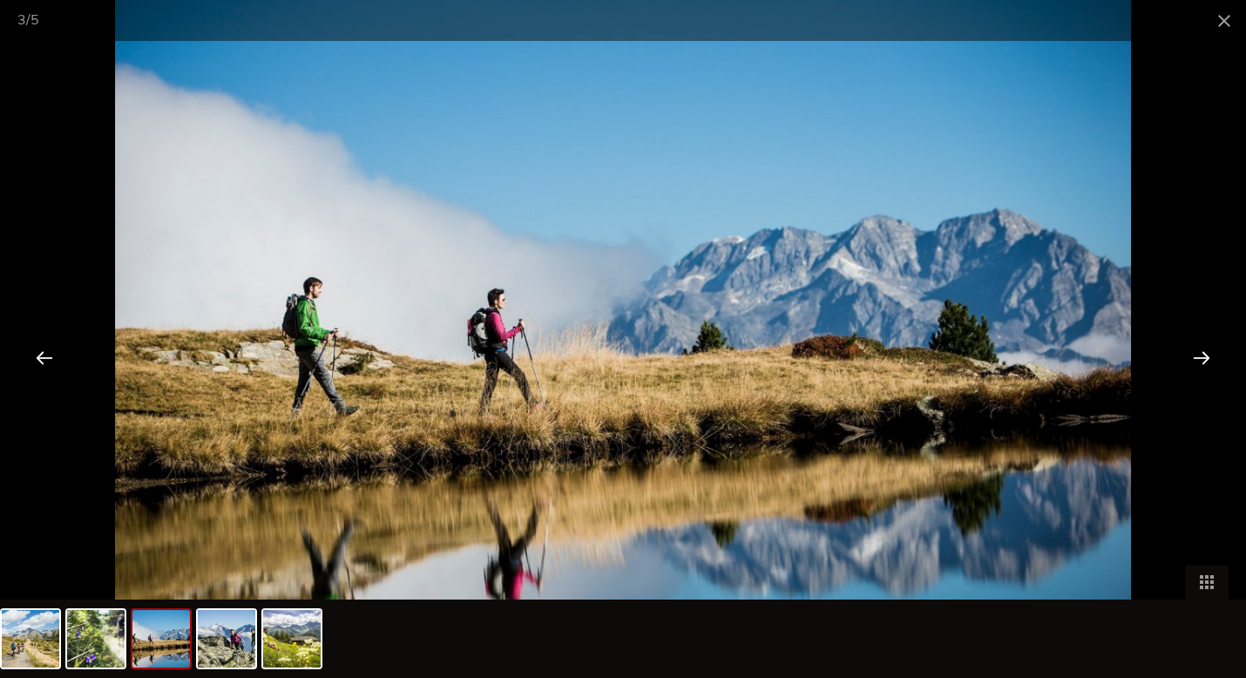
click at [1204, 357] on div at bounding box center [1202, 357] width 54 height 54
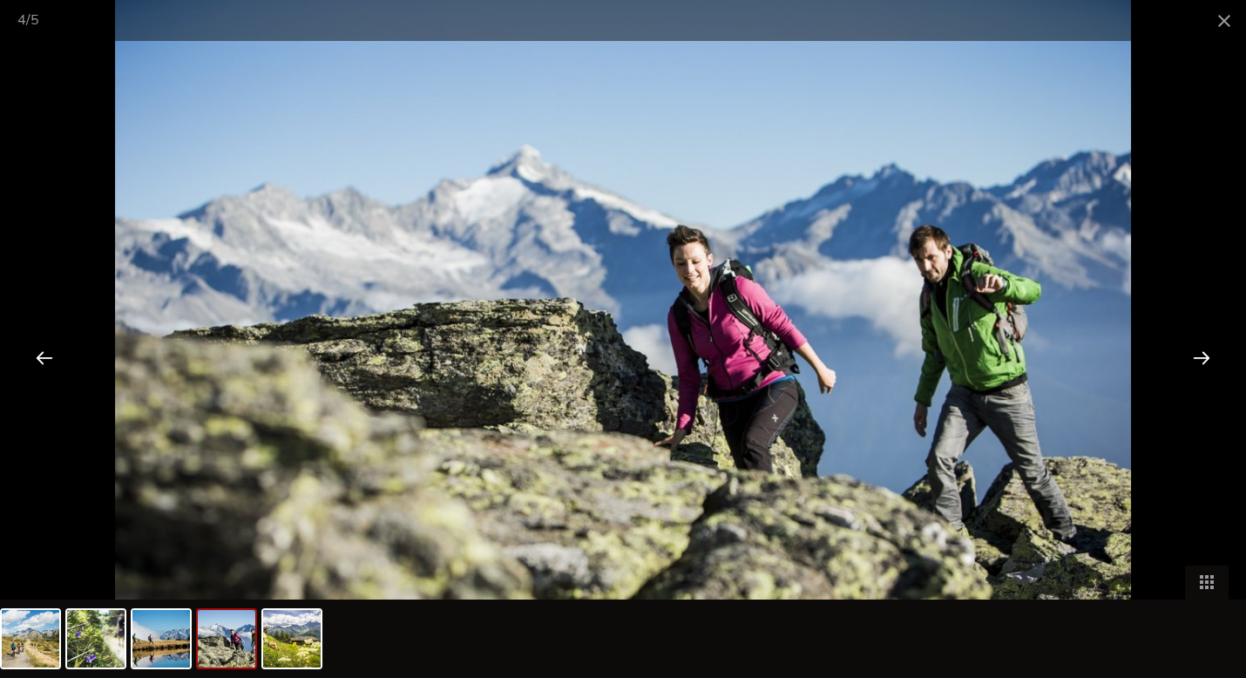
click at [1204, 357] on div at bounding box center [1202, 357] width 54 height 54
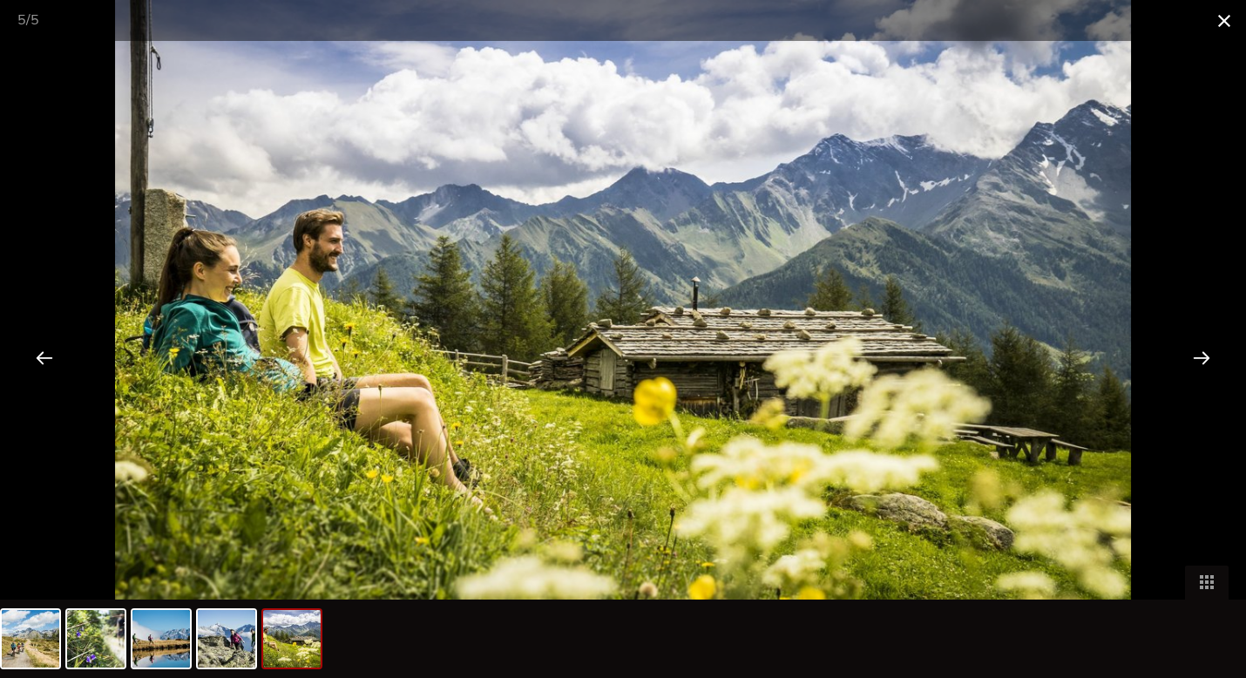
click at [1225, 17] on span at bounding box center [1225, 20] width 44 height 41
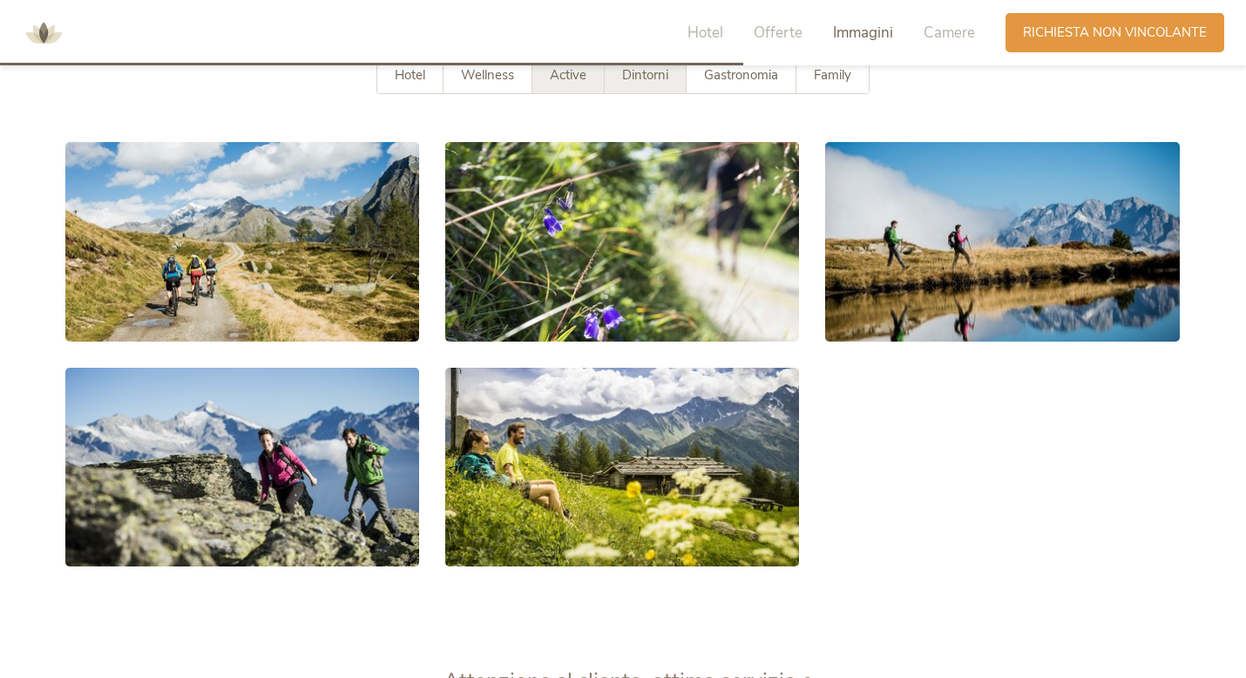
click at [653, 74] on span "Dintorni" at bounding box center [645, 74] width 46 height 17
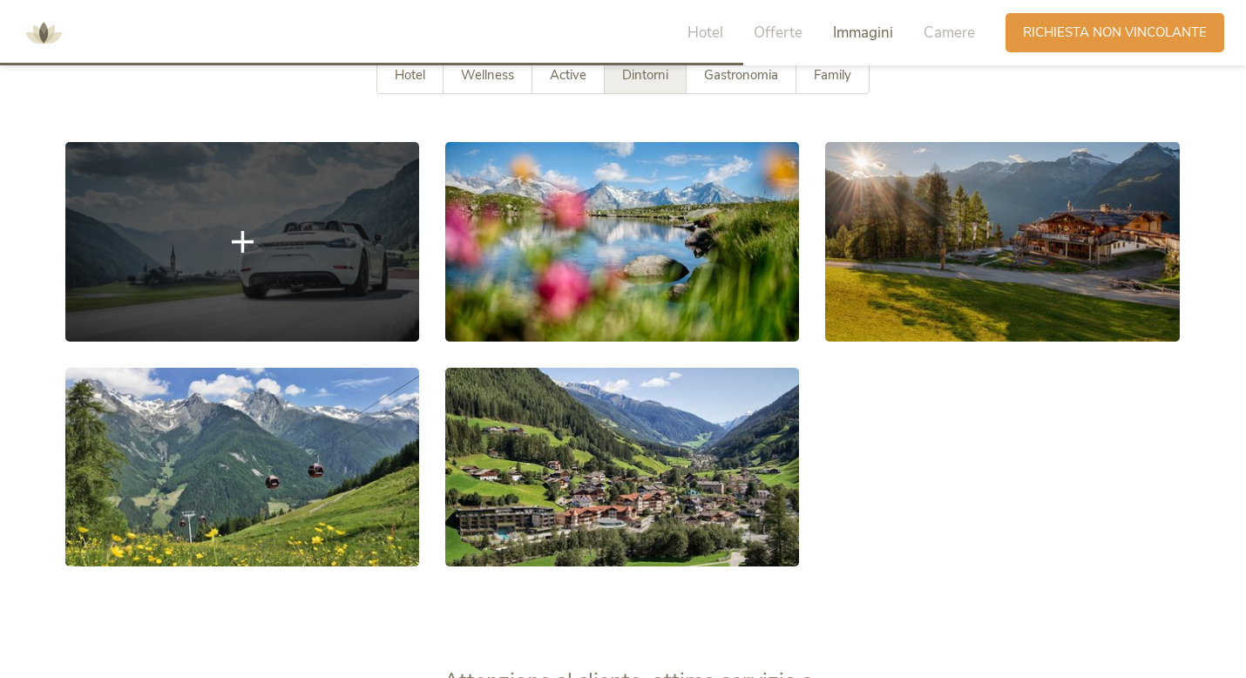
click at [282, 318] on link at bounding box center [242, 241] width 354 height 199
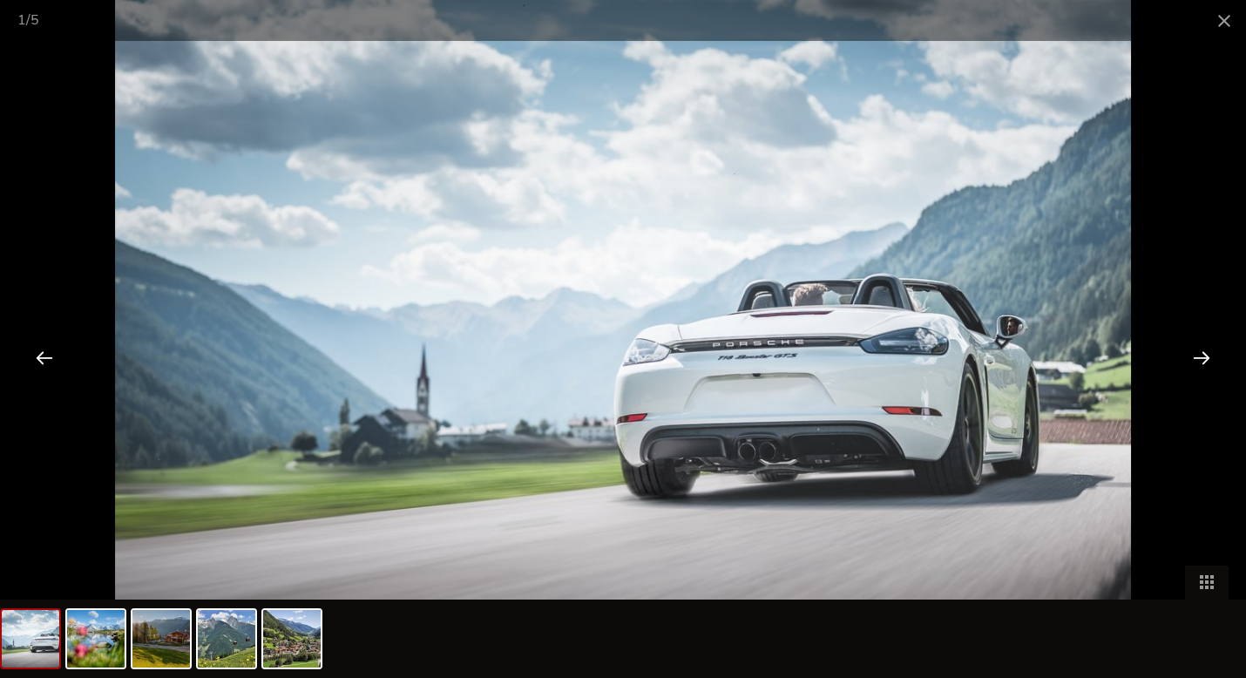
click at [792, 337] on img at bounding box center [623, 339] width 1016 height 678
click at [790, 336] on img at bounding box center [623, 339] width 1016 height 678
drag, startPoint x: 1210, startPoint y: 359, endPoint x: 1216, endPoint y: 350, distance: 10.2
click at [1216, 350] on div at bounding box center [1202, 357] width 54 height 54
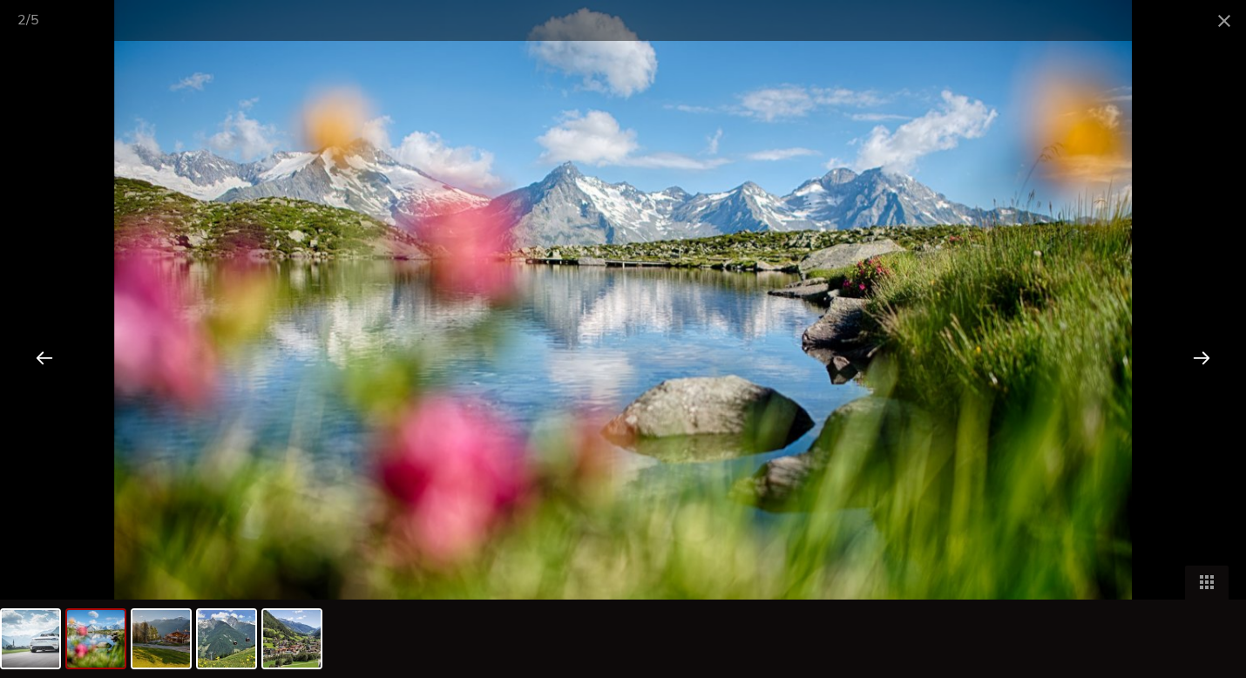
click at [1197, 350] on div at bounding box center [1202, 357] width 54 height 54
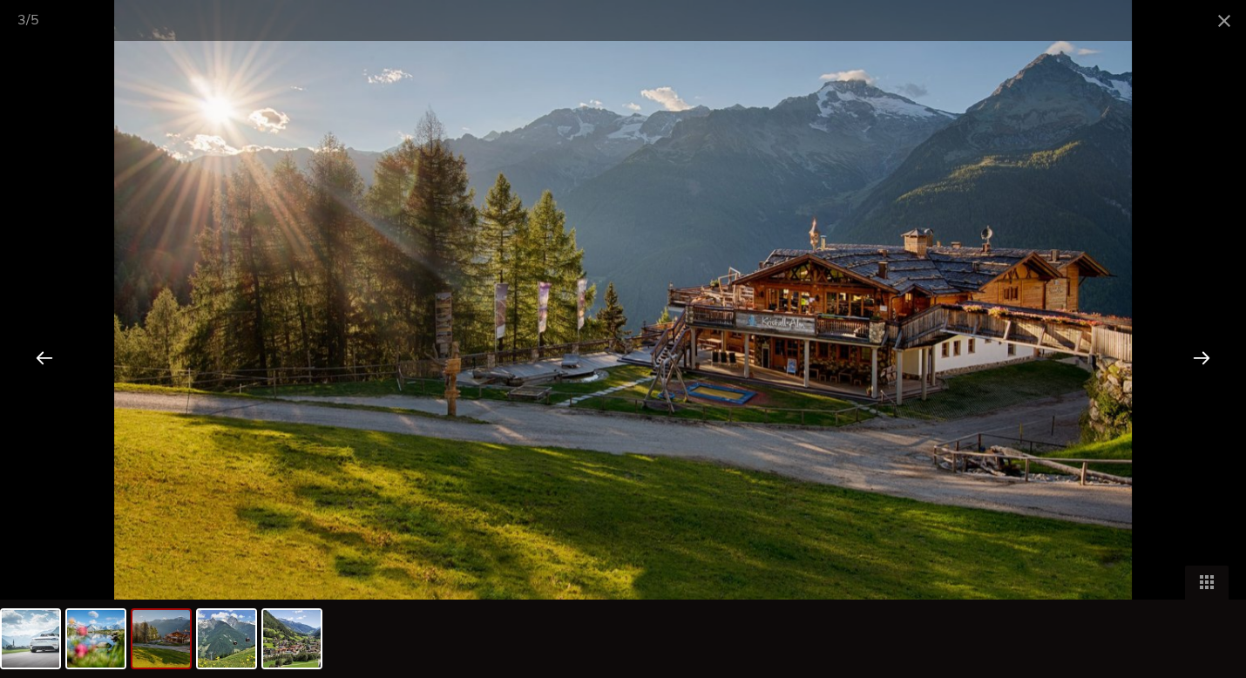
click at [1210, 350] on div at bounding box center [1202, 357] width 54 height 54
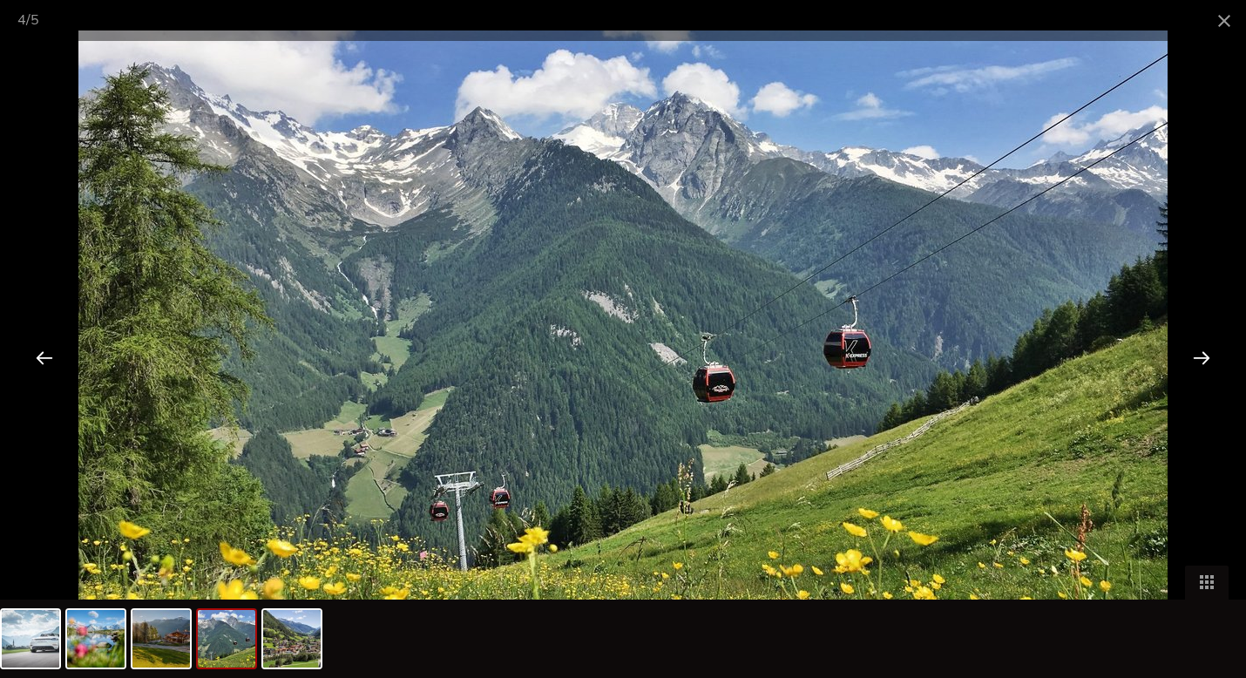
click at [1200, 362] on div at bounding box center [1202, 357] width 54 height 54
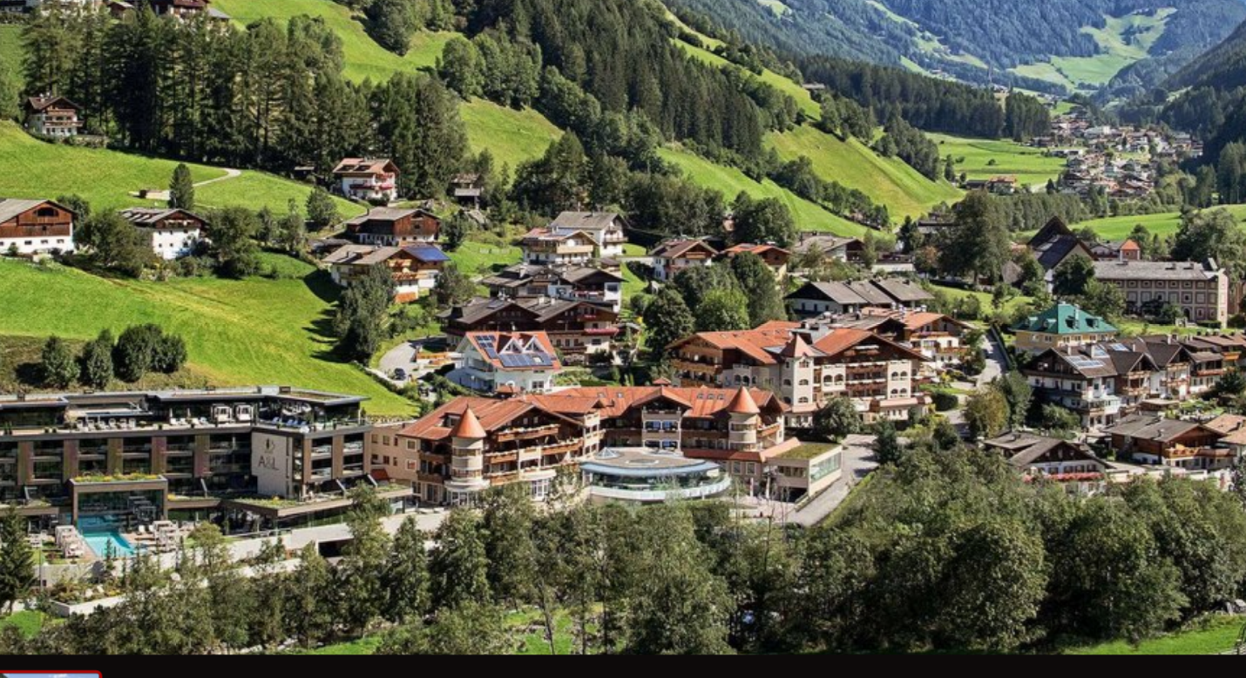
drag, startPoint x: 773, startPoint y: 469, endPoint x: 837, endPoint y: 513, distance: 77.6
click at [837, 525] on img at bounding box center [666, 339] width 1016 height 678
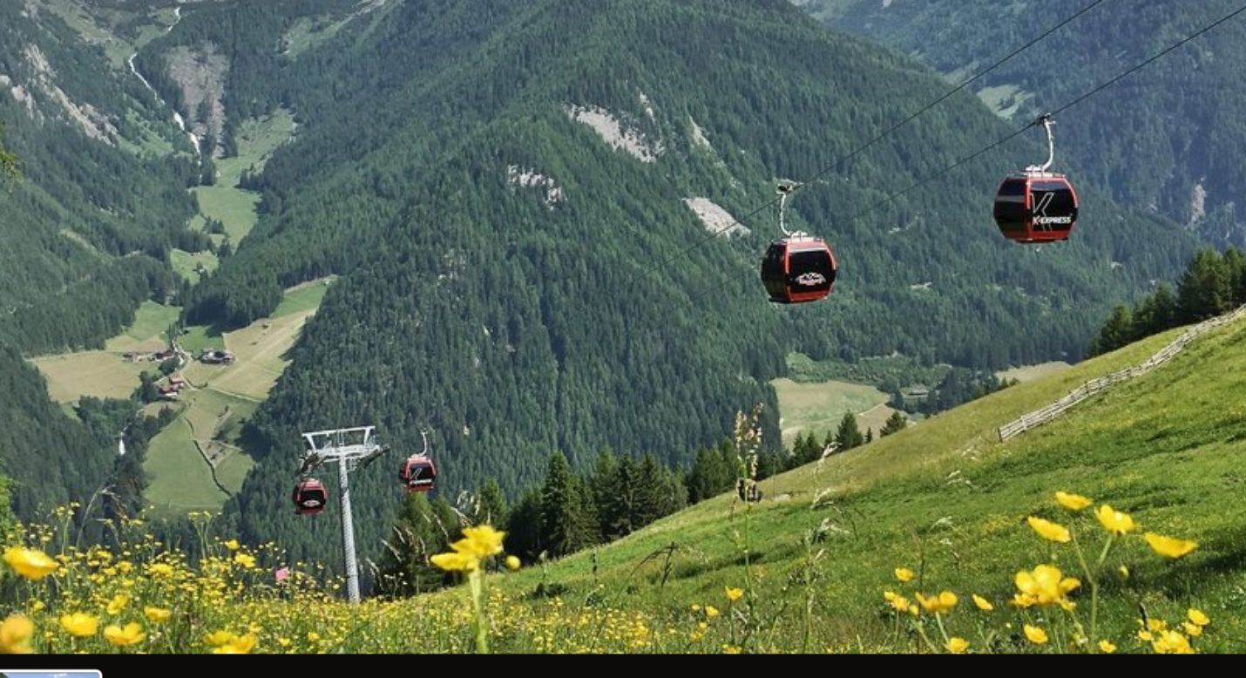
drag, startPoint x: 837, startPoint y: 513, endPoint x: 898, endPoint y: 613, distance: 117.0
click at [898, 613] on div "4 / 5" at bounding box center [623, 339] width 1246 height 678
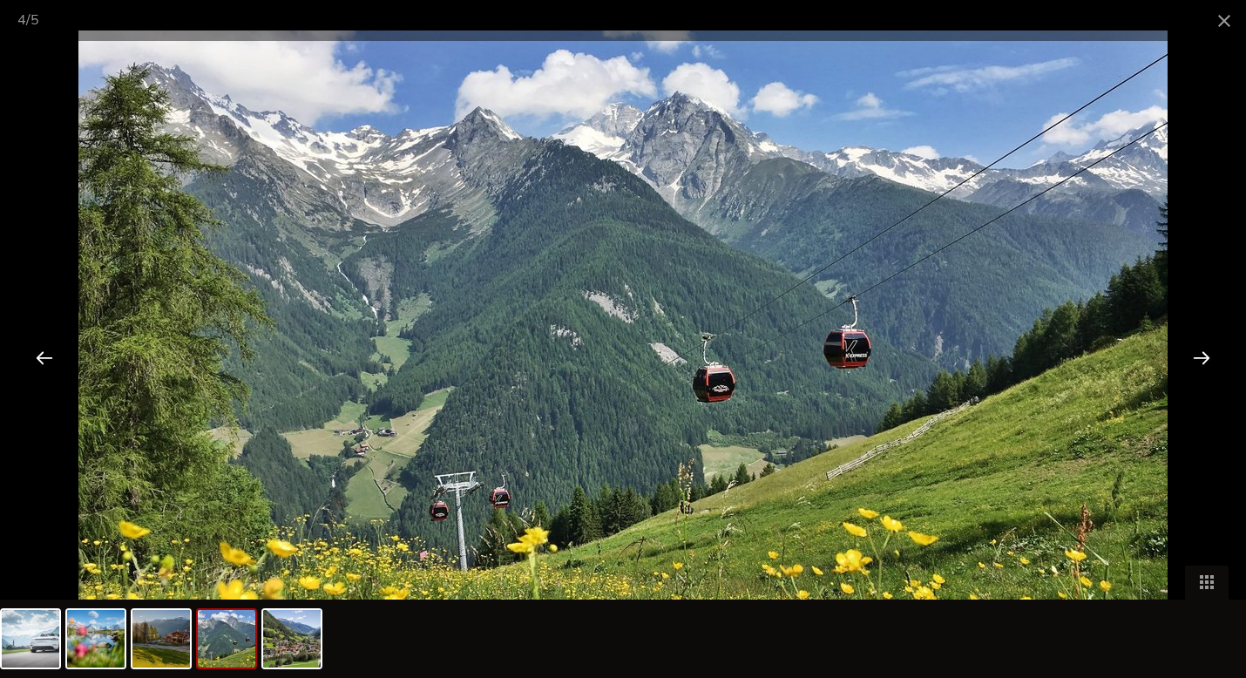
click at [1201, 356] on div at bounding box center [1202, 357] width 54 height 54
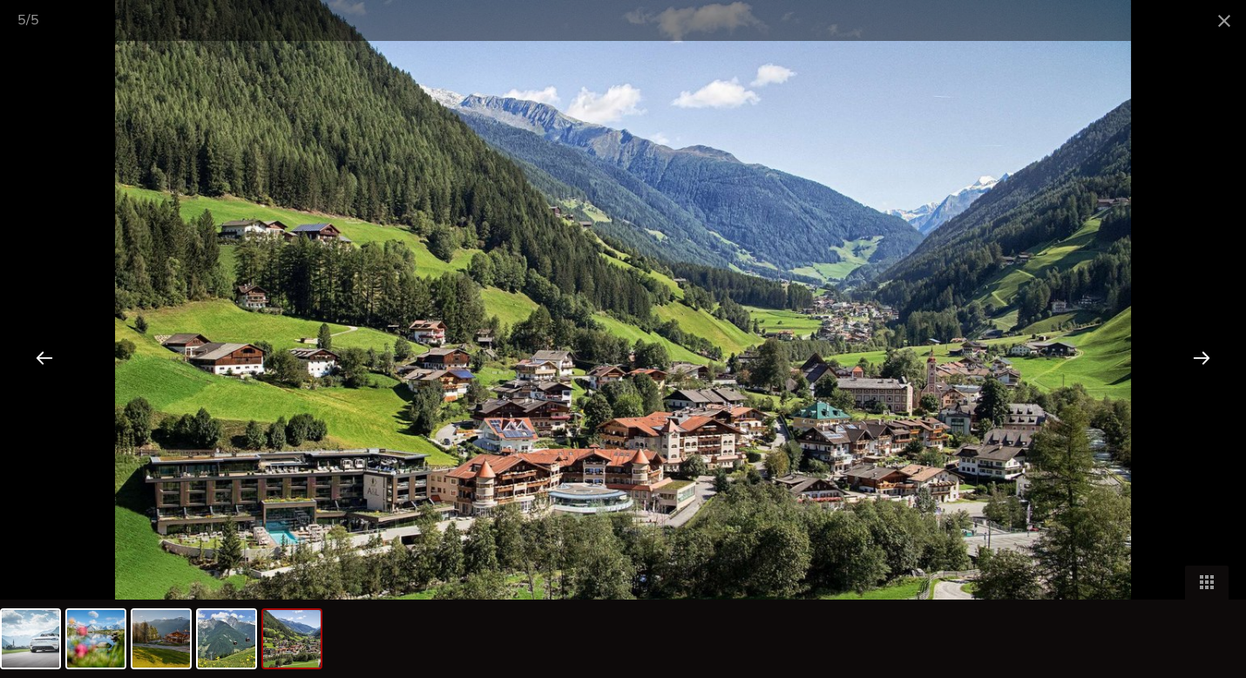
click at [1201, 356] on div at bounding box center [1202, 357] width 54 height 54
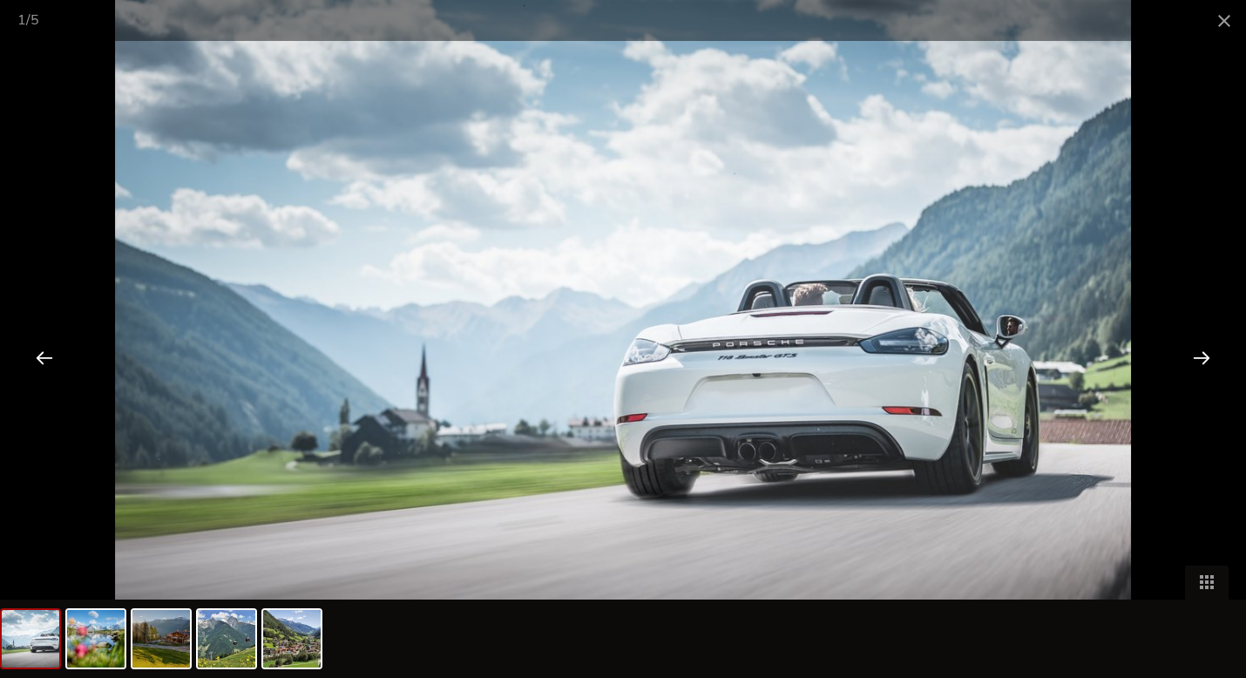
click at [1199, 356] on div at bounding box center [1202, 357] width 54 height 54
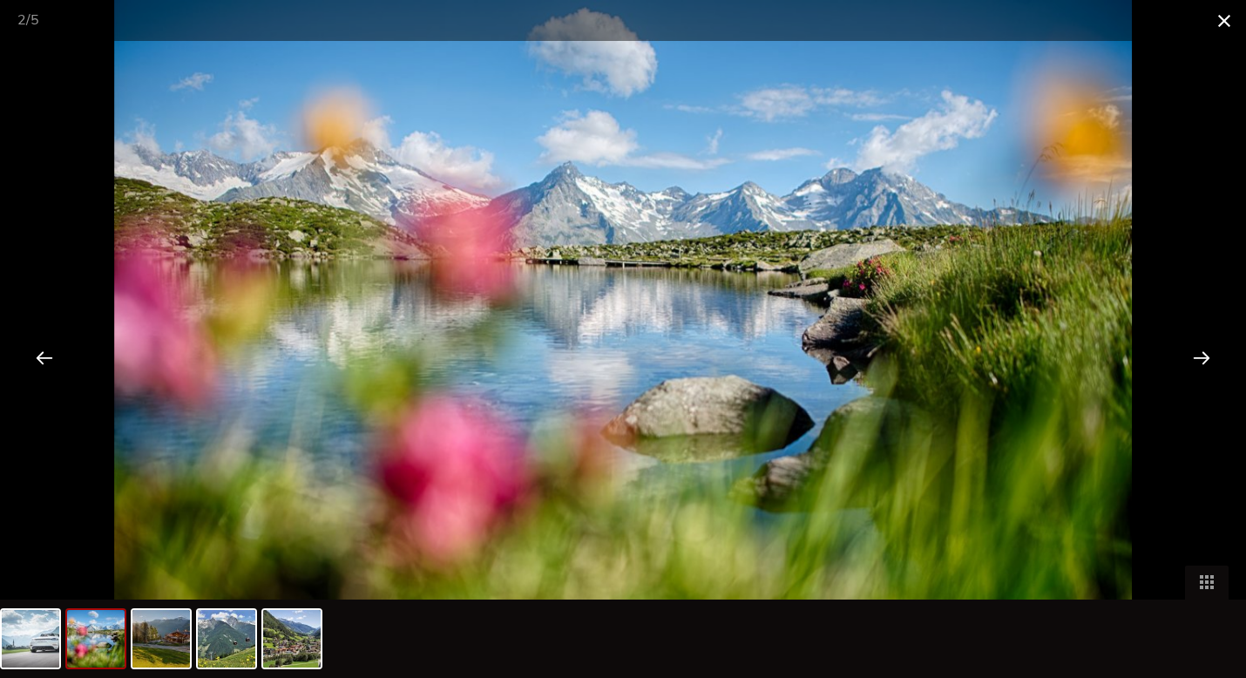
click at [1226, 24] on span at bounding box center [1225, 20] width 44 height 41
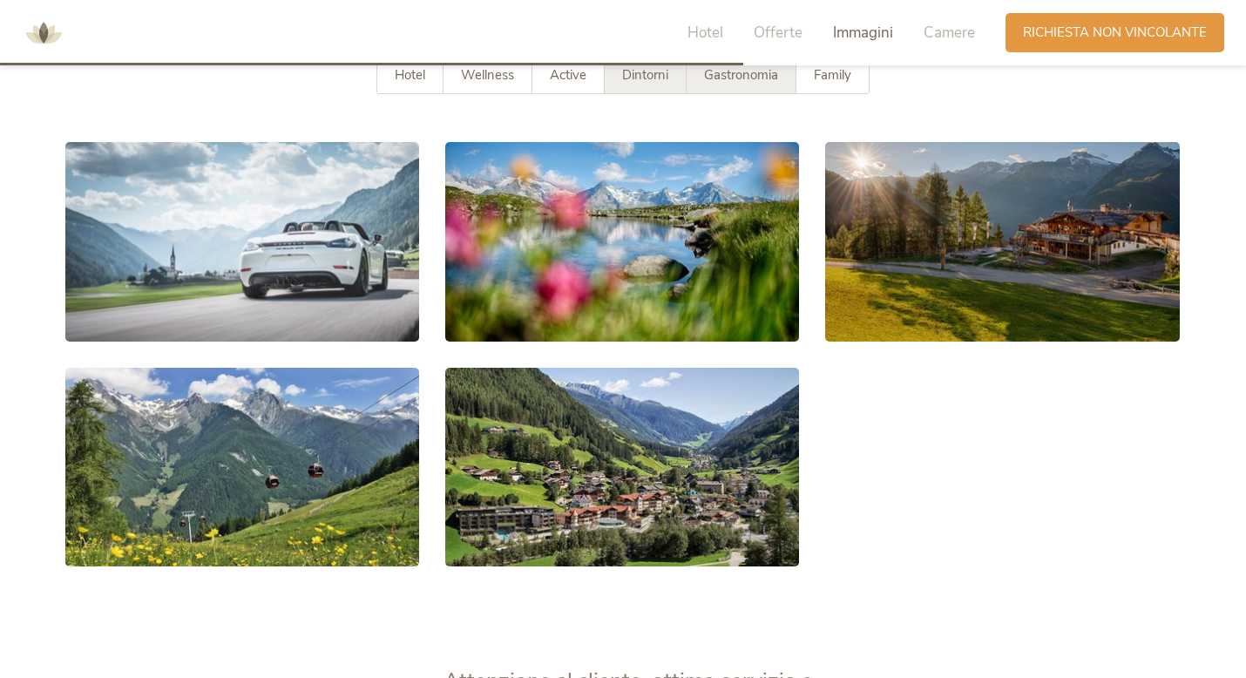
click at [749, 78] on span "Gastronomia" at bounding box center [741, 74] width 74 height 17
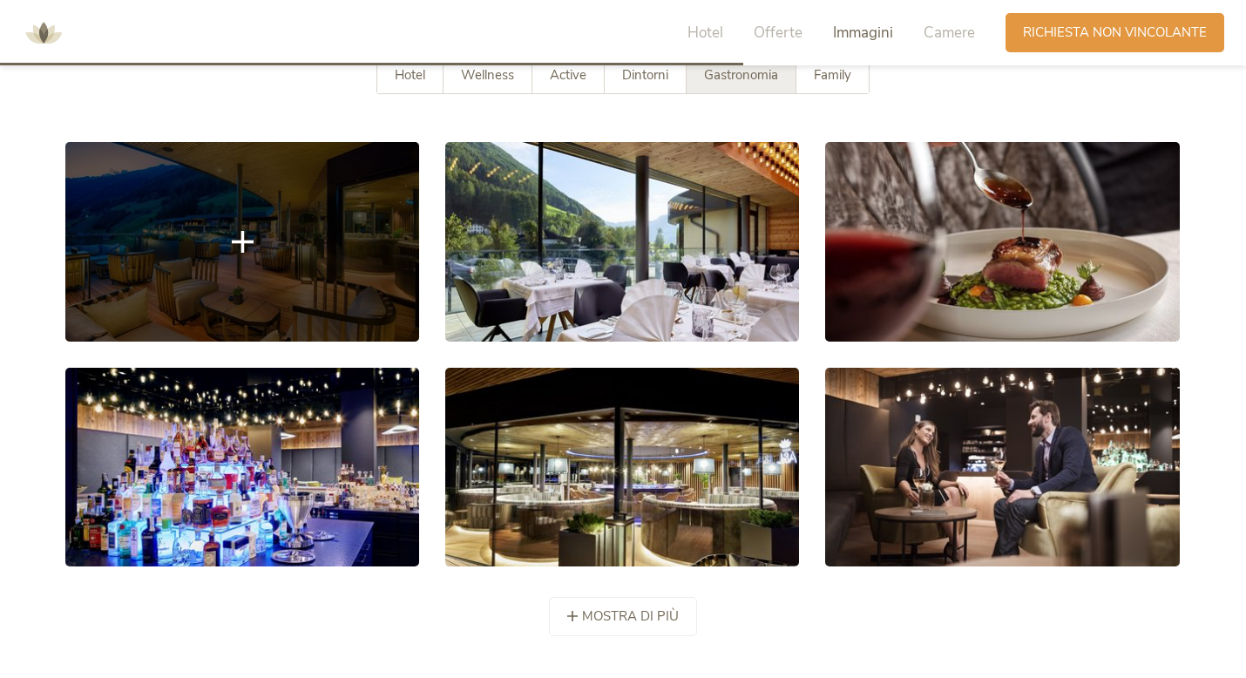
click at [209, 278] on link at bounding box center [242, 241] width 354 height 199
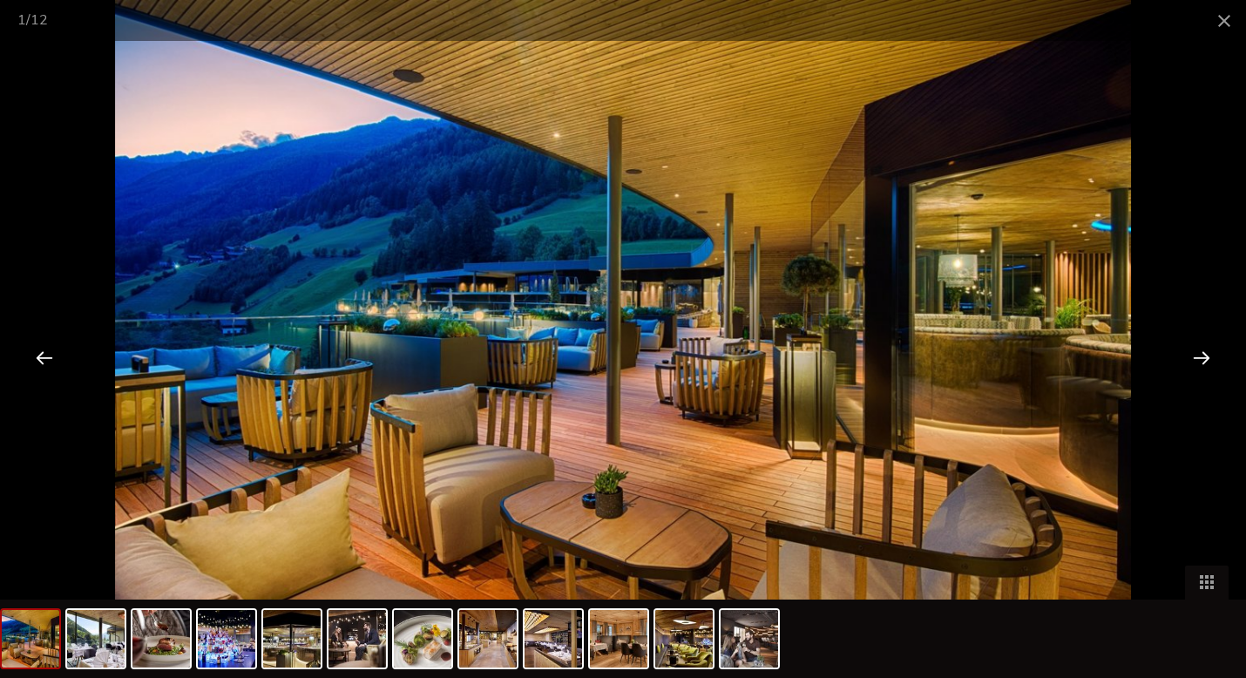
click at [1199, 369] on div at bounding box center [1202, 357] width 54 height 54
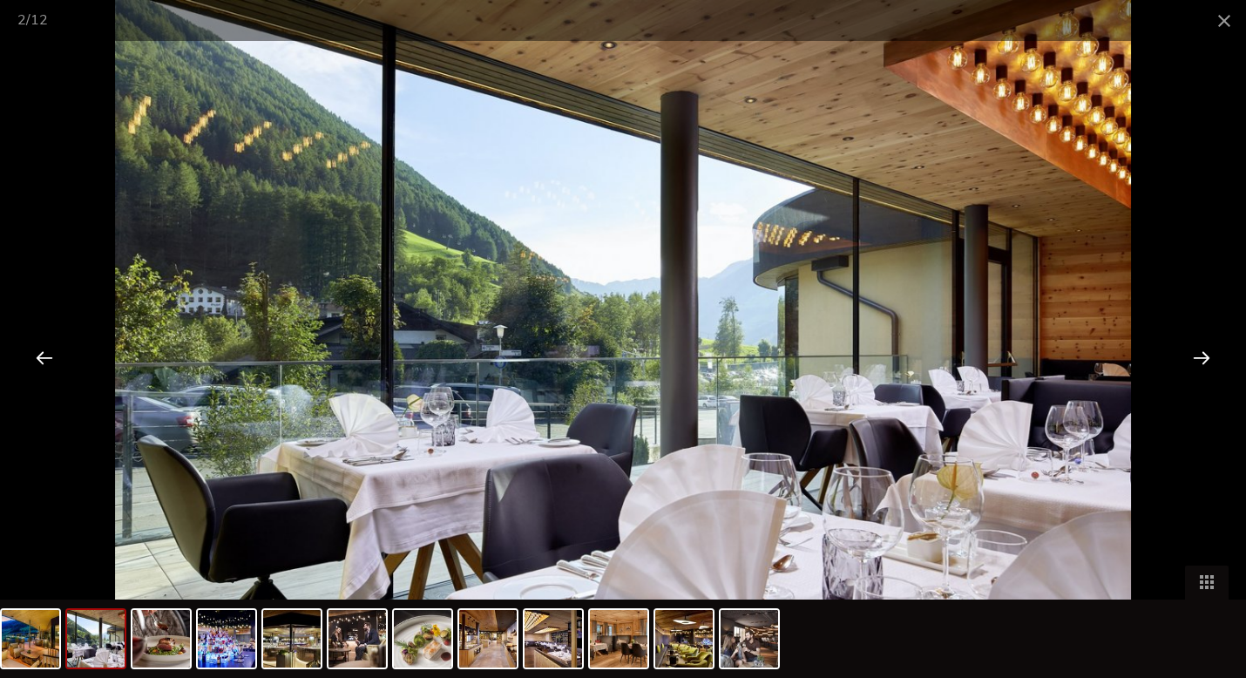
drag, startPoint x: 1201, startPoint y: 376, endPoint x: 1176, endPoint y: 378, distance: 25.3
click at [1197, 378] on div at bounding box center [1202, 357] width 54 height 54
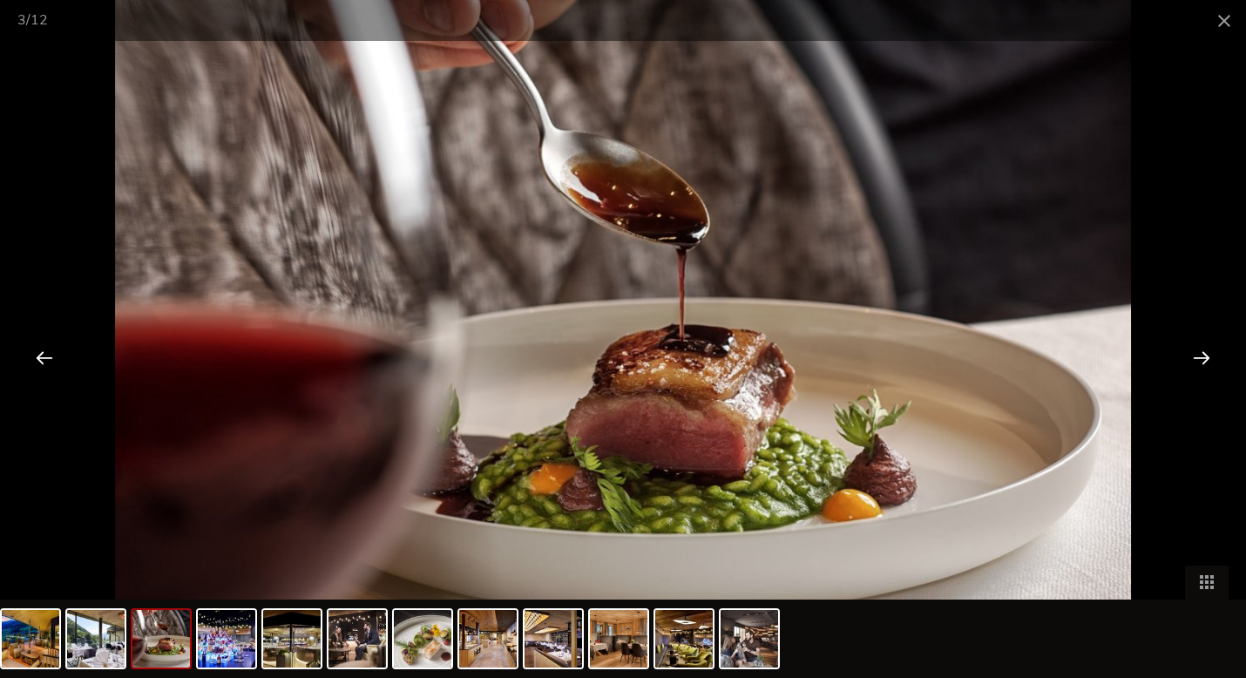
click at [1196, 352] on div at bounding box center [1202, 357] width 54 height 54
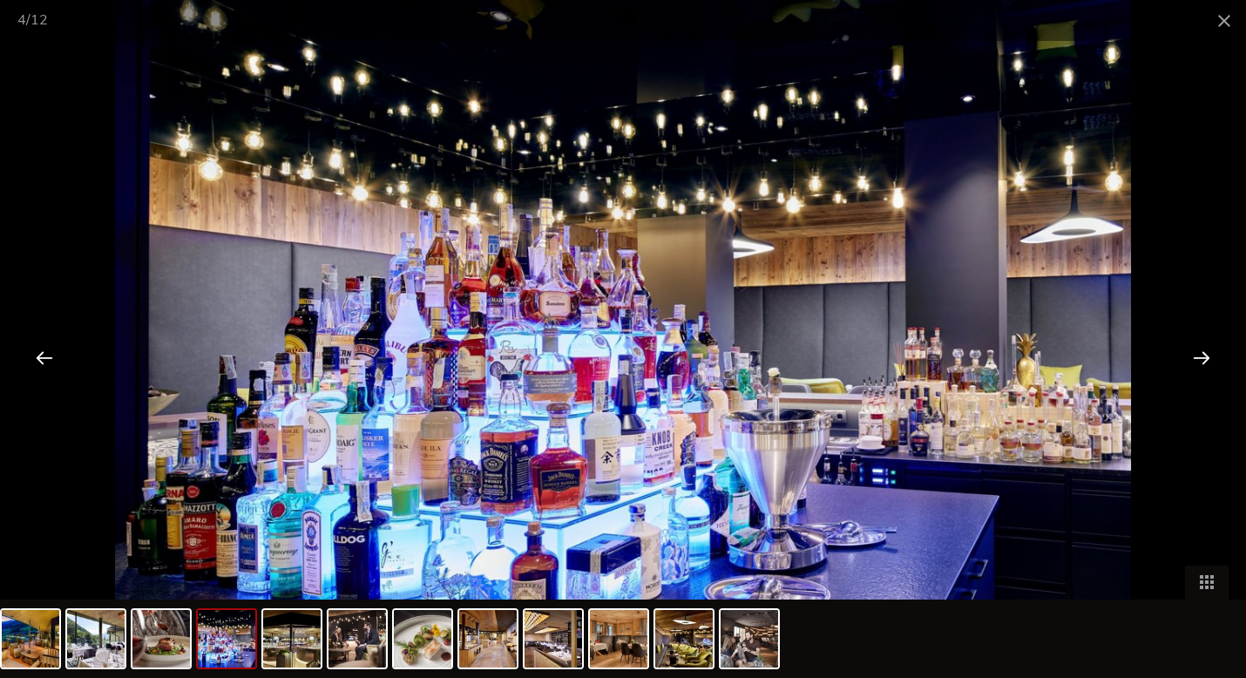
click at [0, 382] on div at bounding box center [623, 339] width 1246 height 678
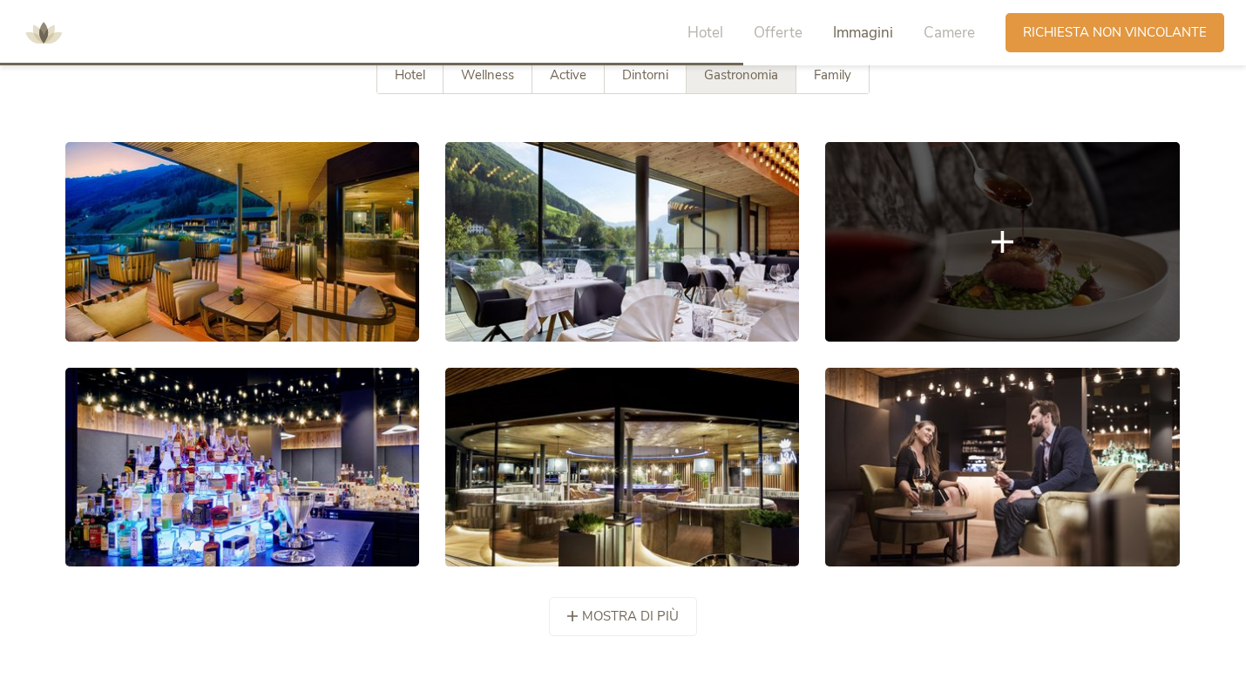
click at [1004, 308] on link at bounding box center [1002, 241] width 354 height 199
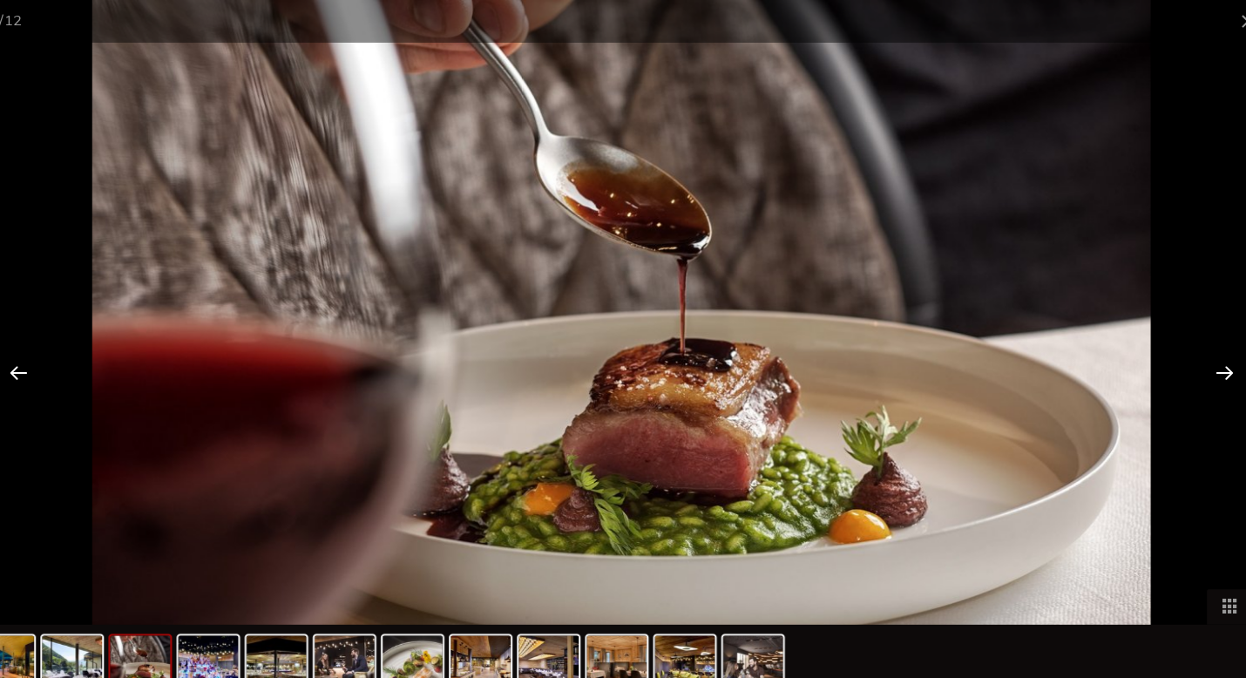
scroll to position [3116, 0]
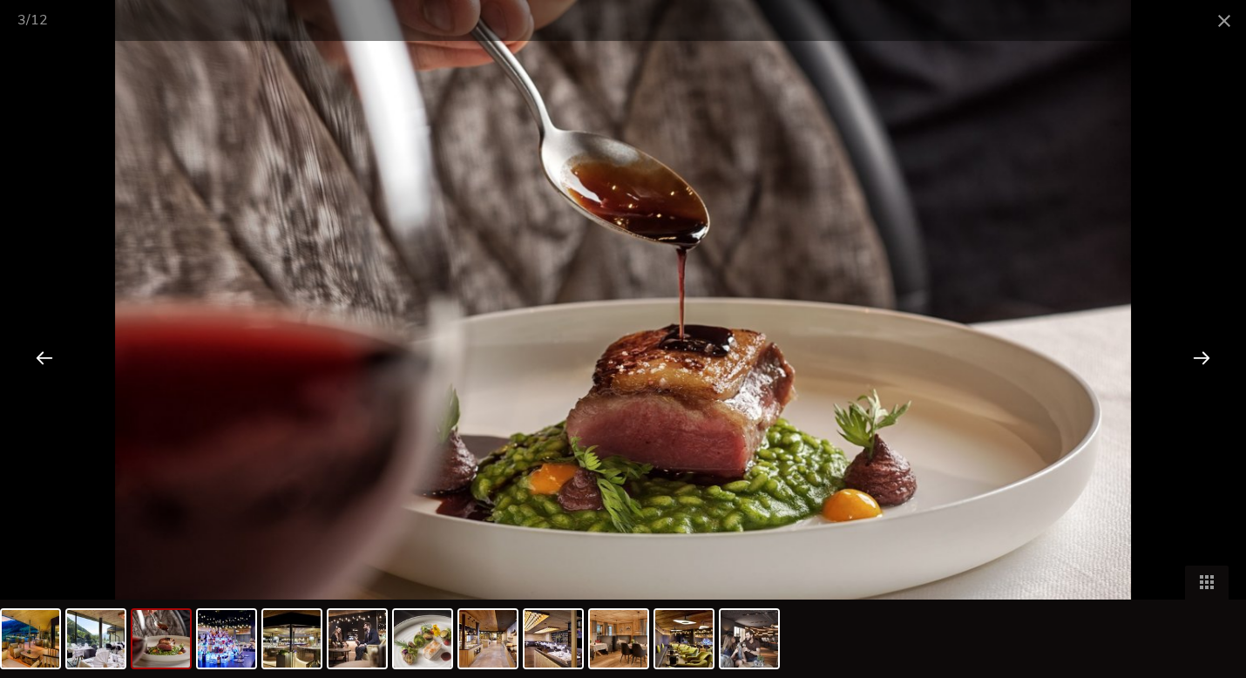
click at [1199, 348] on div at bounding box center [1202, 357] width 54 height 54
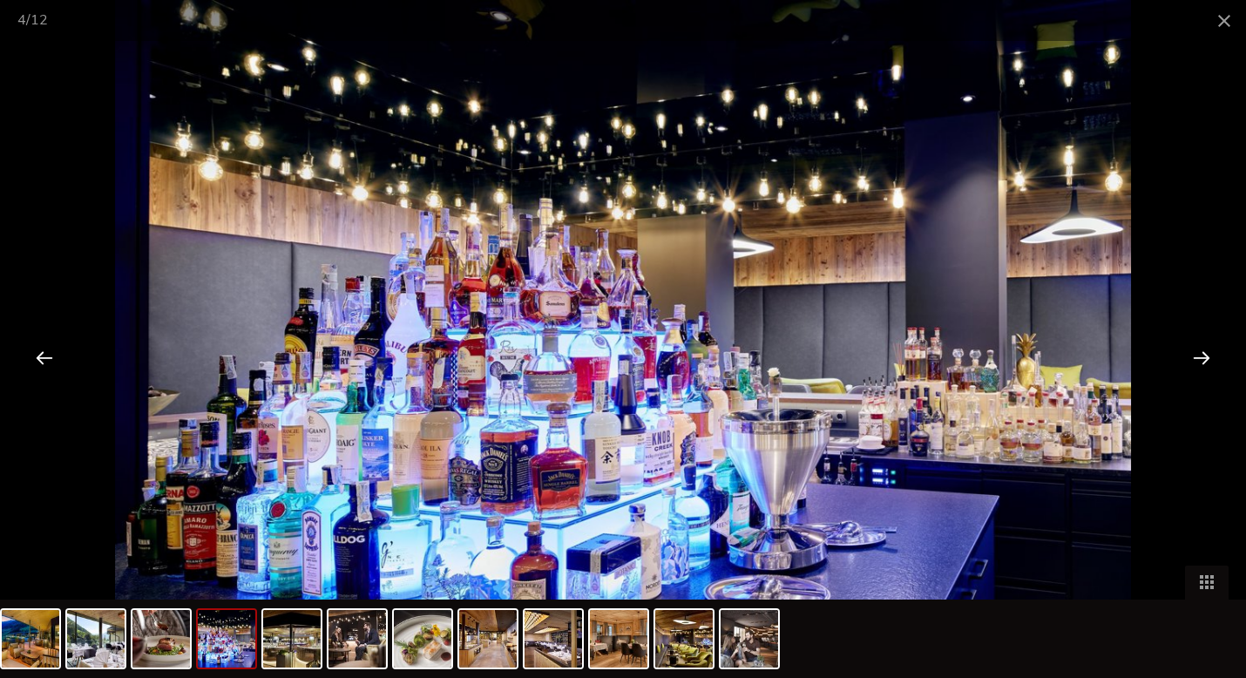
click at [1199, 363] on div at bounding box center [1202, 357] width 54 height 54
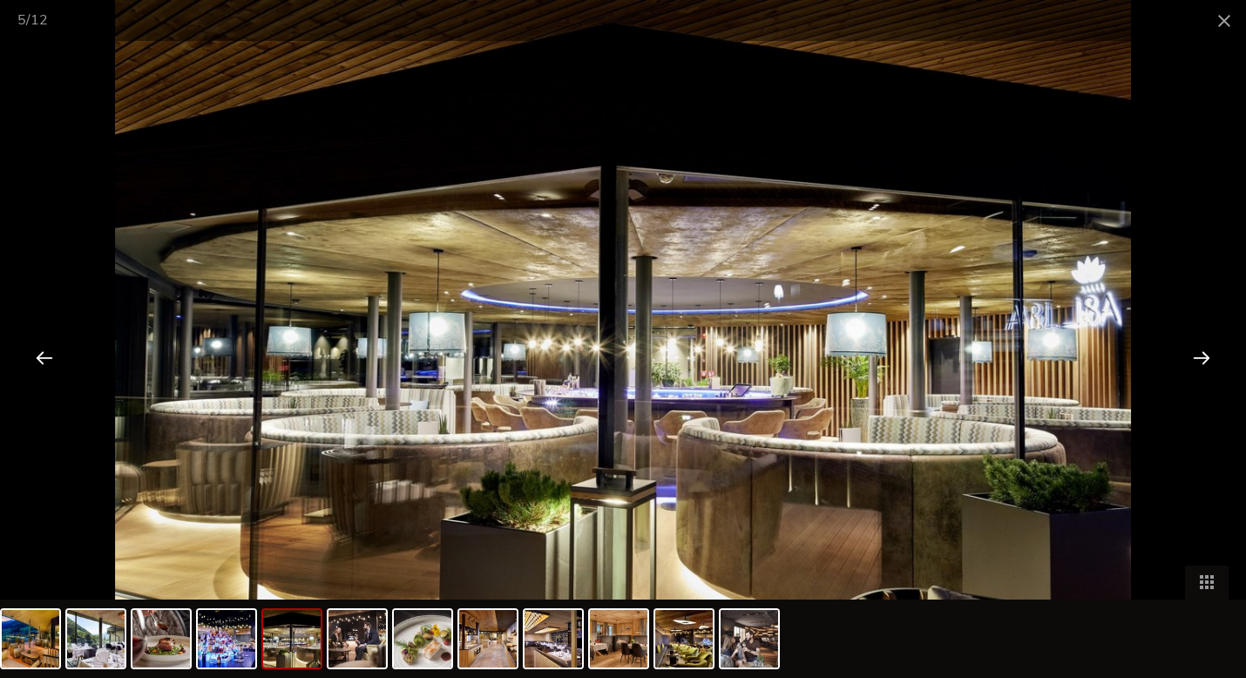
click at [1202, 363] on div at bounding box center [1202, 357] width 54 height 54
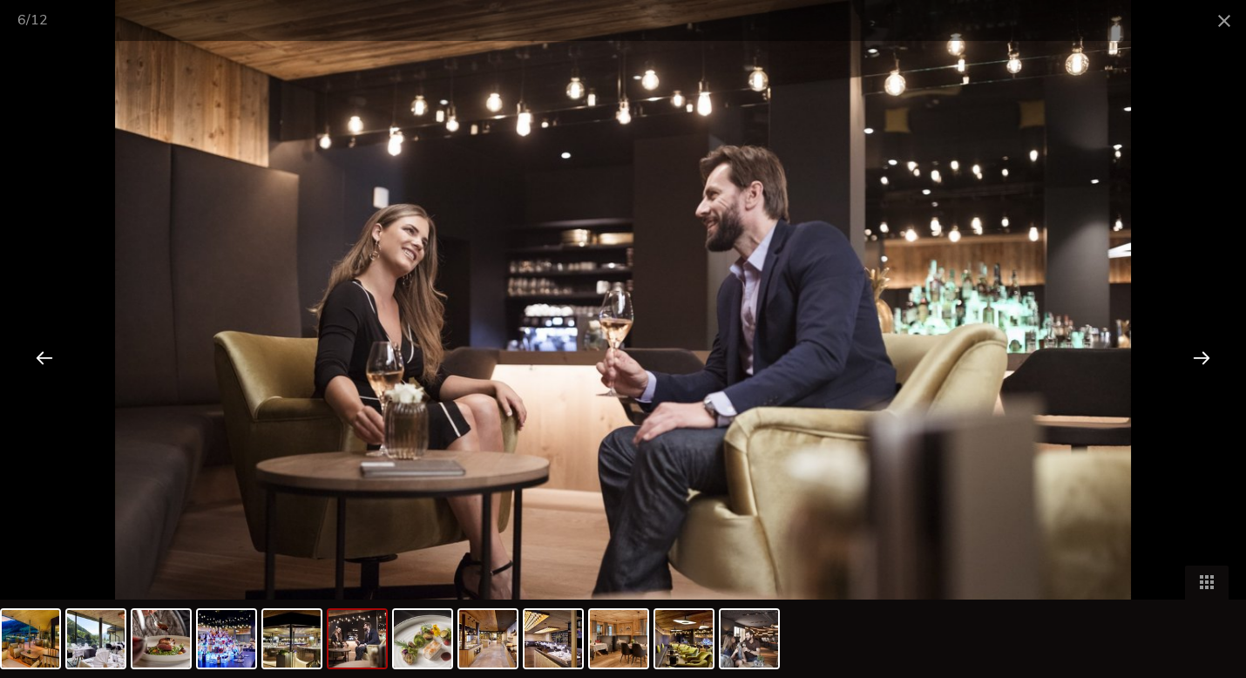
click at [1202, 363] on div at bounding box center [1202, 357] width 54 height 54
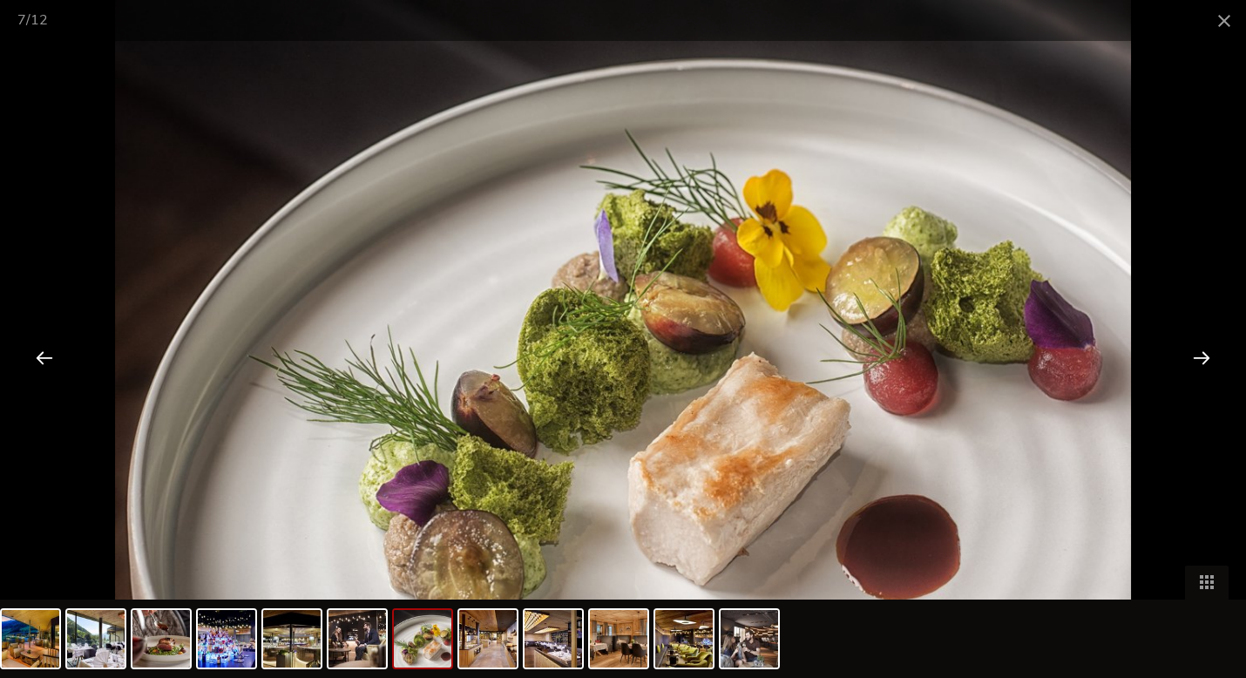
click at [1202, 363] on div at bounding box center [1202, 357] width 54 height 54
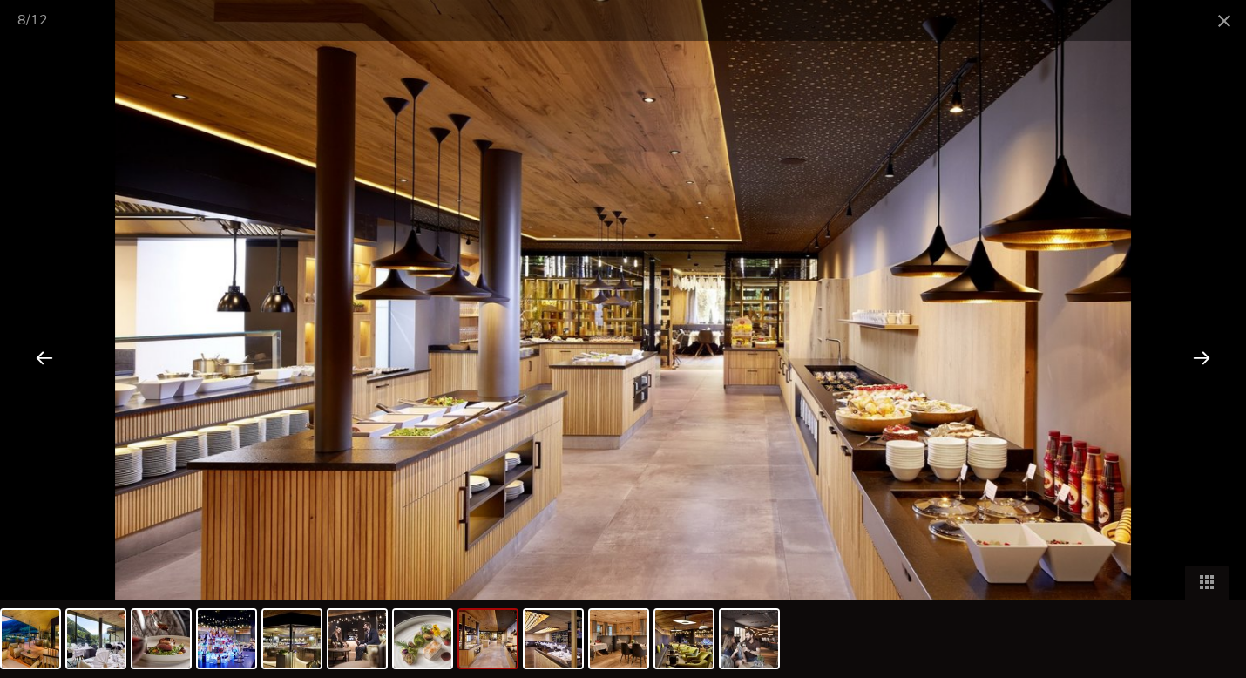
click at [1202, 363] on div at bounding box center [1202, 357] width 54 height 54
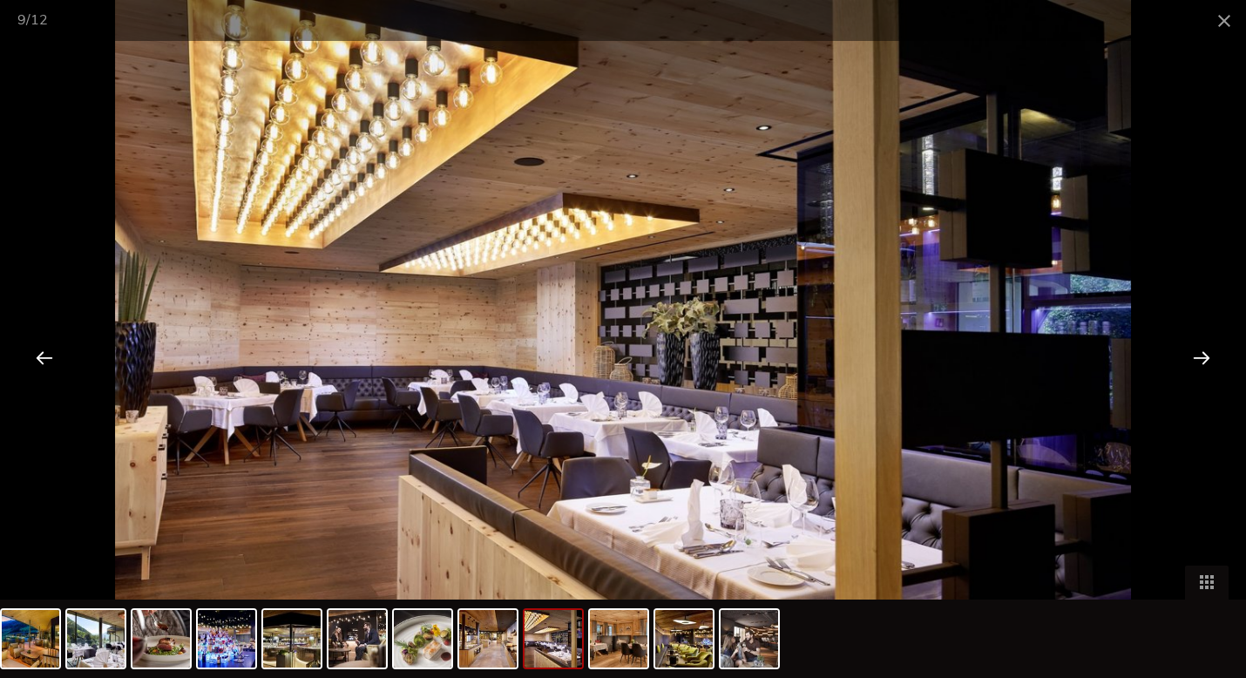
click at [1202, 363] on div at bounding box center [1202, 357] width 54 height 54
click at [1197, 360] on div at bounding box center [1202, 357] width 54 height 54
